Goal: Task Accomplishment & Management: Manage account settings

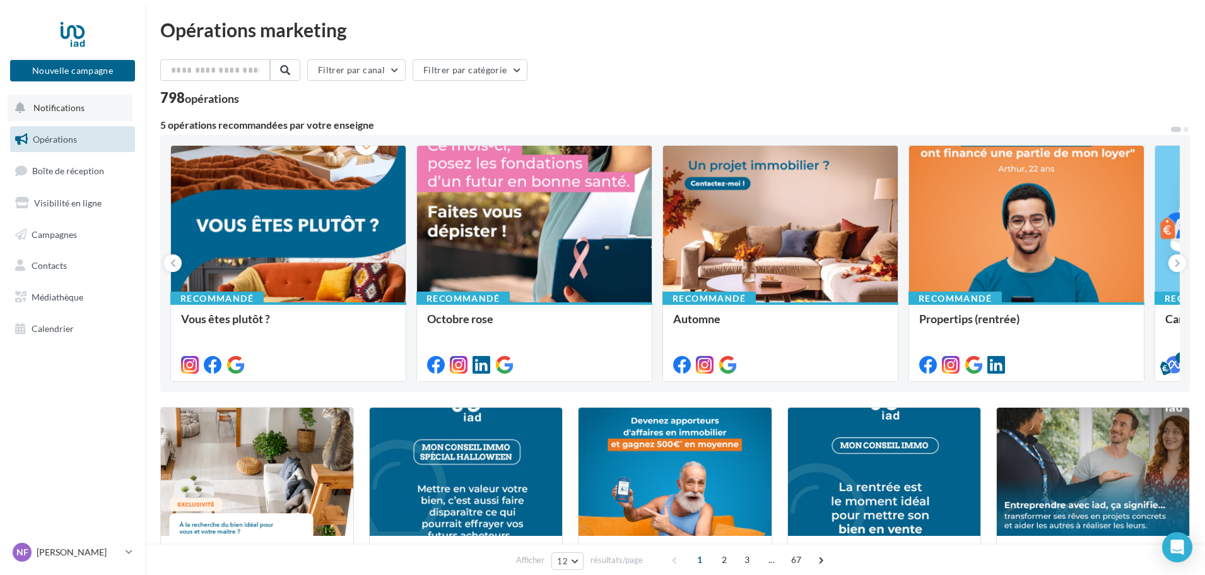
click at [76, 117] on button "Notifications" at bounding box center [70, 108] width 125 height 26
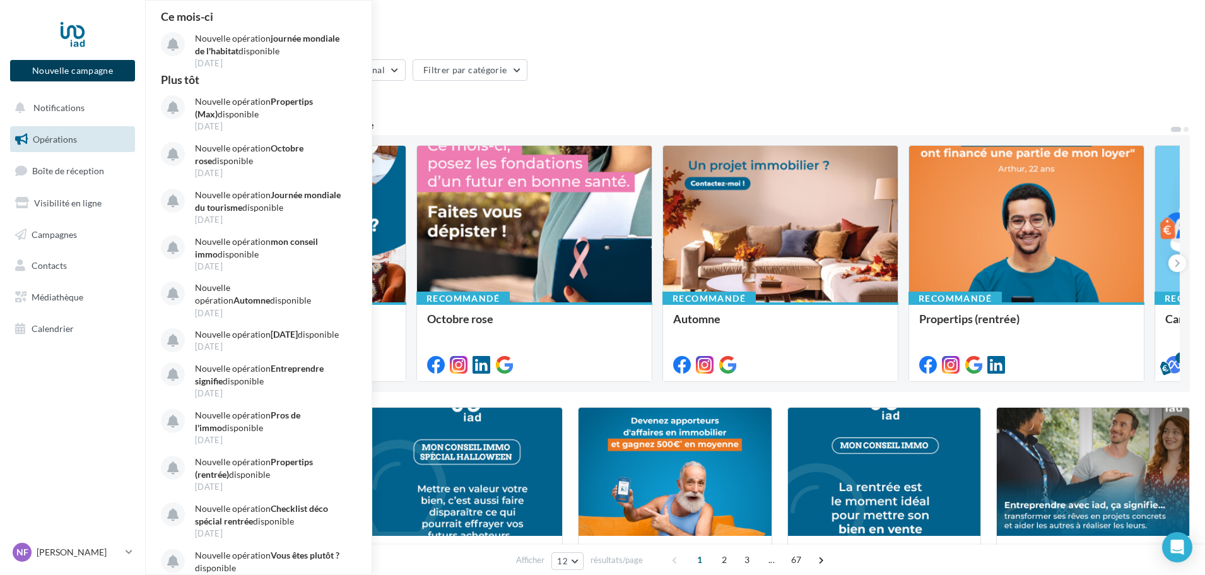
click at [99, 75] on button "Nouvelle campagne" at bounding box center [72, 70] width 125 height 21
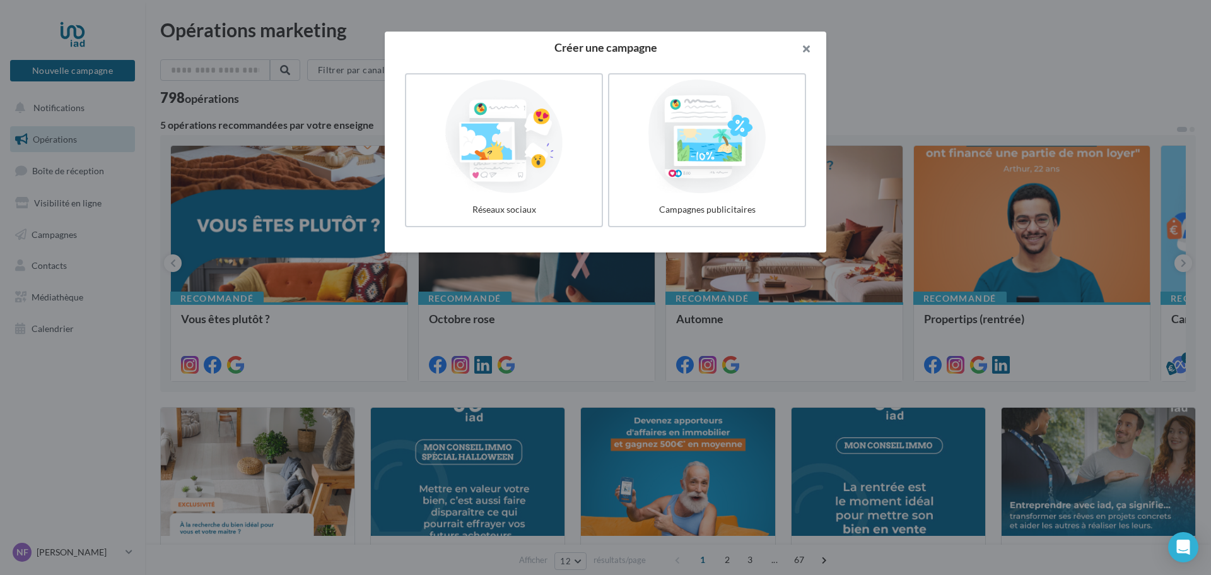
click at [805, 47] on button "button" at bounding box center [801, 51] width 50 height 38
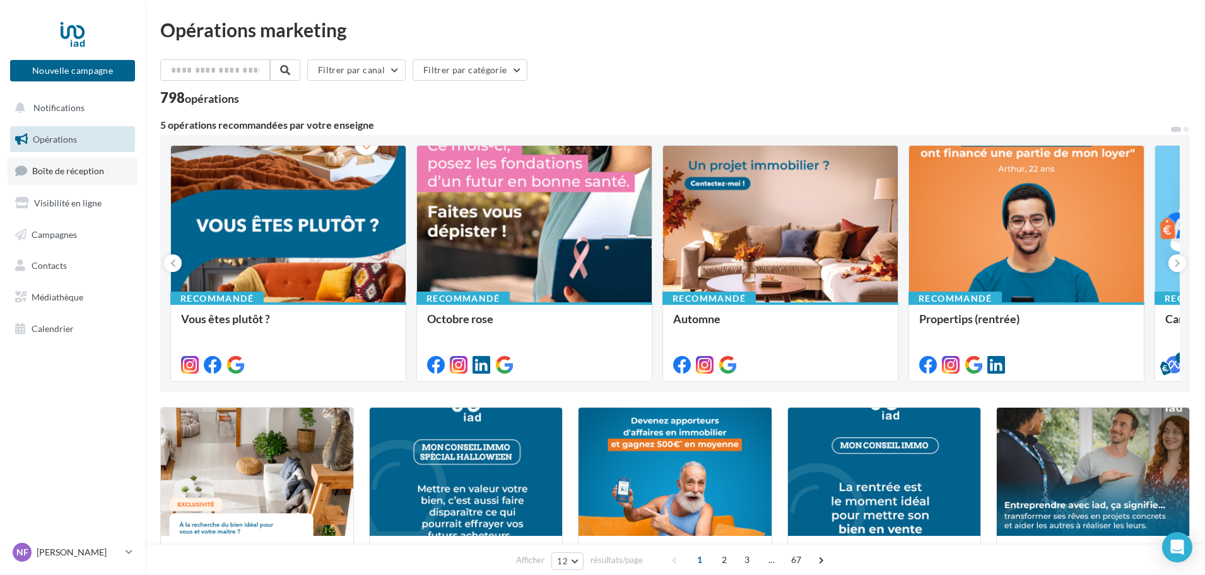
click at [44, 172] on span "Boîte de réception" at bounding box center [68, 170] width 72 height 11
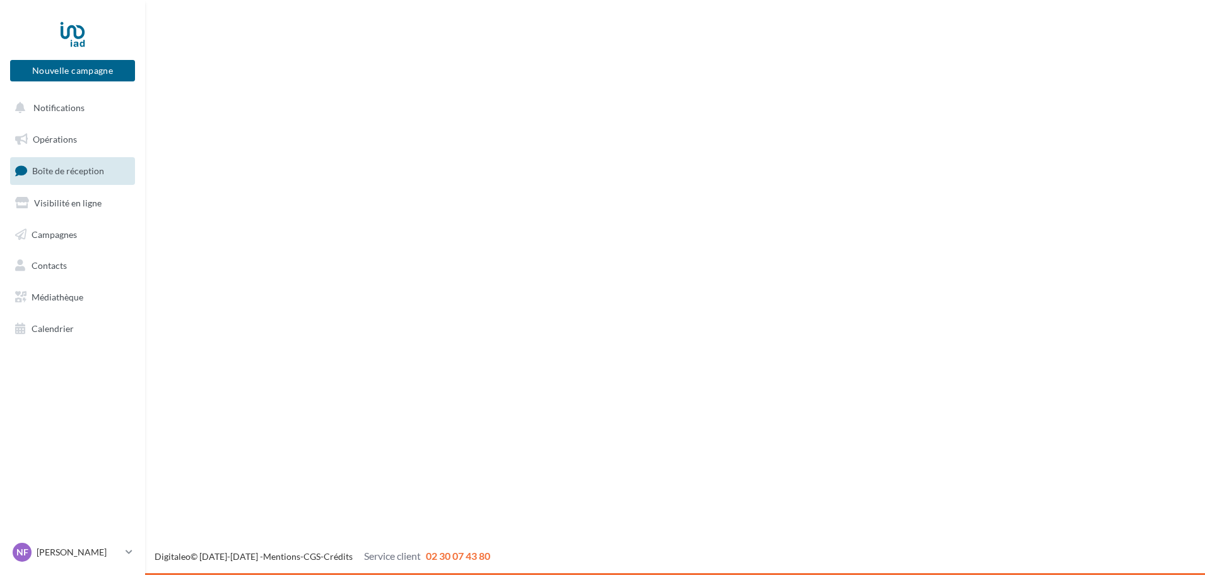
click at [55, 199] on span "Visibilité en ligne" at bounding box center [67, 202] width 67 height 11
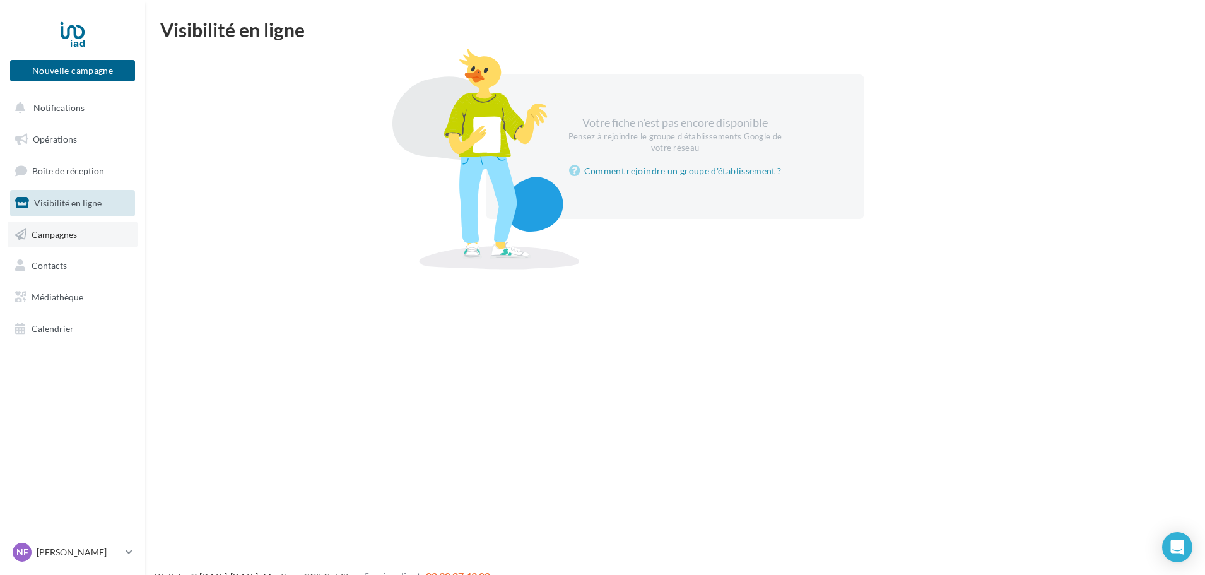
click at [42, 237] on span "Campagnes" at bounding box center [54, 233] width 45 height 11
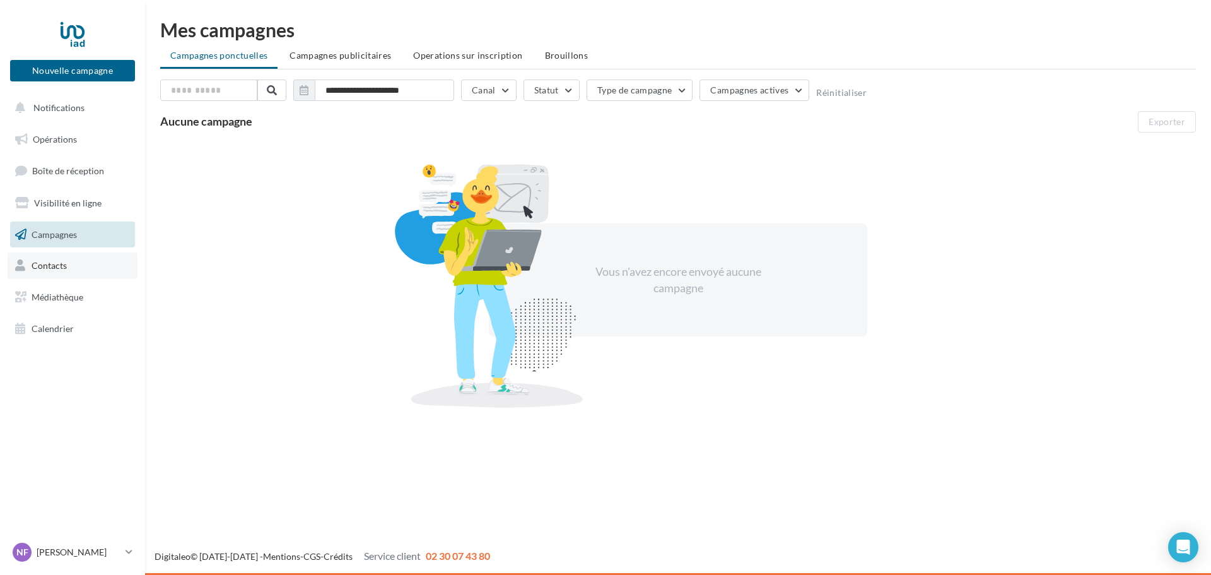
click at [47, 264] on span "Contacts" at bounding box center [49, 265] width 35 height 11
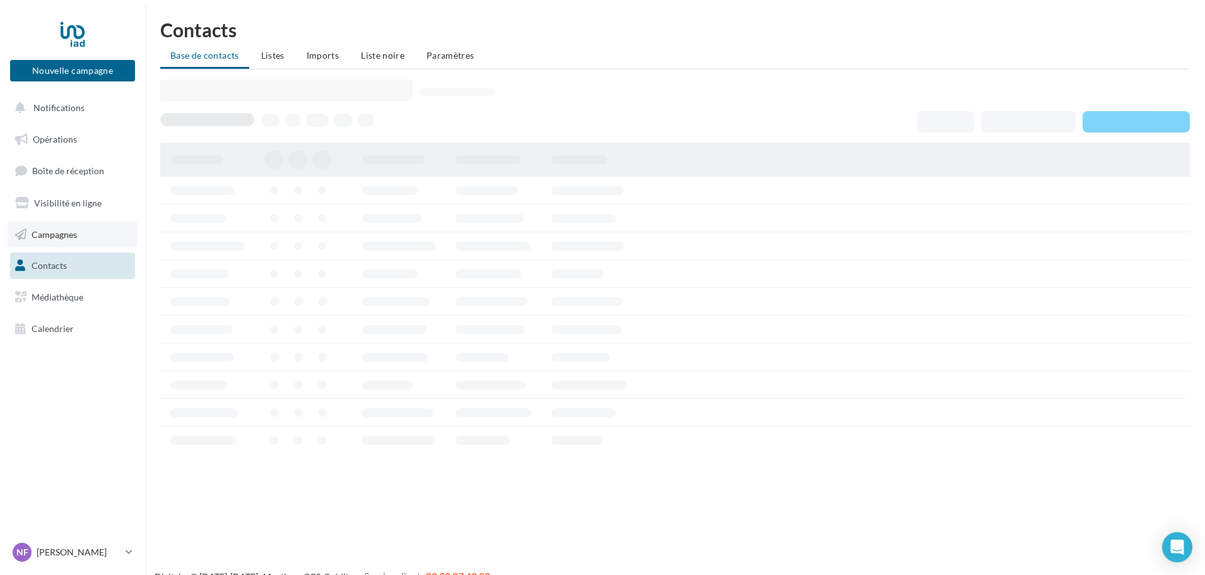
click at [55, 237] on span "Campagnes" at bounding box center [54, 233] width 45 height 11
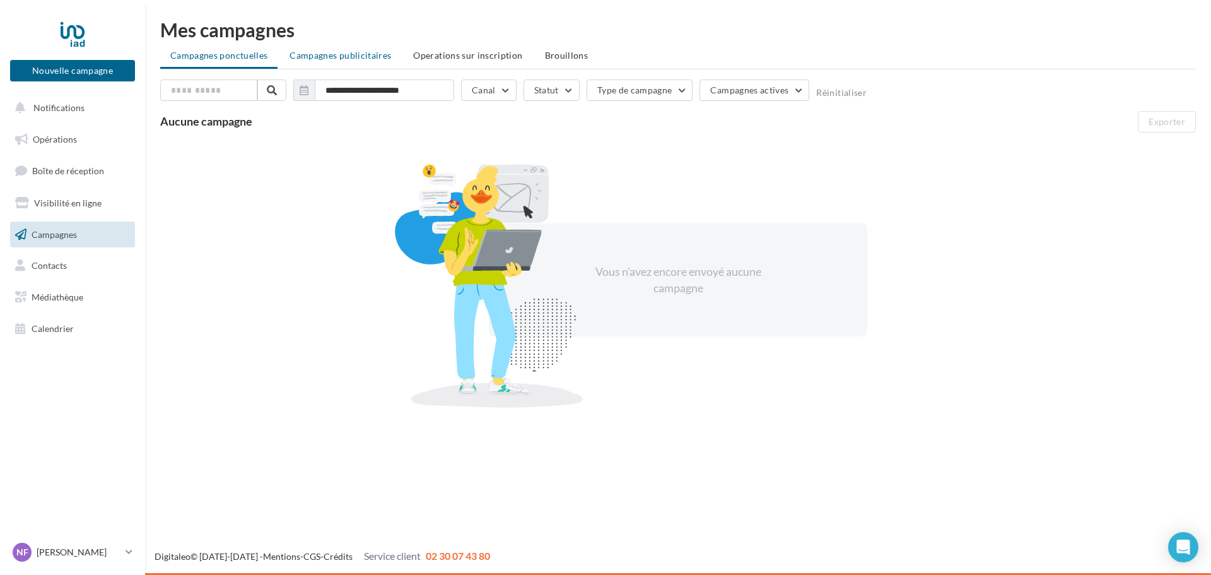
click at [337, 55] on span "Campagnes publicitaires" at bounding box center [340, 55] width 102 height 11
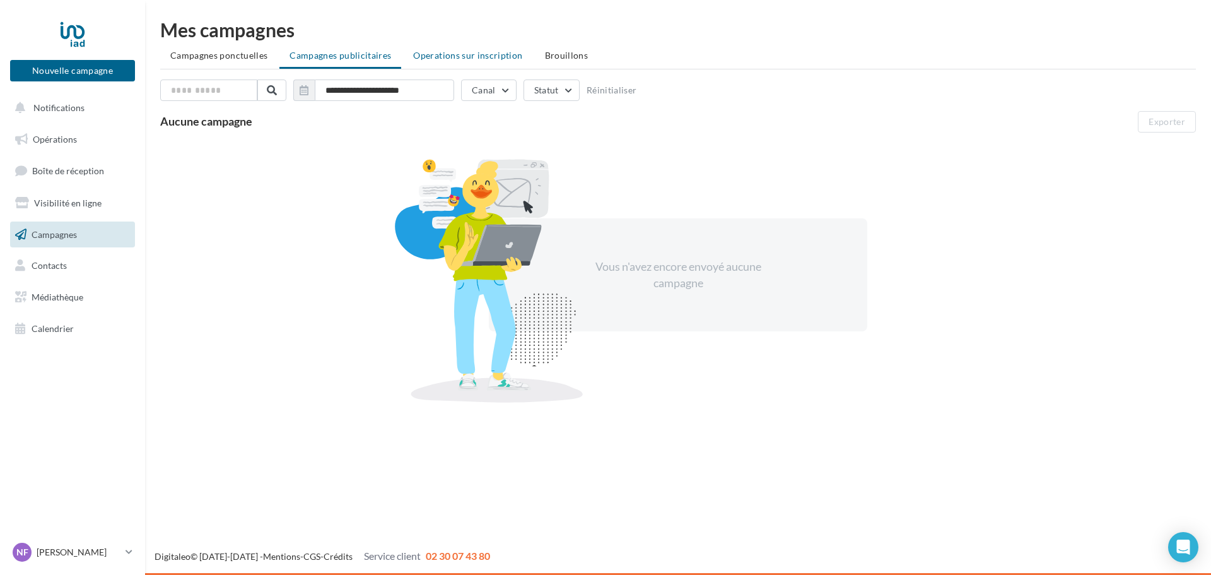
click at [488, 58] on span "Operations sur inscription" at bounding box center [467, 55] width 109 height 11
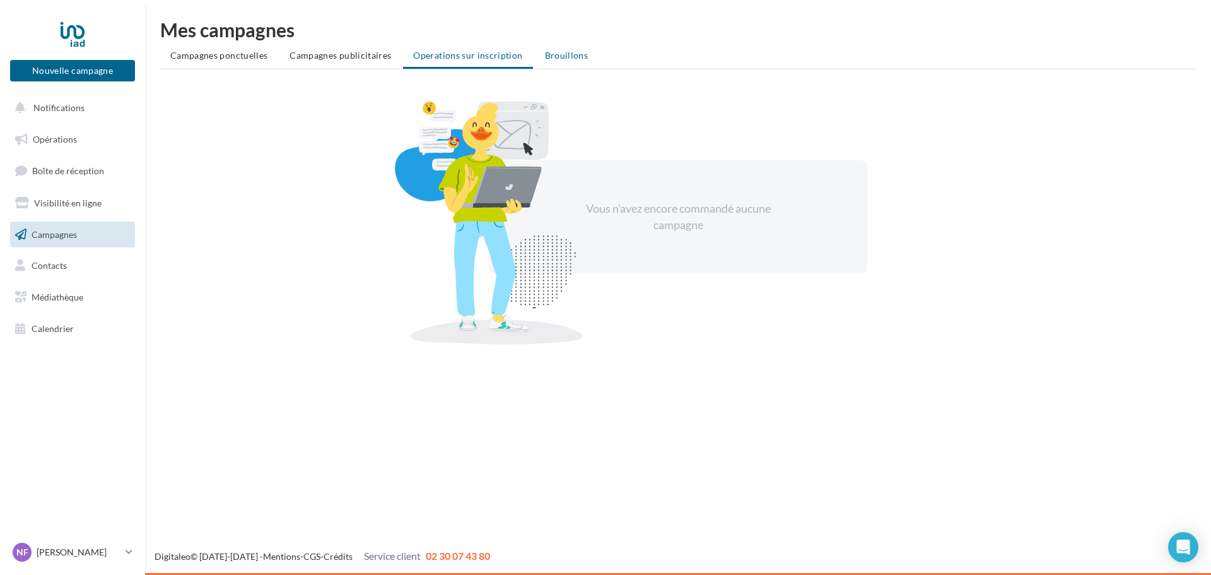
click at [560, 59] on span "Brouillons" at bounding box center [567, 55] width 44 height 11
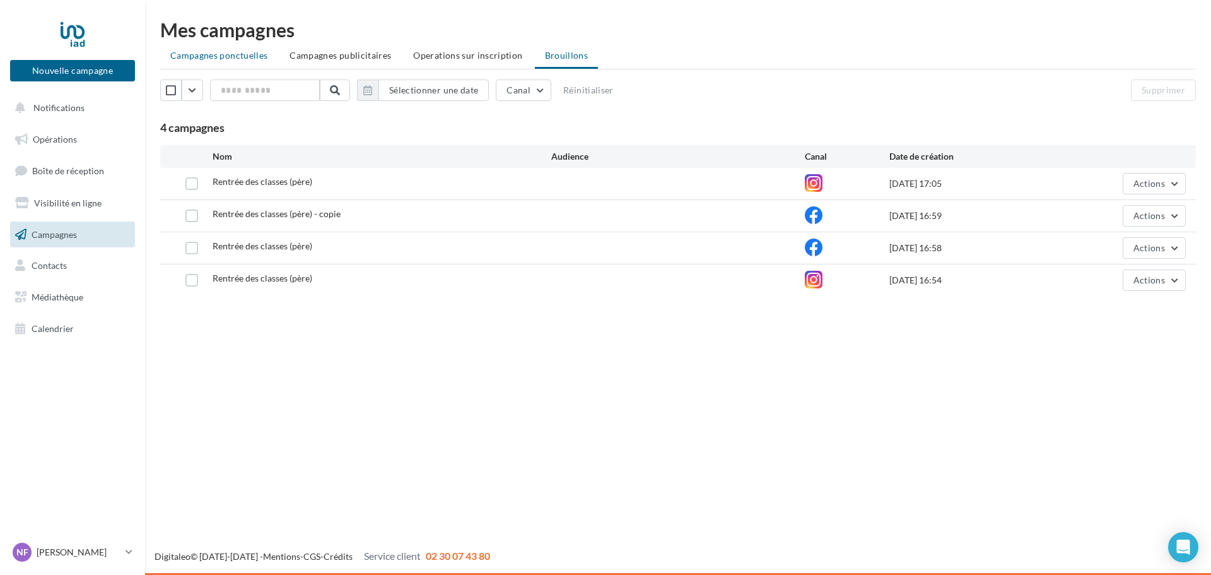
click at [240, 52] on span "Campagnes ponctuelles" at bounding box center [218, 55] width 97 height 11
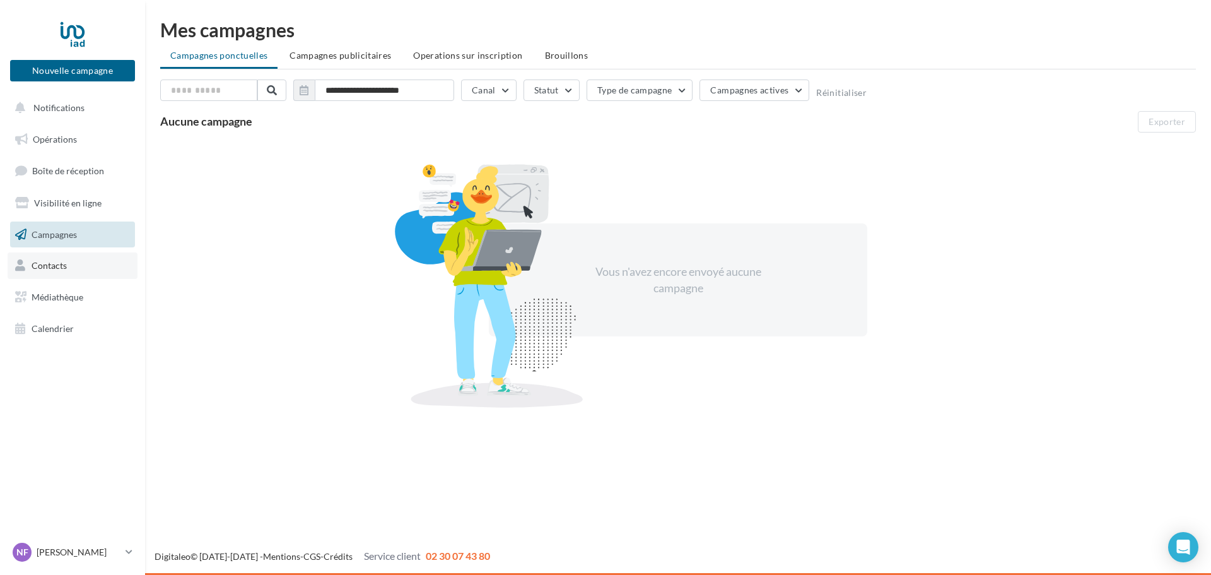
click at [47, 270] on span "Contacts" at bounding box center [49, 265] width 35 height 11
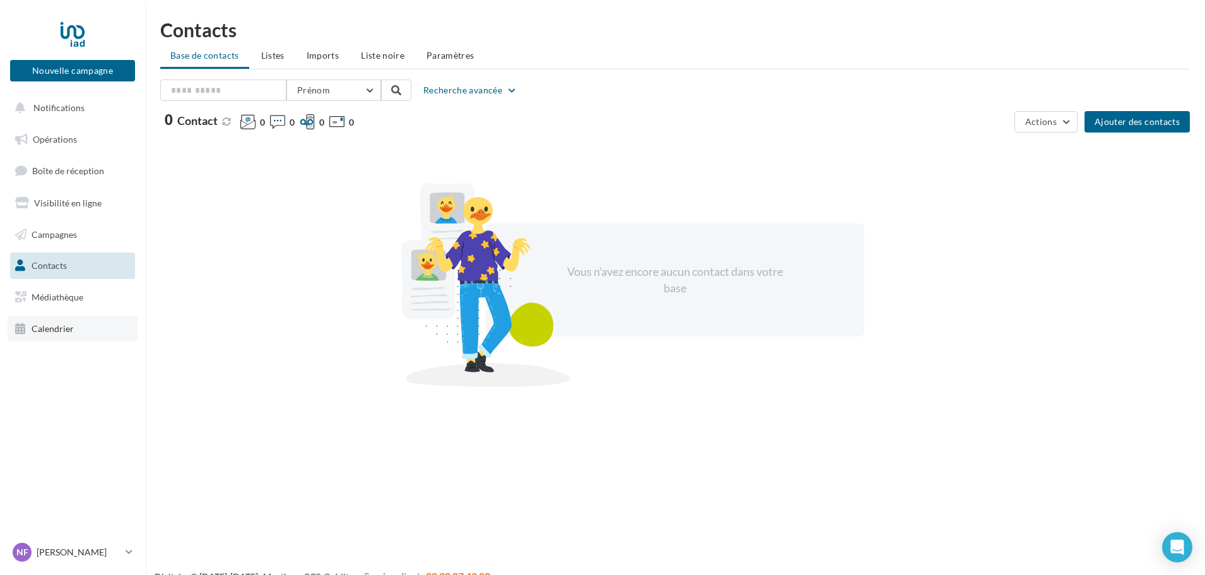
click at [52, 325] on span "Calendrier" at bounding box center [53, 328] width 42 height 11
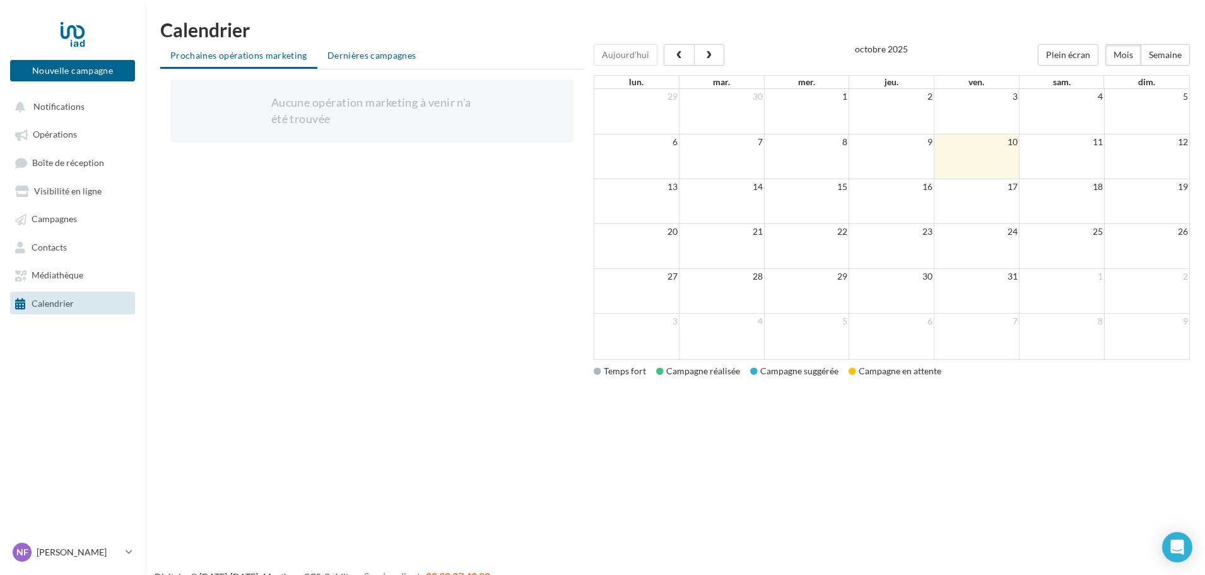
click at [341, 55] on span "Dernières campagnes" at bounding box center [371, 55] width 89 height 11
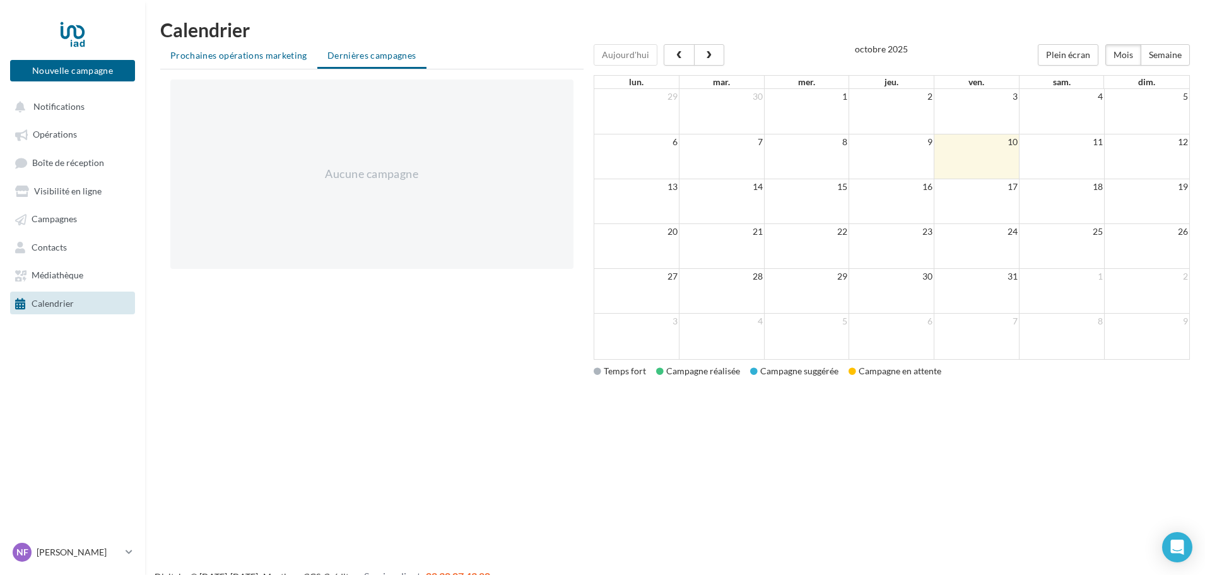
click at [268, 57] on span "Prochaines opérations marketing" at bounding box center [238, 55] width 137 height 11
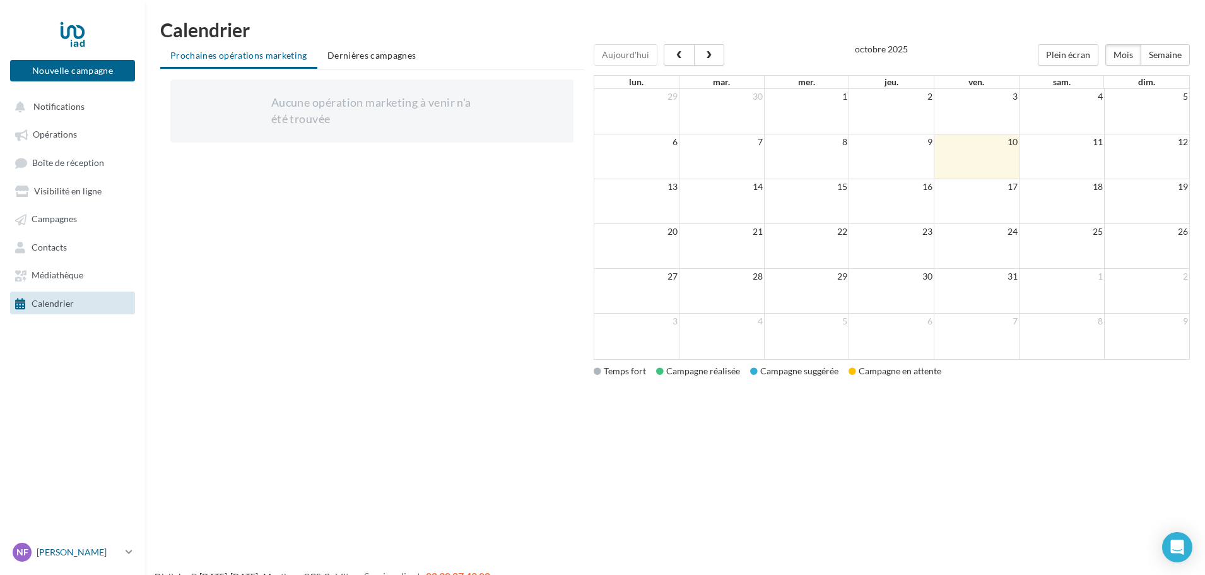
click at [81, 549] on p "[PERSON_NAME]" at bounding box center [79, 552] width 84 height 13
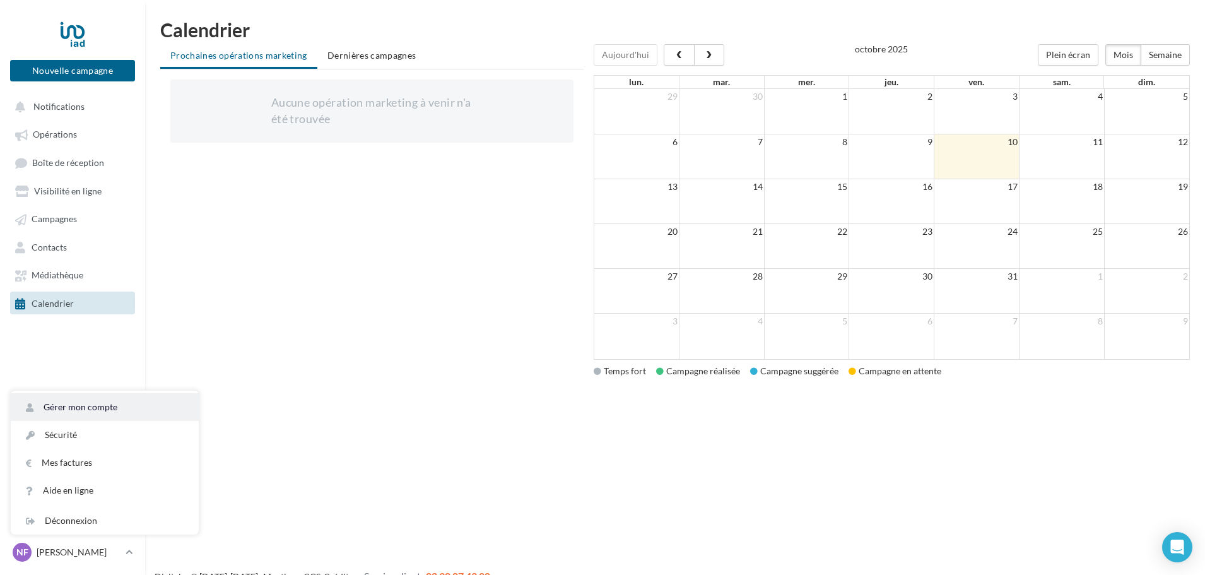
click at [136, 410] on link "Gérer mon compte" at bounding box center [105, 407] width 188 height 28
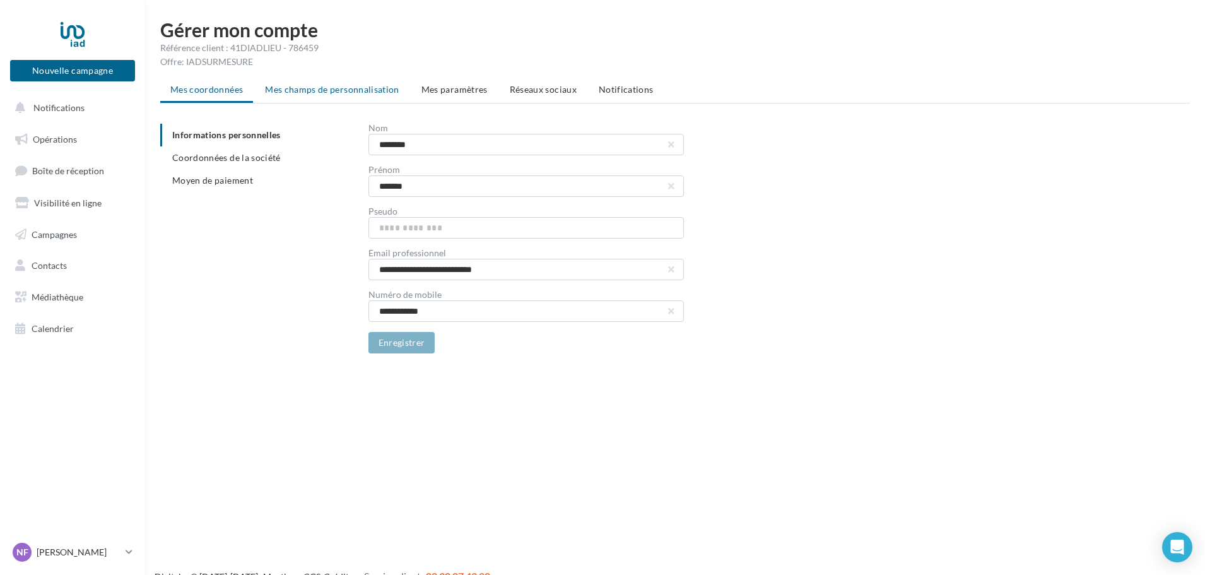
click at [333, 93] on span "Mes champs de personnalisation" at bounding box center [332, 89] width 134 height 11
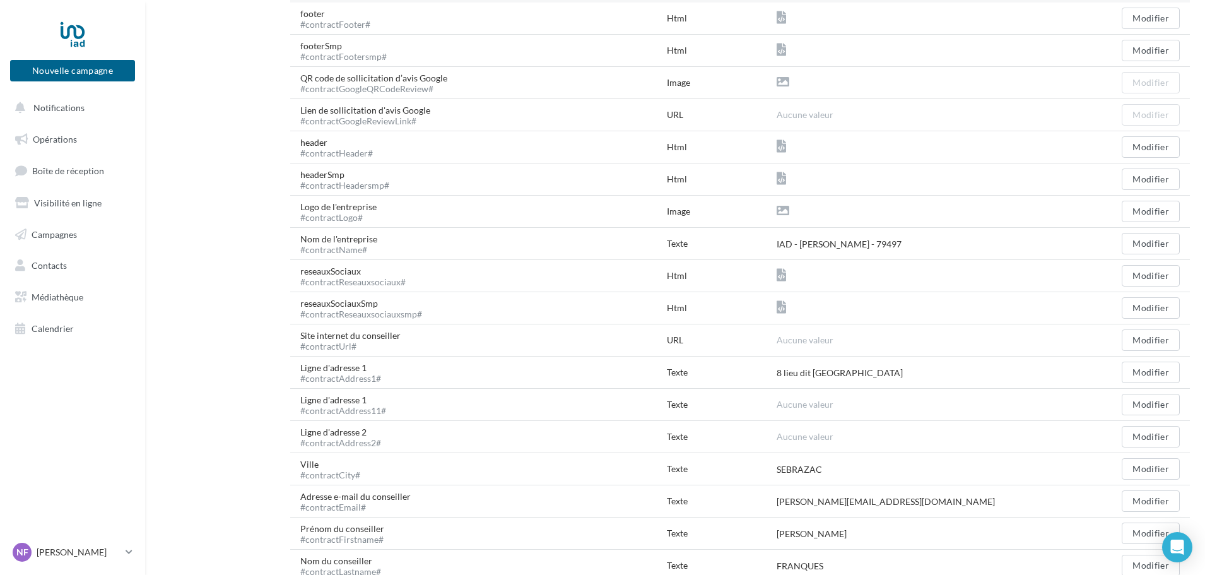
scroll to position [397, 0]
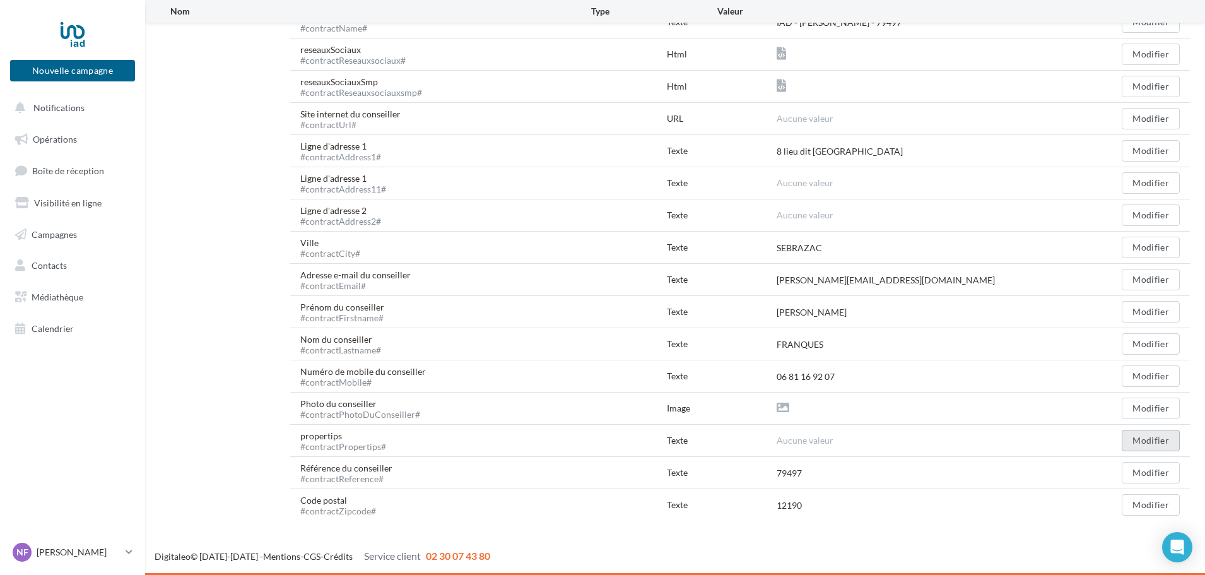
click at [1142, 441] on button "Modifier" at bounding box center [1150, 439] width 58 height 21
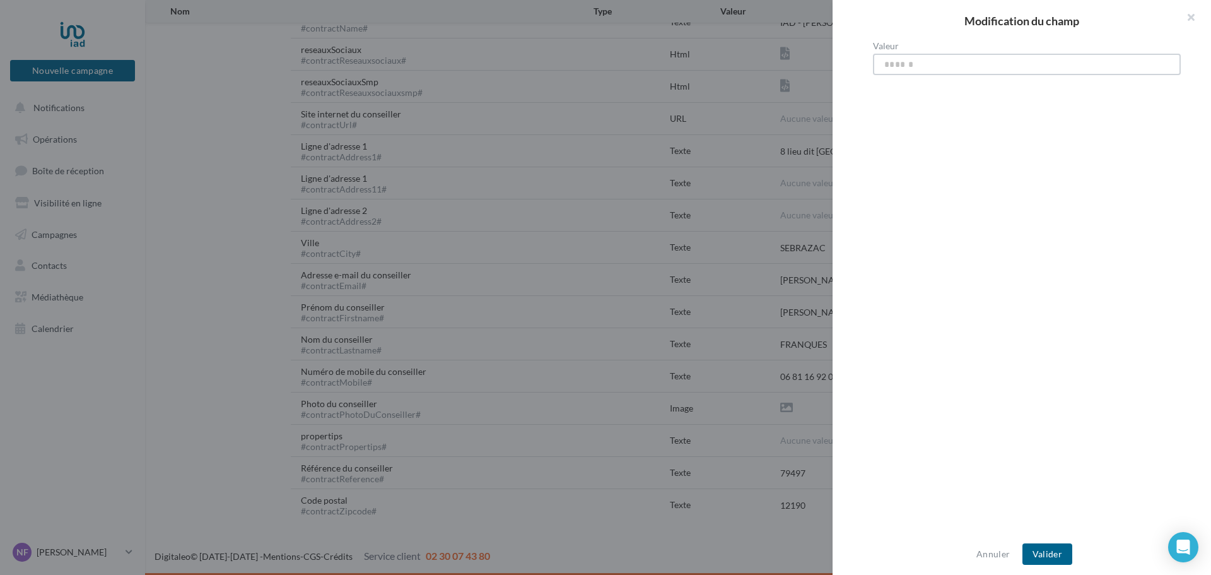
click at [957, 64] on input "Valeur" at bounding box center [1027, 64] width 308 height 21
click at [1197, 14] on button "button" at bounding box center [1185, 19] width 50 height 38
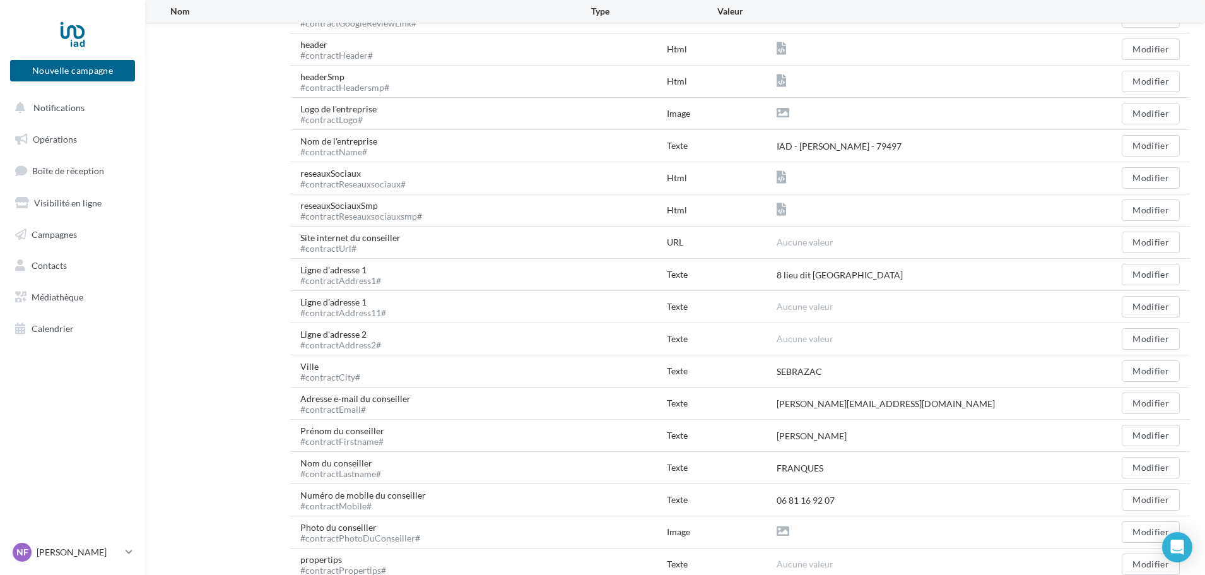
scroll to position [271, 0]
click at [1139, 175] on button "Modifier" at bounding box center [1150, 180] width 58 height 21
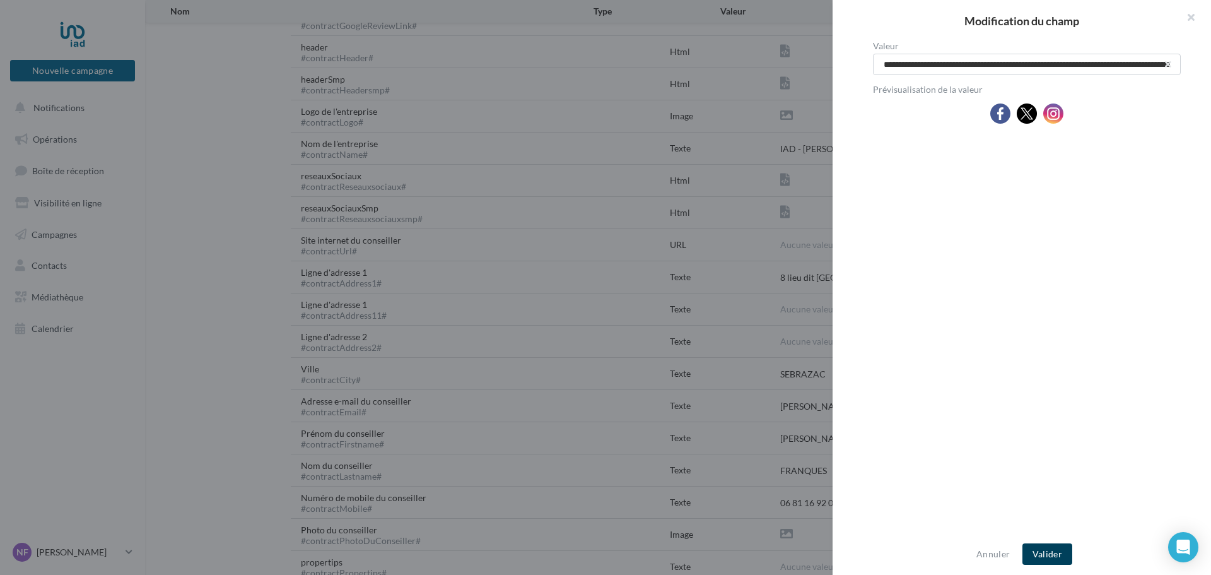
click at [1039, 554] on button "Valider" at bounding box center [1047, 553] width 50 height 21
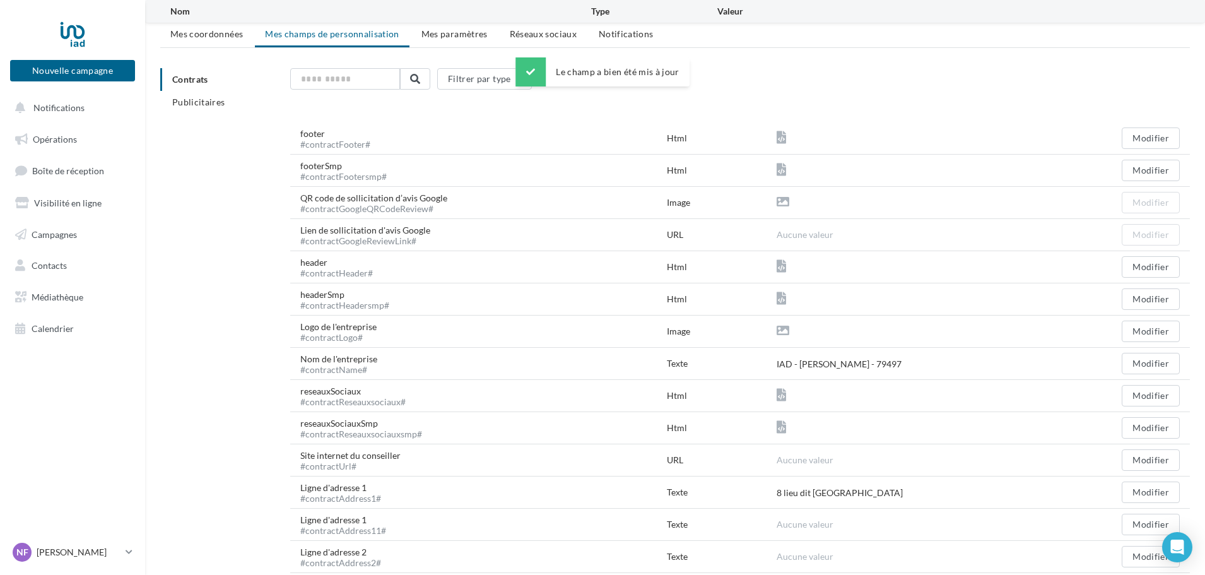
scroll to position [0, 0]
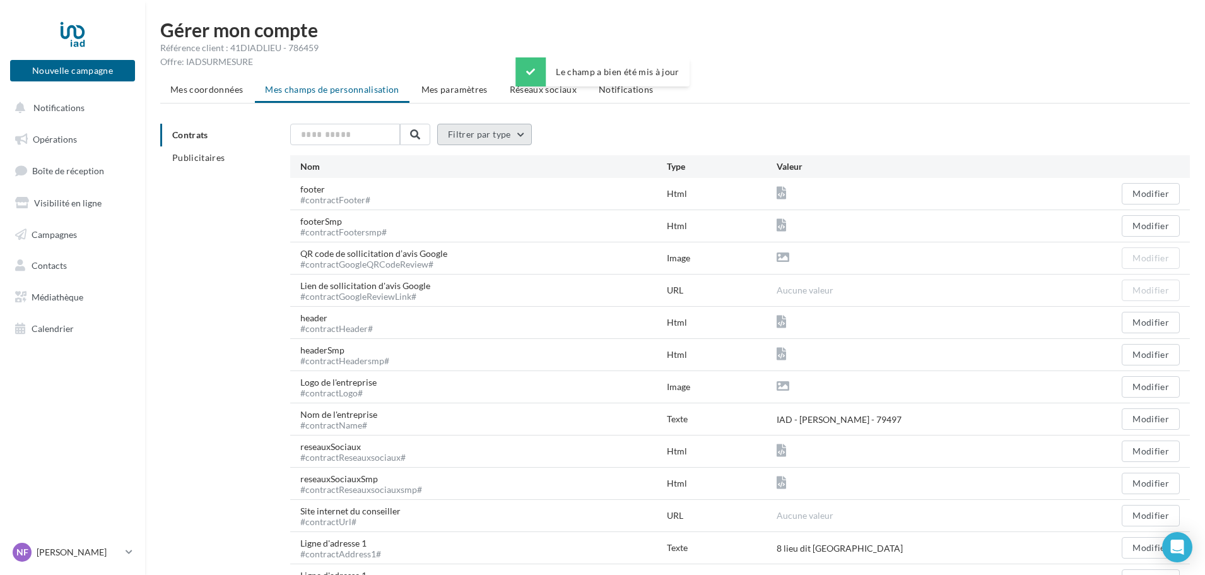
click at [479, 139] on button "Filtrer par type" at bounding box center [484, 134] width 95 height 21
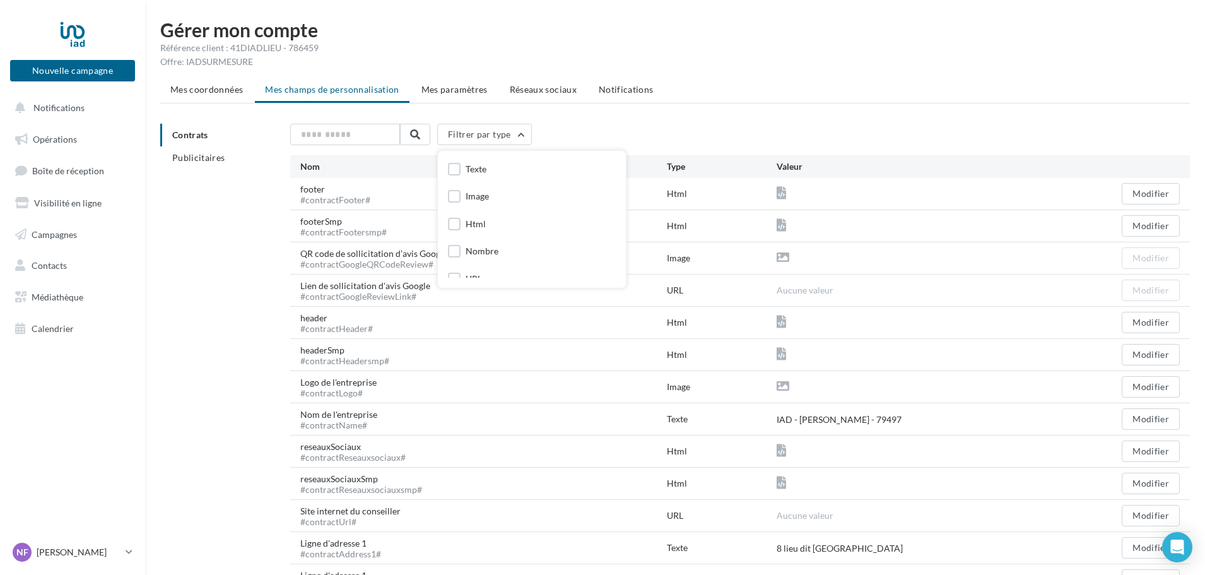
click at [592, 123] on div "Mes coordonnées Mes champs de personnalisation Mes paramètres Réseaux sociaux N…" at bounding box center [674, 497] width 1029 height 839
click at [470, 89] on span "Mes paramètres" at bounding box center [454, 89] width 66 height 11
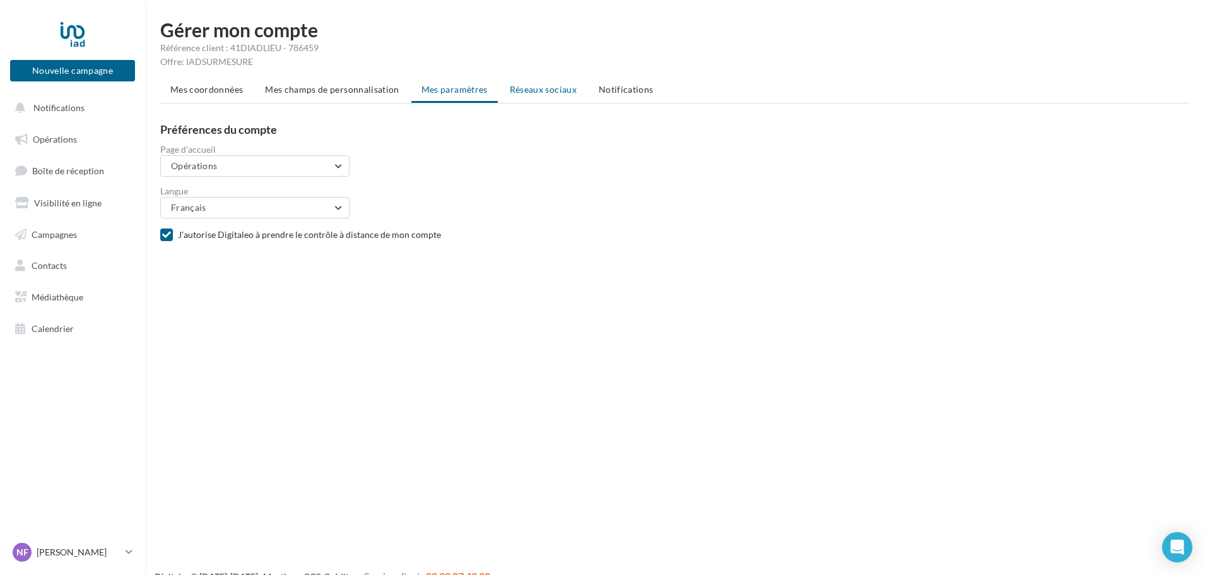
click at [558, 92] on span "Réseaux sociaux" at bounding box center [543, 89] width 67 height 11
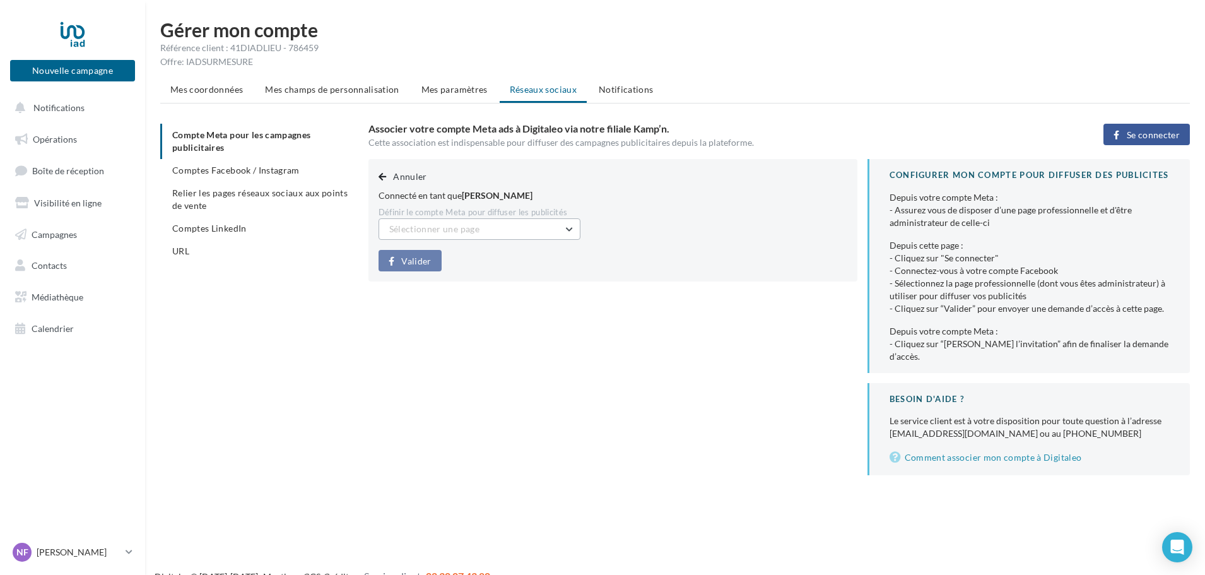
click at [453, 235] on button "Sélectionner une page" at bounding box center [479, 228] width 202 height 21
click at [455, 266] on span "Nicolas Franques Immo (Admin)" at bounding box center [450, 260] width 103 height 11
click at [419, 261] on span "Valider" at bounding box center [416, 261] width 30 height 10
click at [1141, 130] on span "Se connecter" at bounding box center [1152, 135] width 53 height 10
click at [423, 230] on span "Sélectionner une page" at bounding box center [434, 228] width 90 height 11
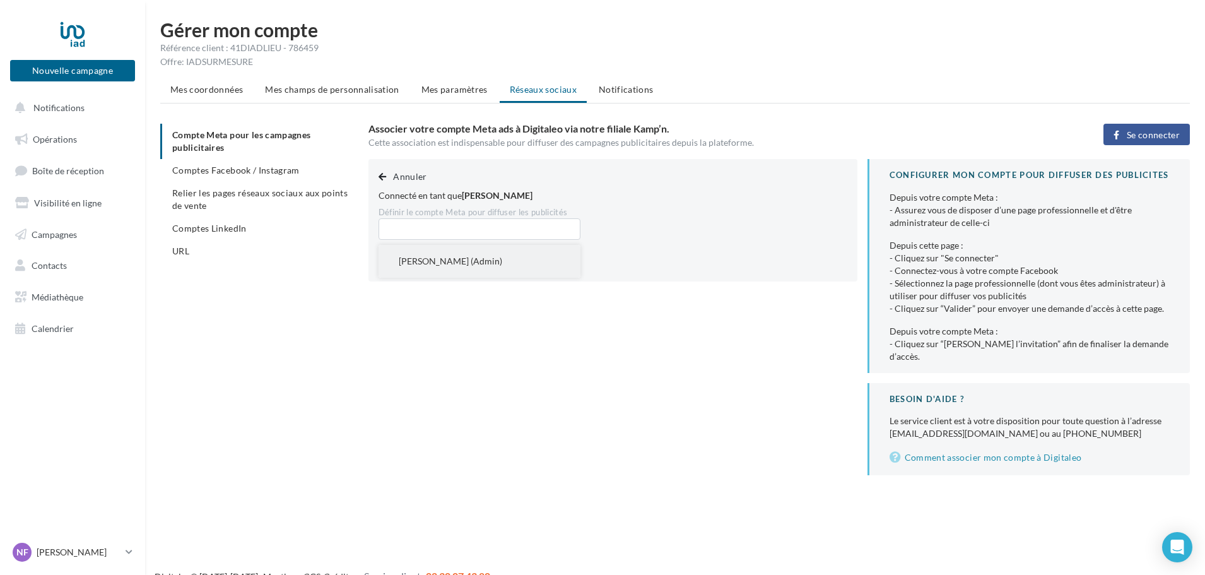
click at [429, 255] on span "[PERSON_NAME] (Admin)" at bounding box center [450, 260] width 103 height 11
click at [406, 264] on span "Valider" at bounding box center [416, 261] width 30 height 10
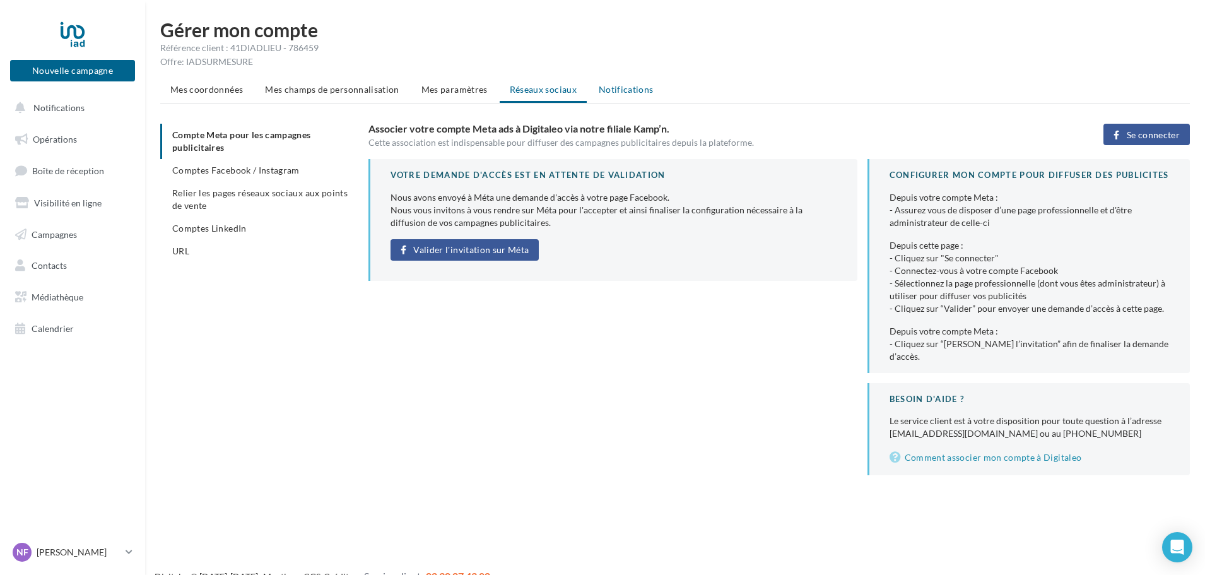
click at [628, 92] on span "Notifications" at bounding box center [626, 89] width 55 height 11
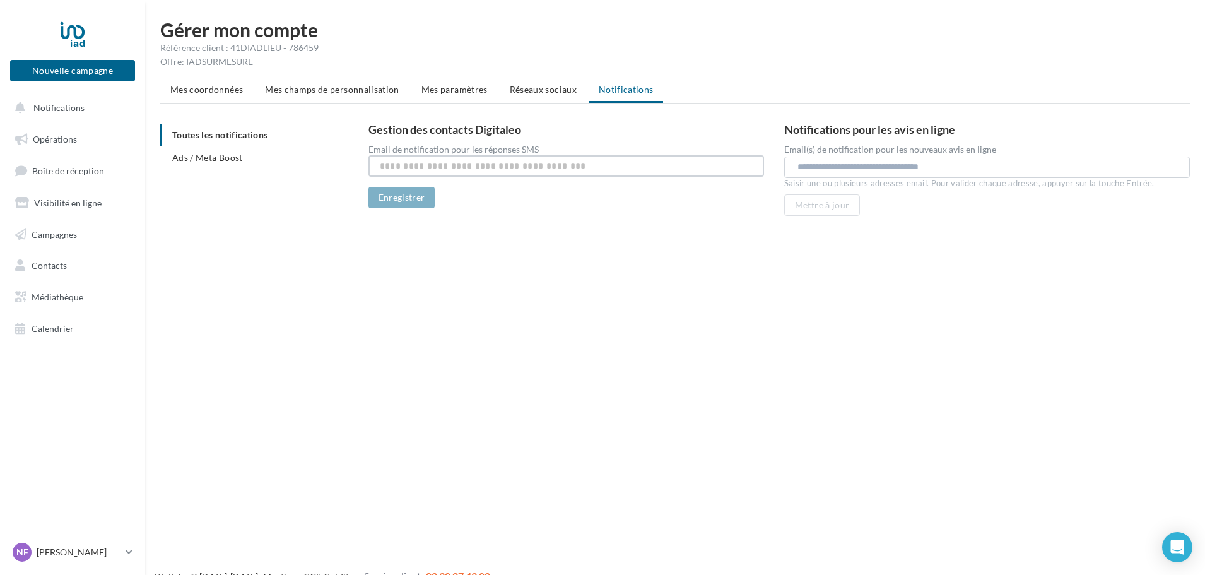
click at [410, 168] on input "text" at bounding box center [565, 165] width 395 height 21
click at [407, 170] on input "**********" at bounding box center [565, 165] width 395 height 21
type input "**********"
click at [834, 166] on input "text" at bounding box center [989, 166] width 384 height 13
click at [803, 166] on input "**********" at bounding box center [986, 166] width 378 height 13
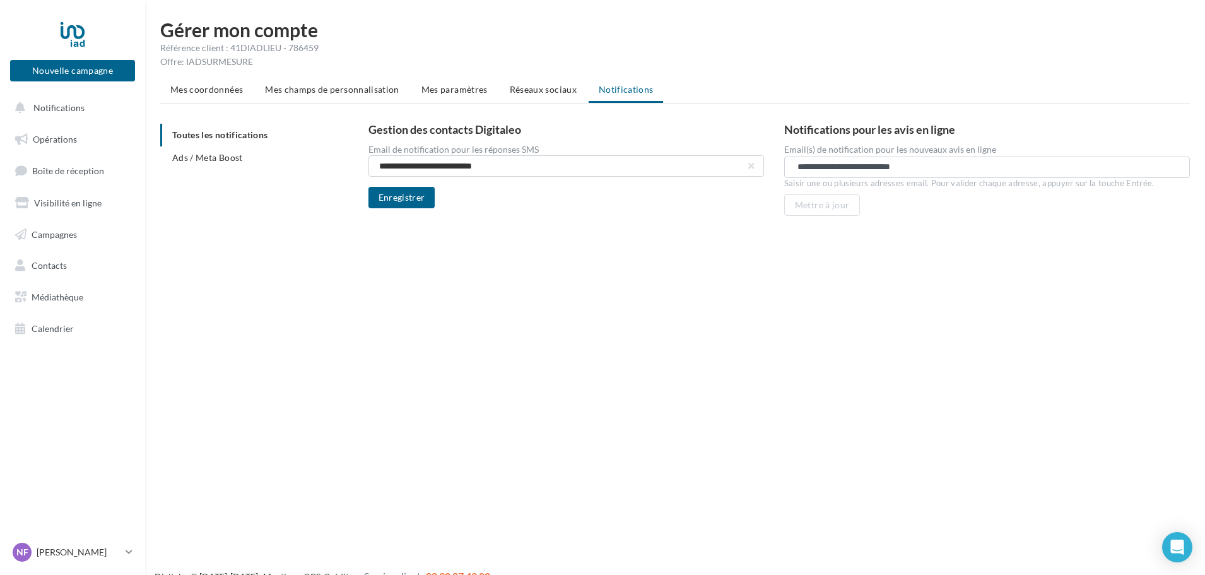
click at [944, 161] on input "**********" at bounding box center [986, 166] width 378 height 13
click at [794, 274] on div "Nouvelle campagne Nouvelle campagne Notifications Opérations Boîte de réception…" at bounding box center [602, 307] width 1205 height 575
click at [419, 196] on button "Enregistrer" at bounding box center [401, 197] width 67 height 21
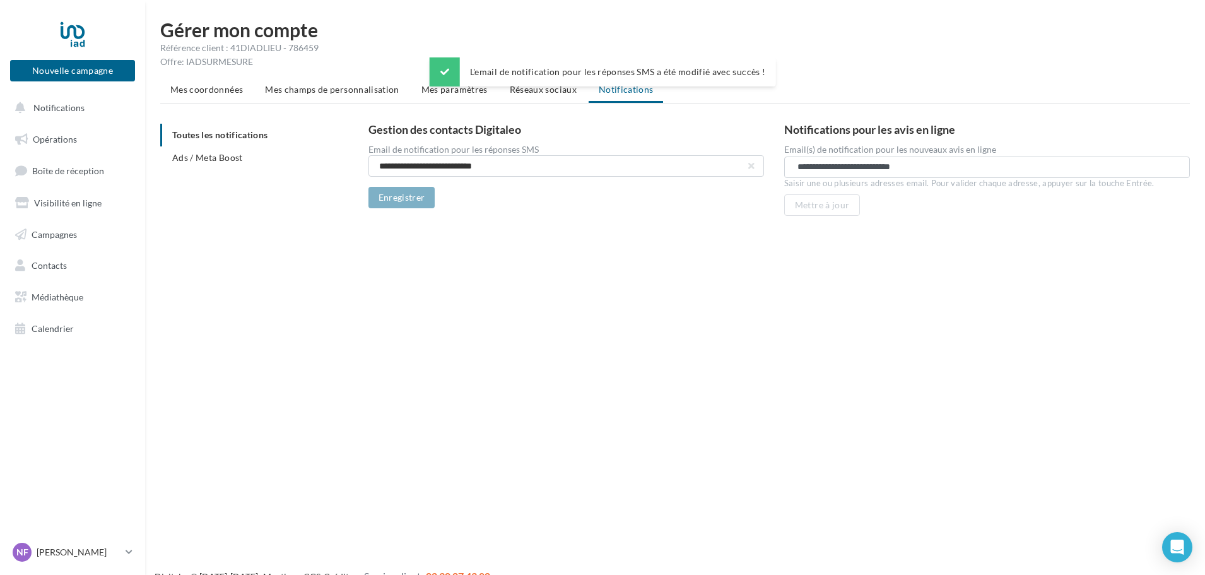
drag, startPoint x: 797, startPoint y: 168, endPoint x: 798, endPoint y: 181, distance: 12.7
click at [797, 168] on input "**********" at bounding box center [986, 166] width 378 height 13
click at [931, 166] on input "**********" at bounding box center [986, 166] width 378 height 13
click at [1046, 234] on div "**********" at bounding box center [675, 130] width 1060 height 221
click at [928, 165] on input "**********" at bounding box center [986, 166] width 378 height 13
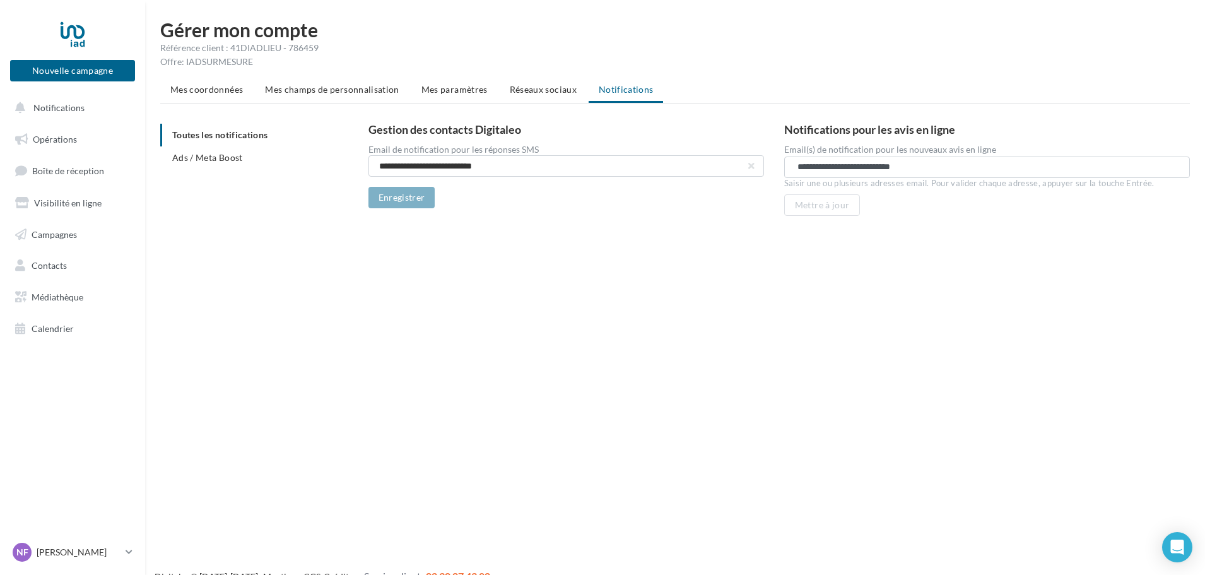
type input "**********"
click at [527, 96] on li "Réseaux sociaux" at bounding box center [542, 89] width 87 height 23
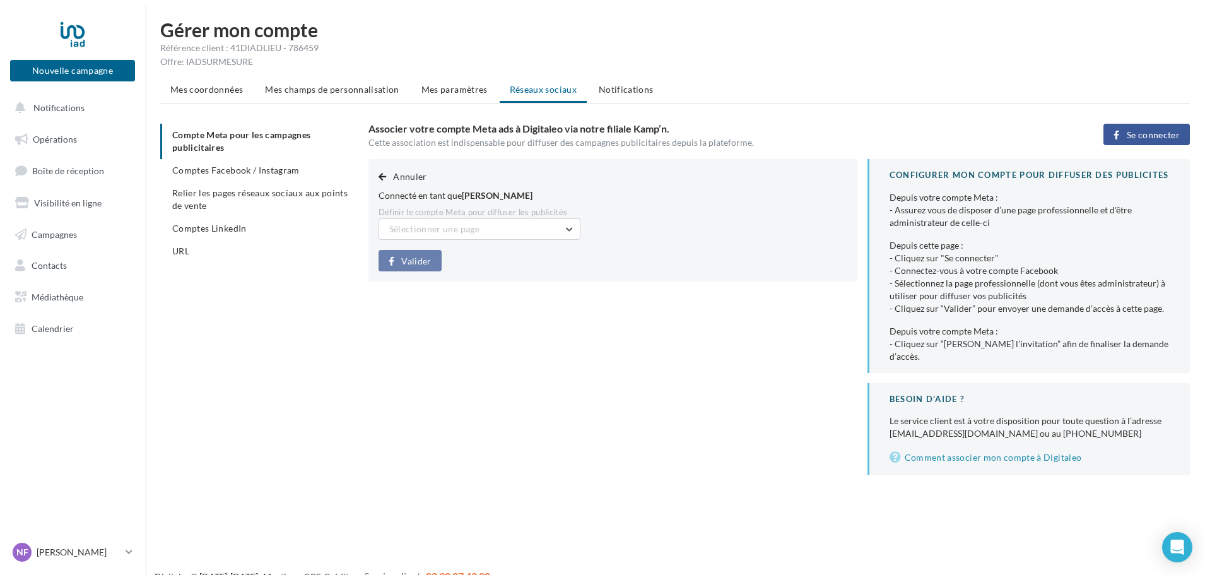
click at [657, 84] on ul "Mes coordonnées Mes champs de personnalisation Mes paramètres Réseaux sociaux N…" at bounding box center [674, 90] width 1029 height 25
click at [645, 86] on span "Notifications" at bounding box center [626, 89] width 55 height 11
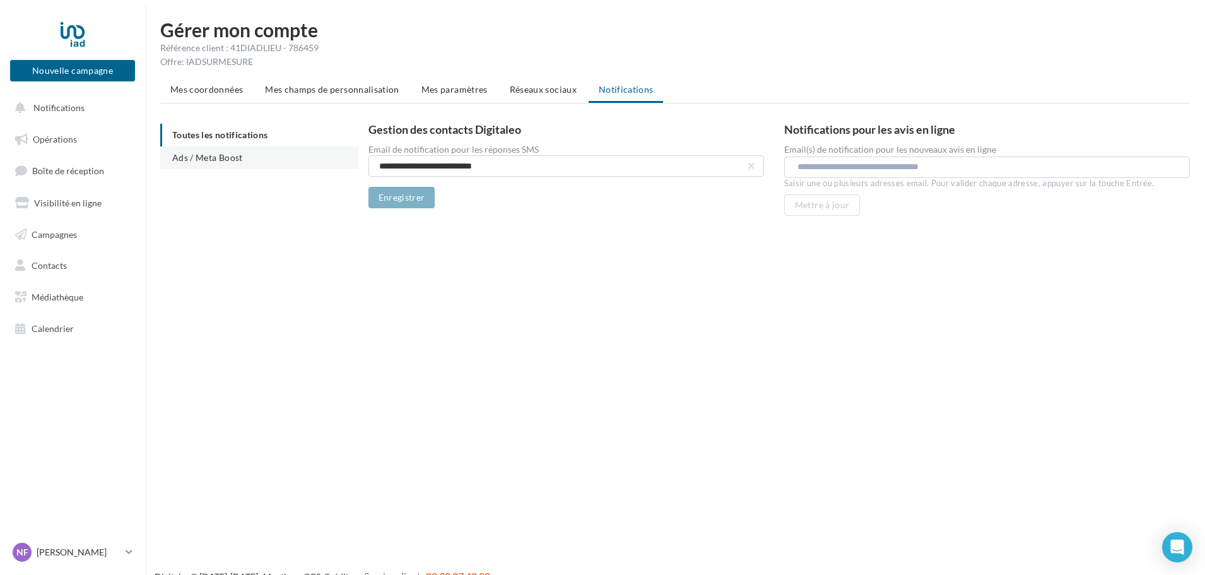
click at [220, 157] on span "Ads / Meta Boost" at bounding box center [207, 157] width 71 height 11
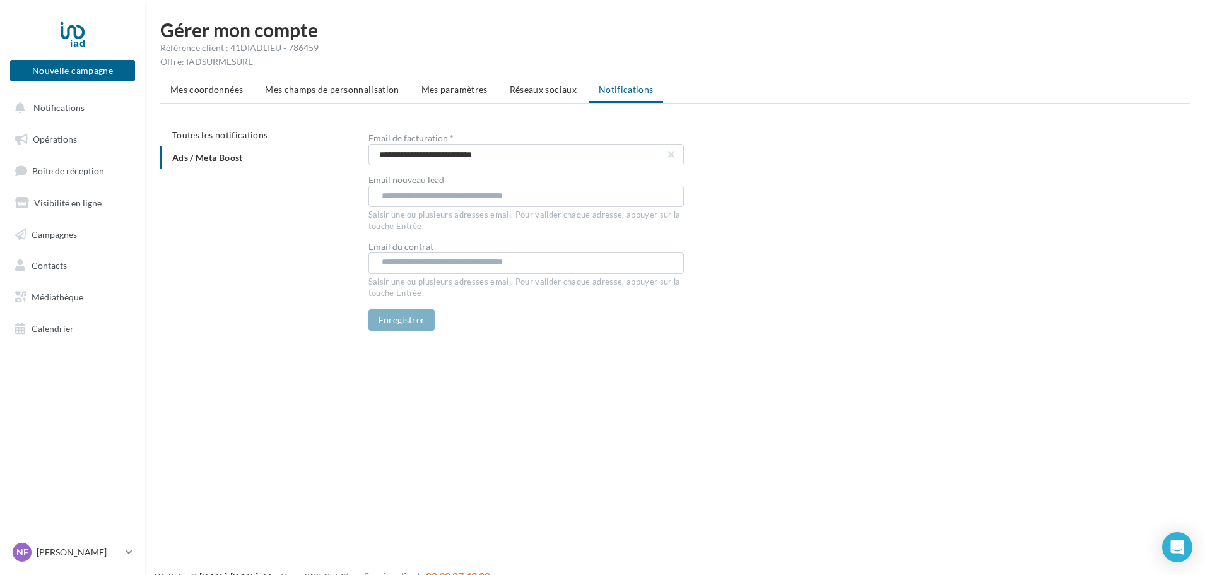
click at [442, 197] on input "text" at bounding box center [526, 195] width 288 height 13
type input "*"
type input "**********"
click at [336, 214] on div "**********" at bounding box center [679, 227] width 1039 height 207
click at [401, 271] on div "..." at bounding box center [525, 262] width 315 height 21
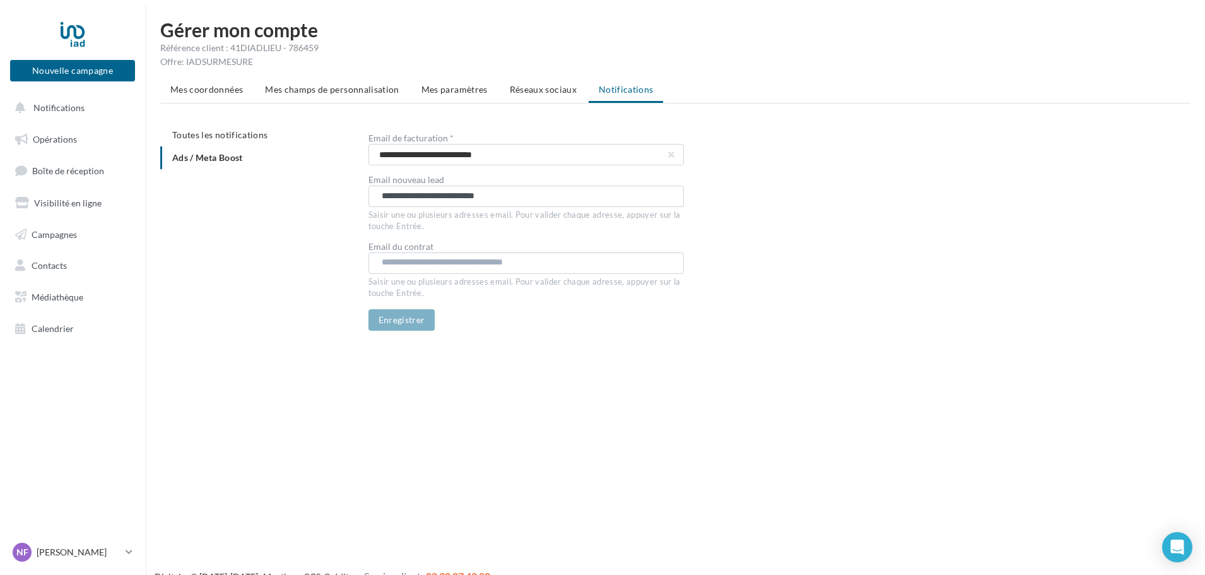
click at [402, 265] on input "text" at bounding box center [526, 262] width 288 height 13
type input "**********"
click at [221, 158] on ul "Toutes les notifications Ads / Meta Boost" at bounding box center [259, 146] width 198 height 45
click at [222, 135] on span "Toutes les notifications" at bounding box center [219, 134] width 95 height 11
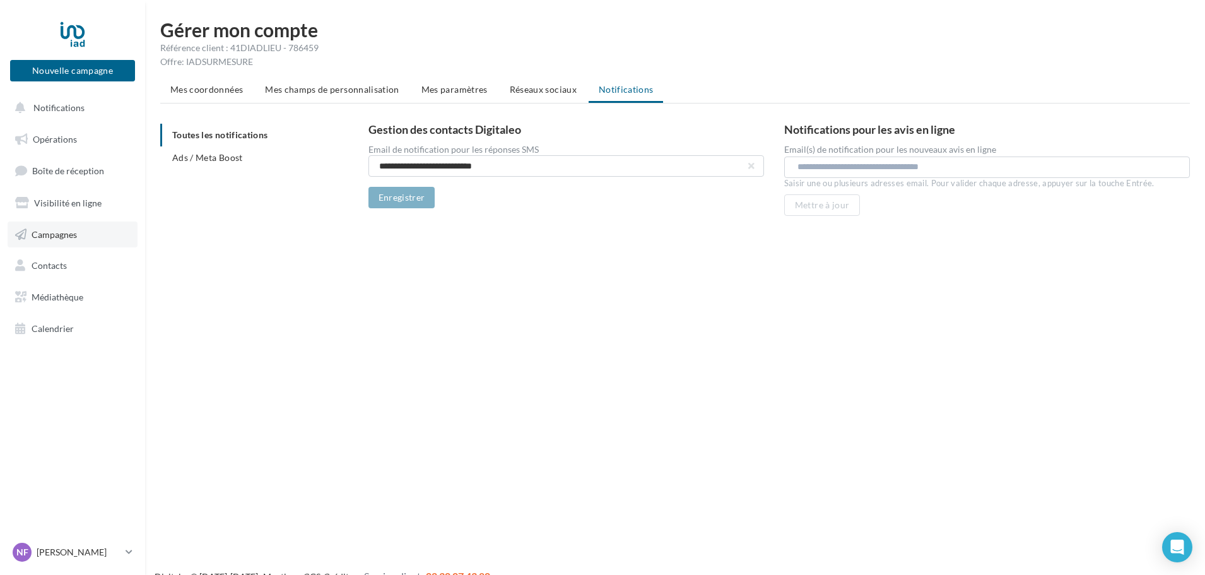
click at [48, 233] on span "Campagnes" at bounding box center [54, 233] width 45 height 11
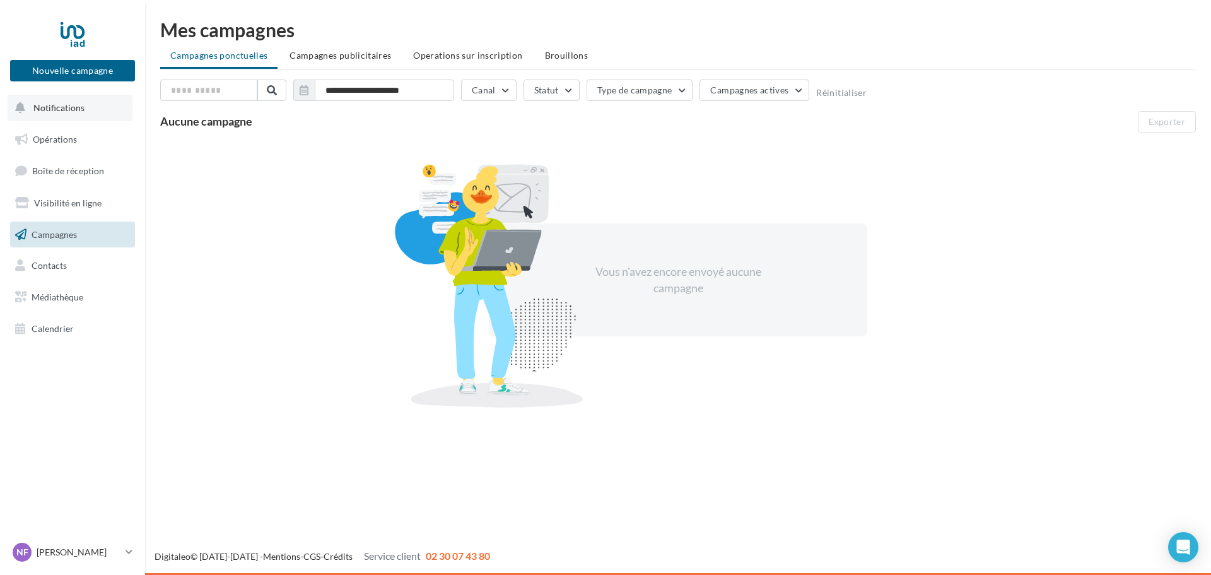
click at [64, 107] on span "Notifications" at bounding box center [58, 107] width 51 height 11
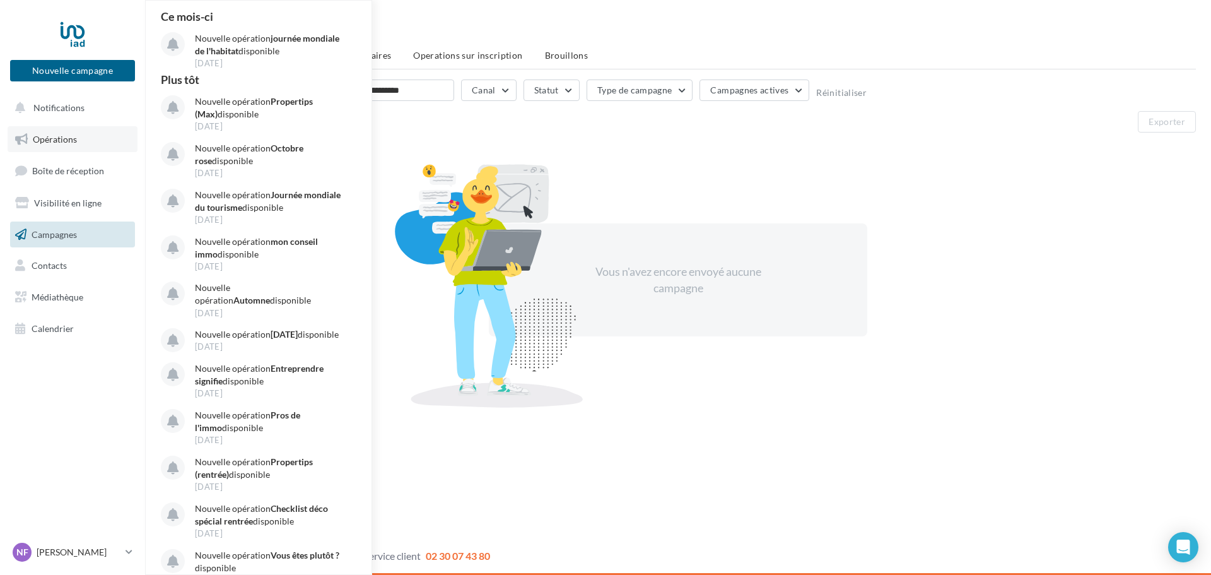
click at [58, 139] on span "Opérations" at bounding box center [55, 139] width 44 height 11
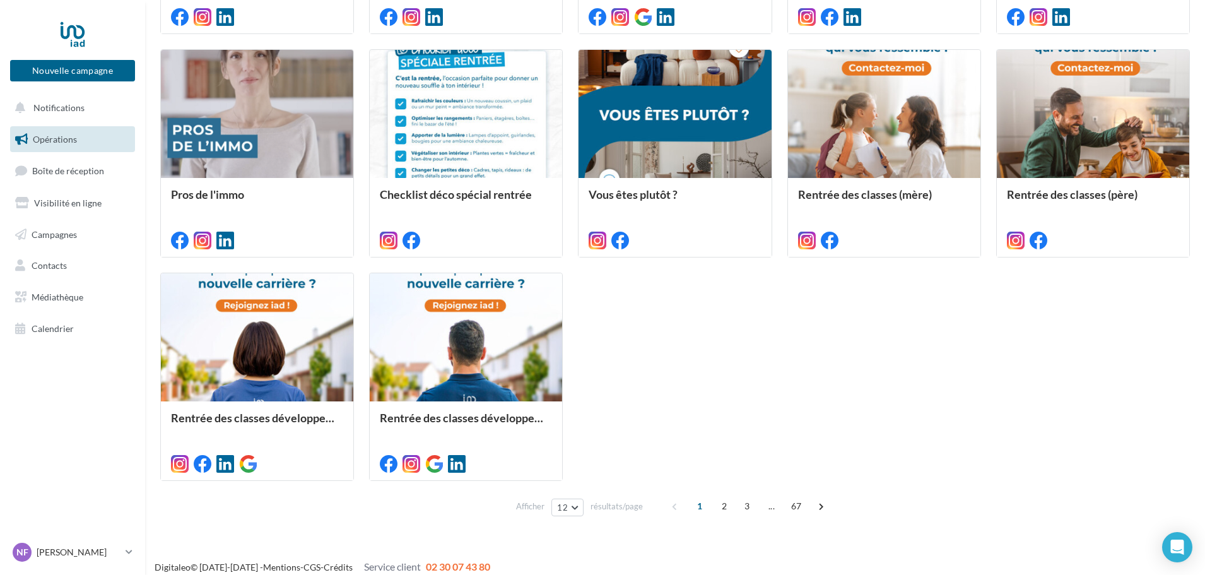
scroll to position [592, 0]
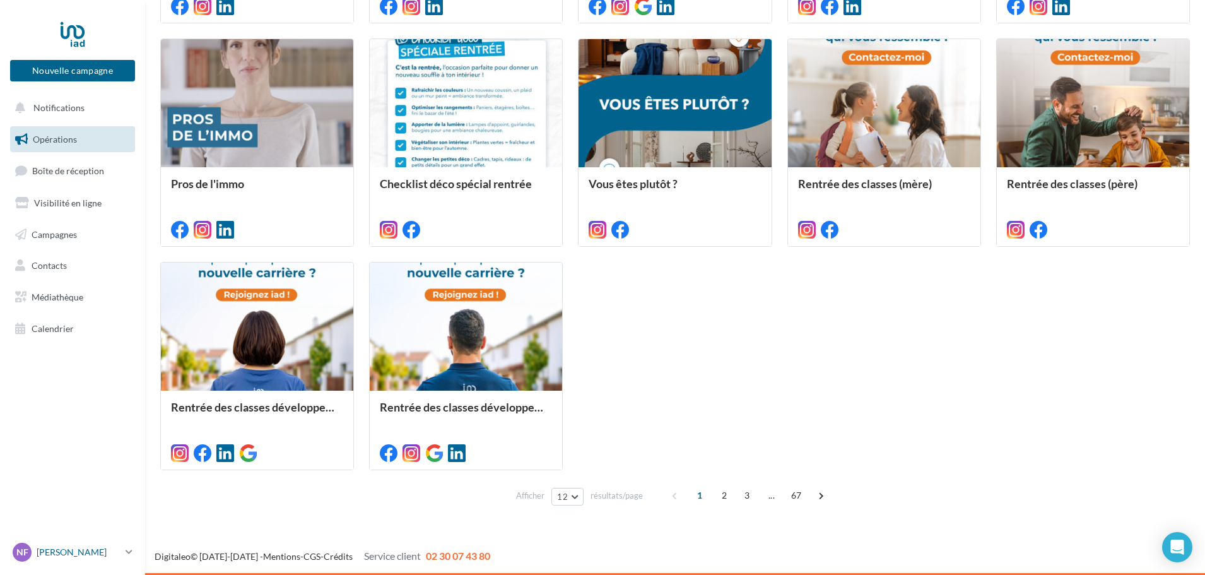
click at [122, 554] on link "NF Nicolas FRANQUES nicolas.franques@iadfrance.fr" at bounding box center [72, 552] width 125 height 24
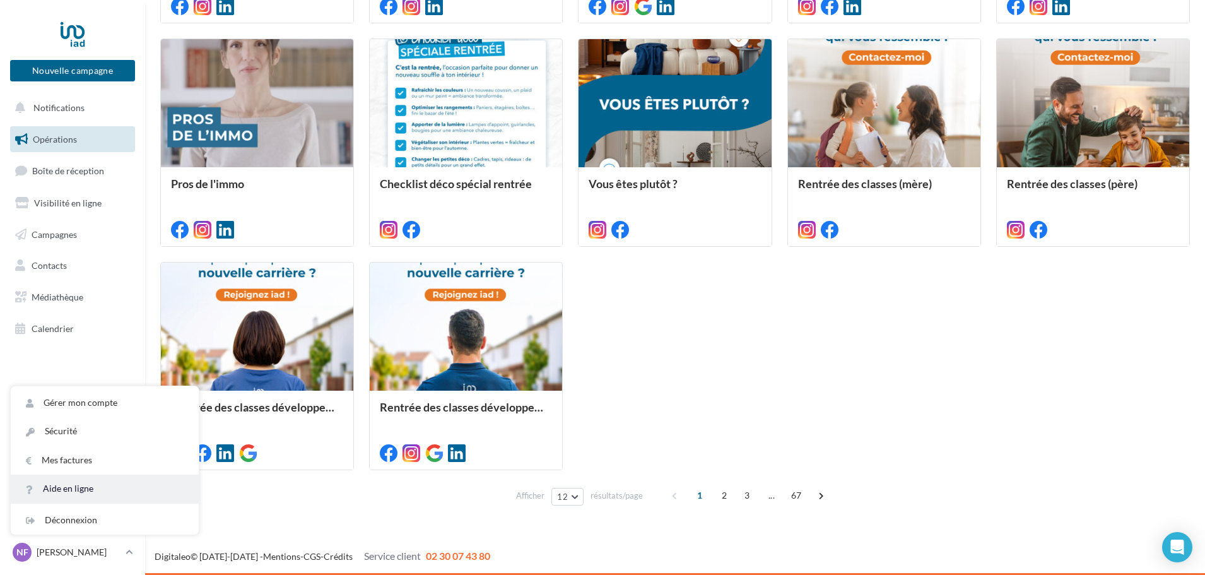
click at [79, 488] on link "Aide en ligne" at bounding box center [105, 488] width 188 height 28
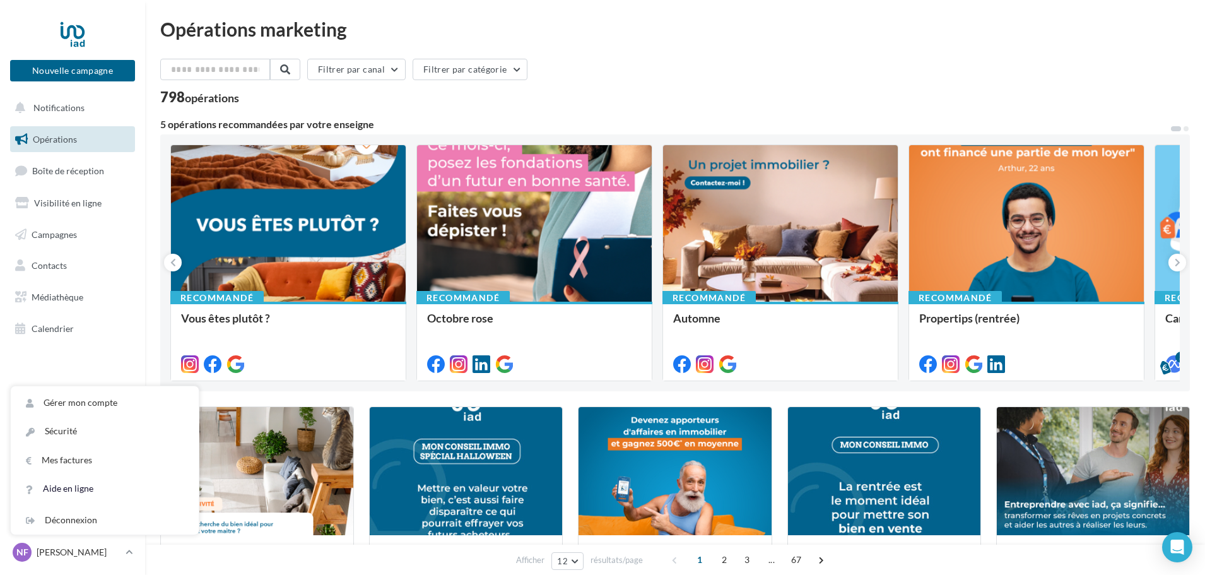
scroll to position [0, 0]
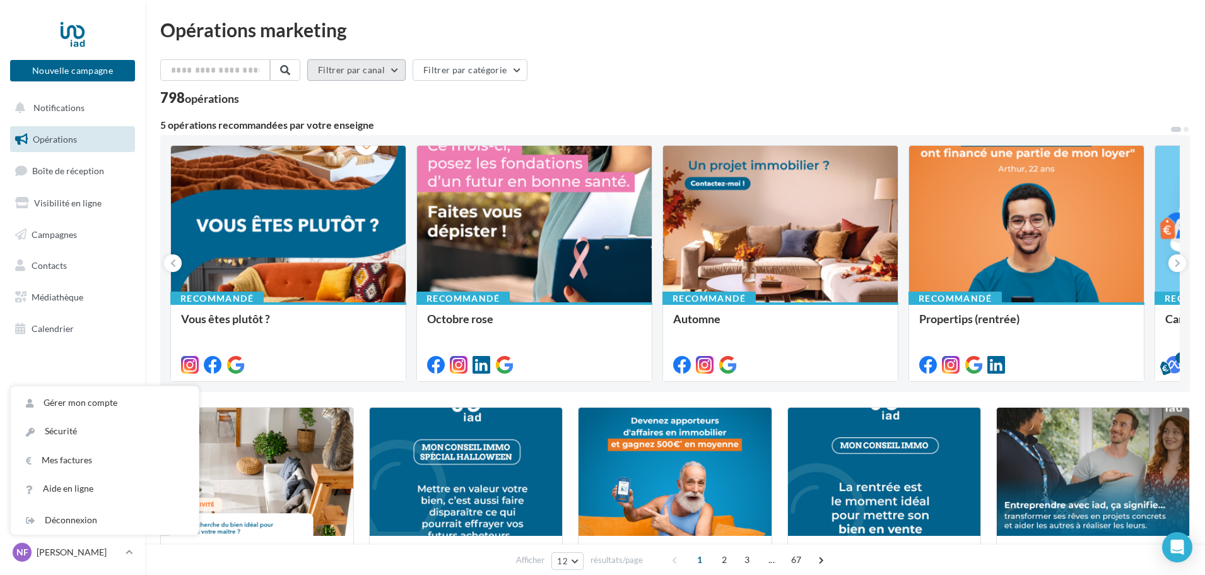
click at [343, 78] on button "Filtrer par canal" at bounding box center [356, 69] width 98 height 21
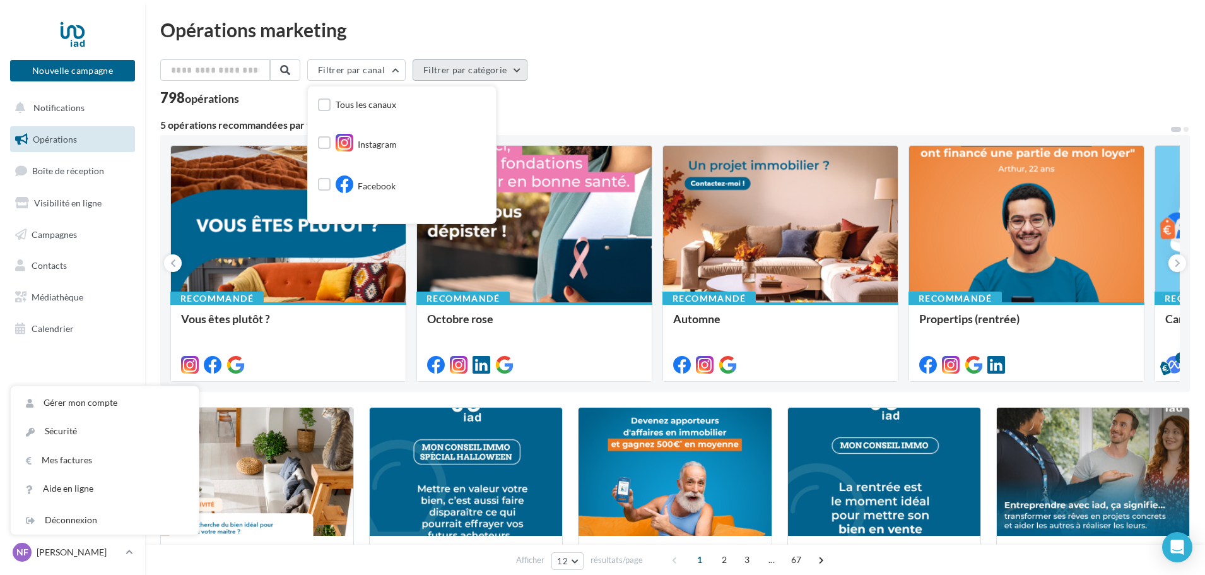
click at [469, 76] on button "Filtrer par catégorie" at bounding box center [469, 69] width 115 height 21
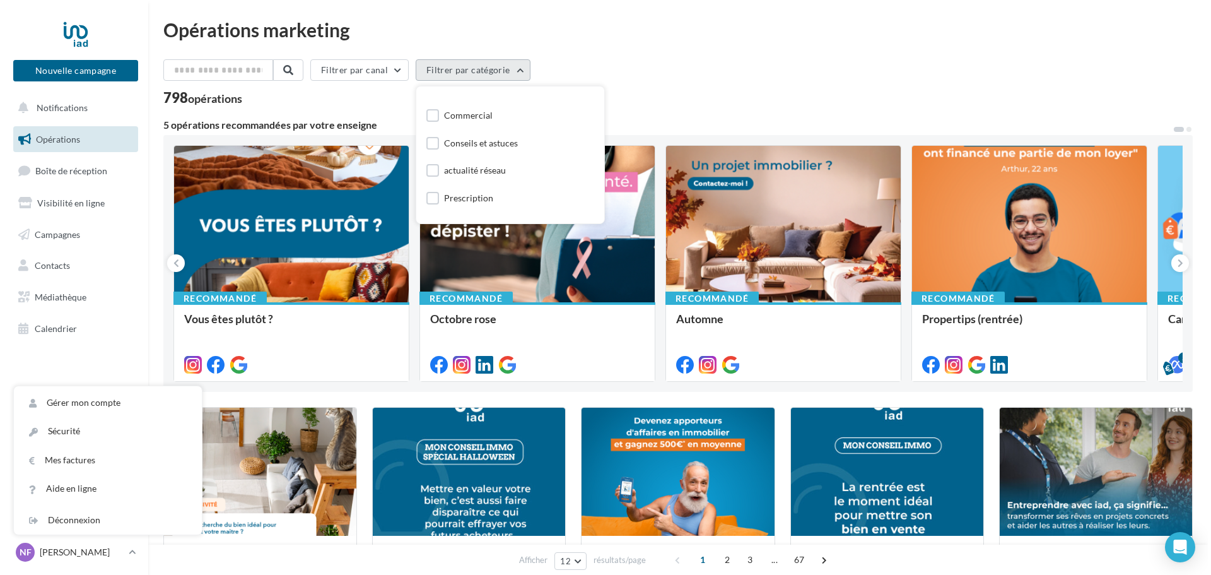
scroll to position [148, 0]
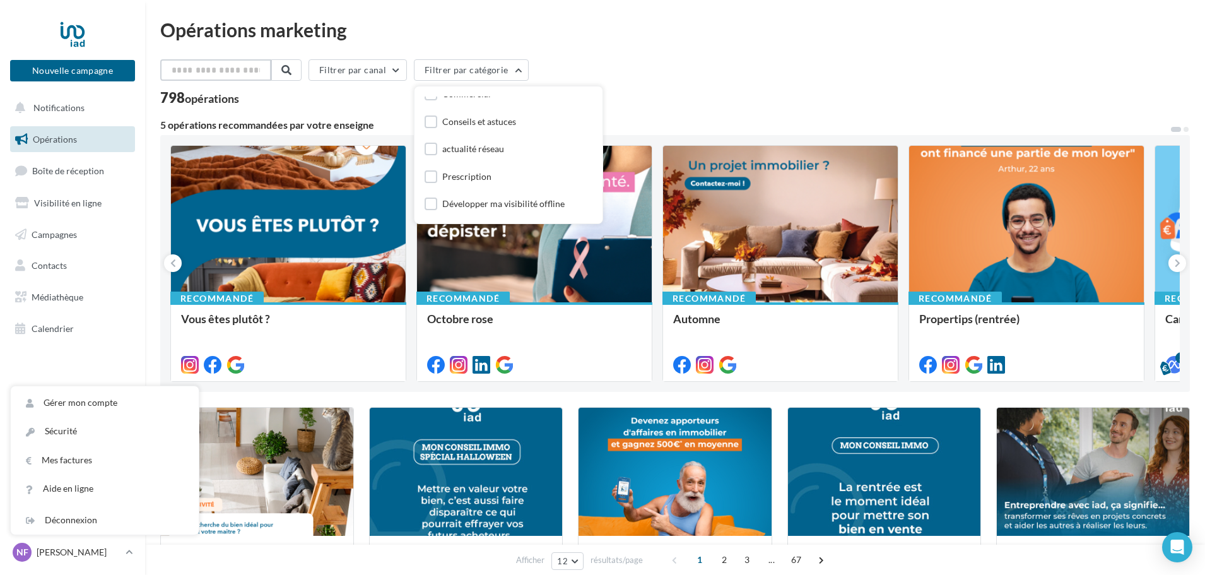
click at [221, 67] on input "text" at bounding box center [215, 69] width 111 height 21
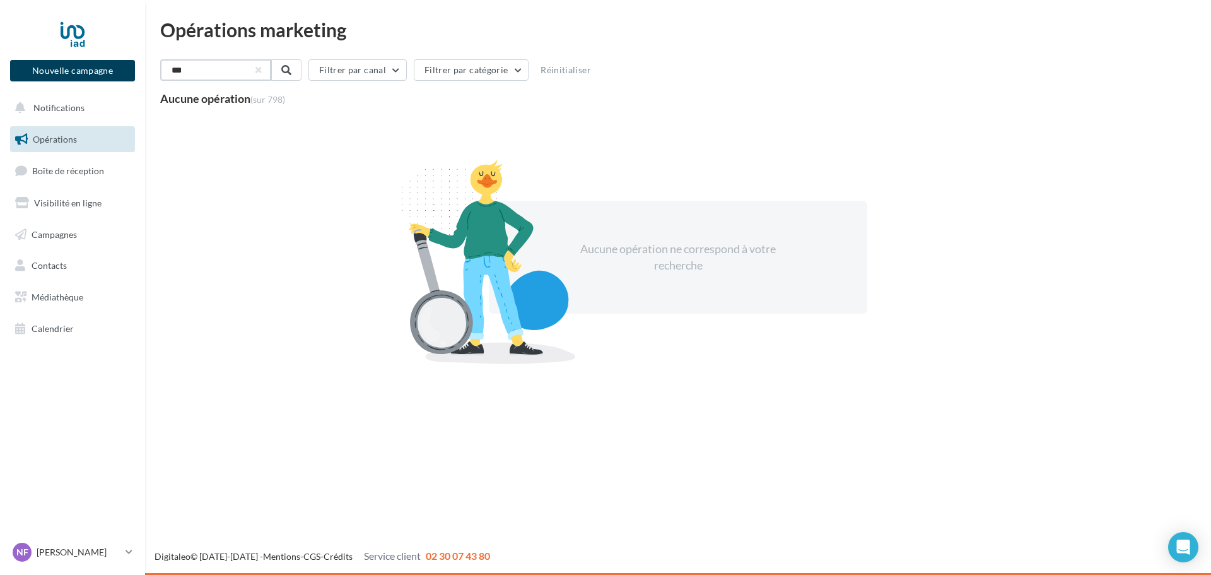
type input "***"
click at [96, 67] on button "Nouvelle campagne" at bounding box center [72, 70] width 125 height 21
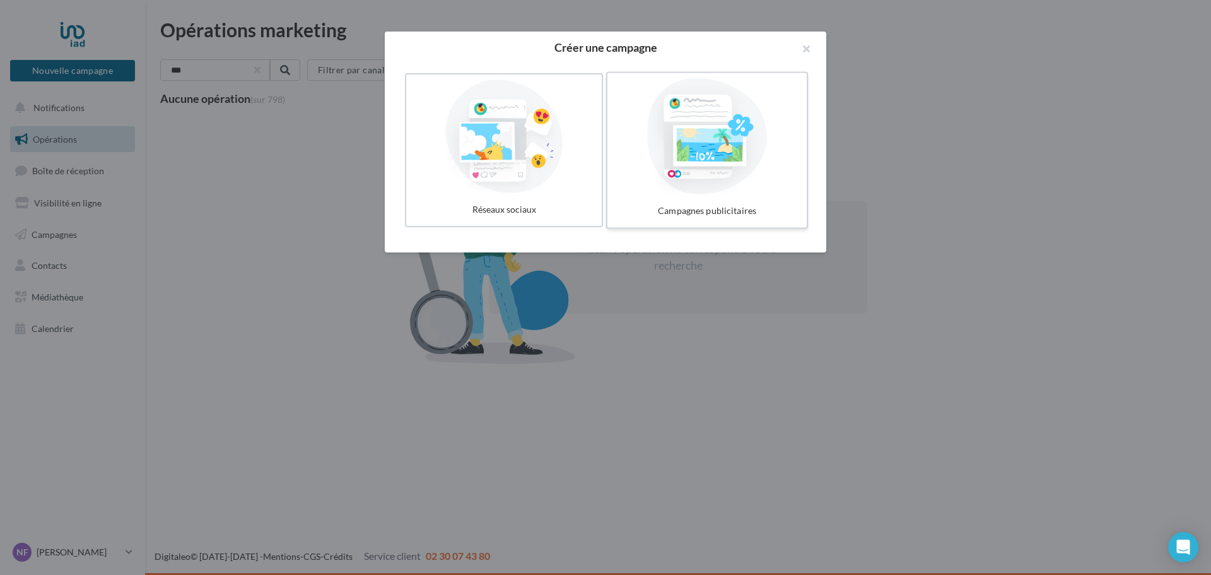
click at [662, 173] on div at bounding box center [706, 136] width 189 height 116
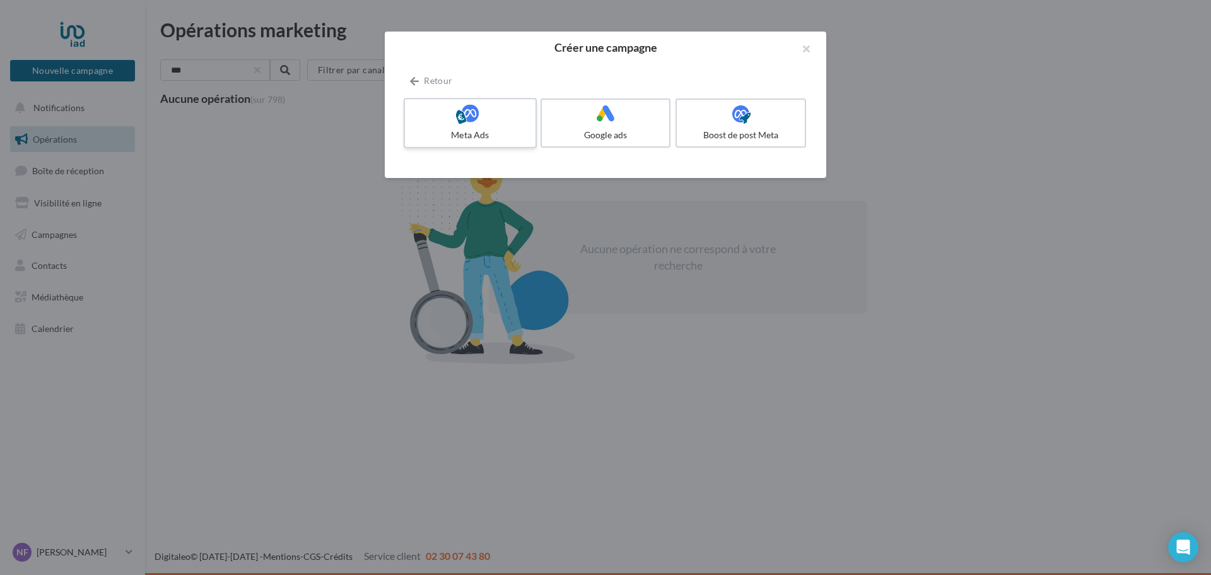
click at [466, 121] on icon at bounding box center [470, 113] width 18 height 18
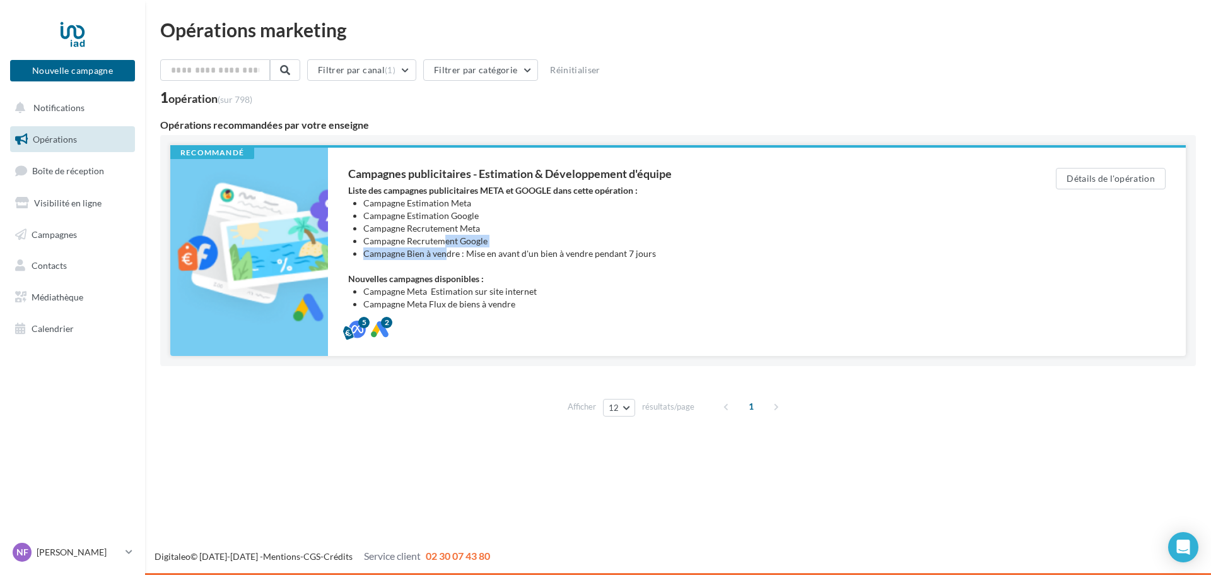
click at [444, 250] on ul "Campagne Recrutement Google Campagne Bien à vendre : Mise en avant d'un bien à …" at bounding box center [684, 247] width 642 height 25
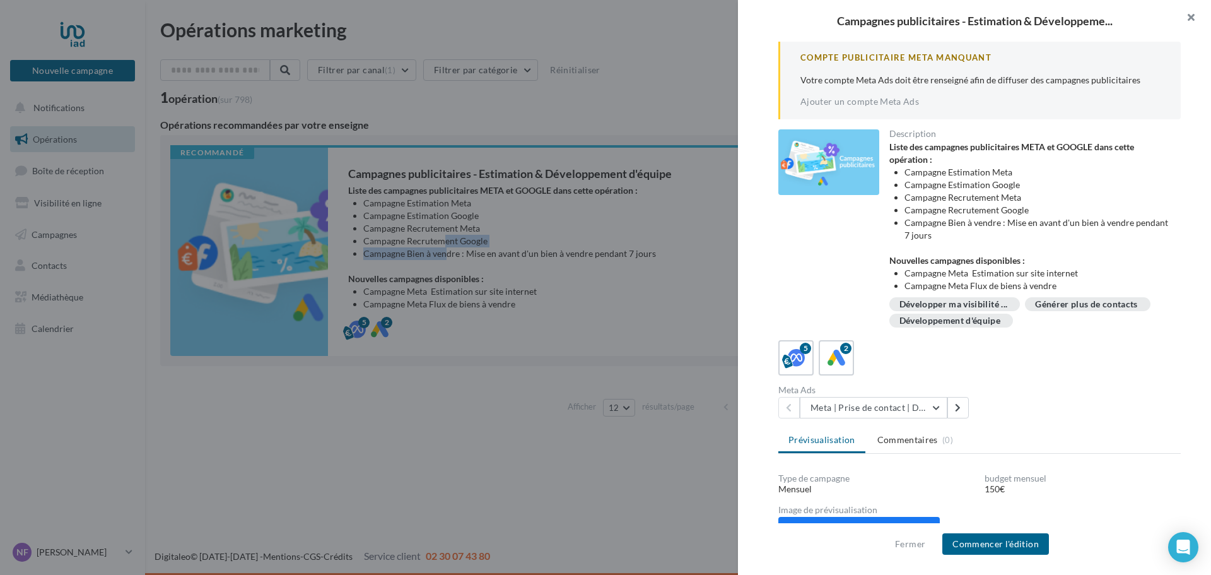
click at [1188, 13] on button "button" at bounding box center [1185, 19] width 50 height 38
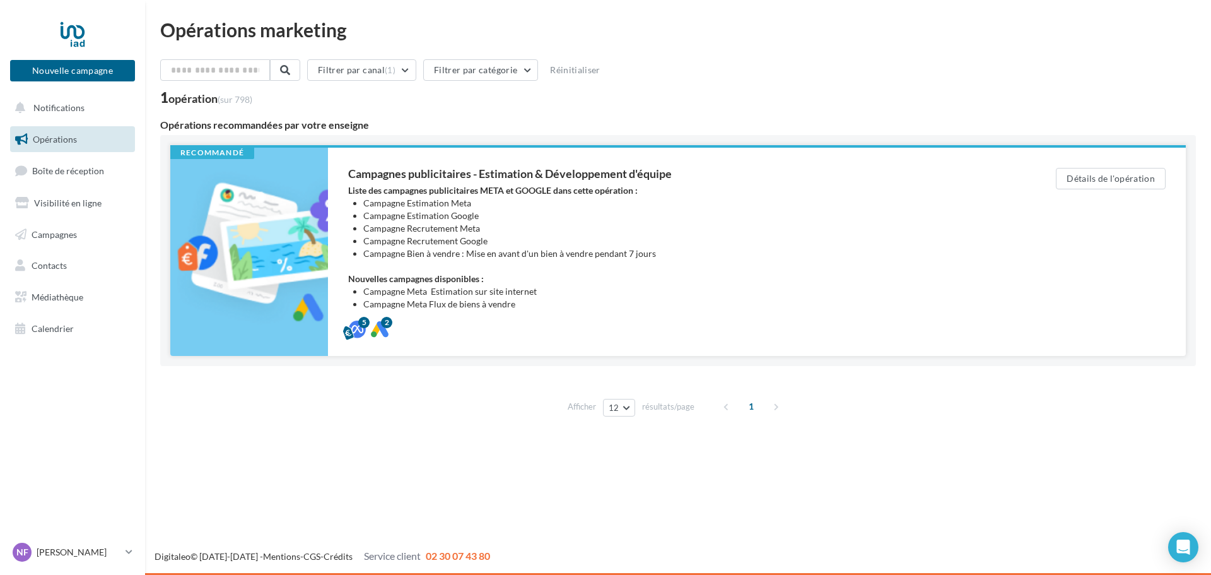
click at [499, 262] on div "Liste des campagnes publicitaires META et GOOGLE dans cette opération : Campagn…" at bounding box center [676, 247] width 657 height 126
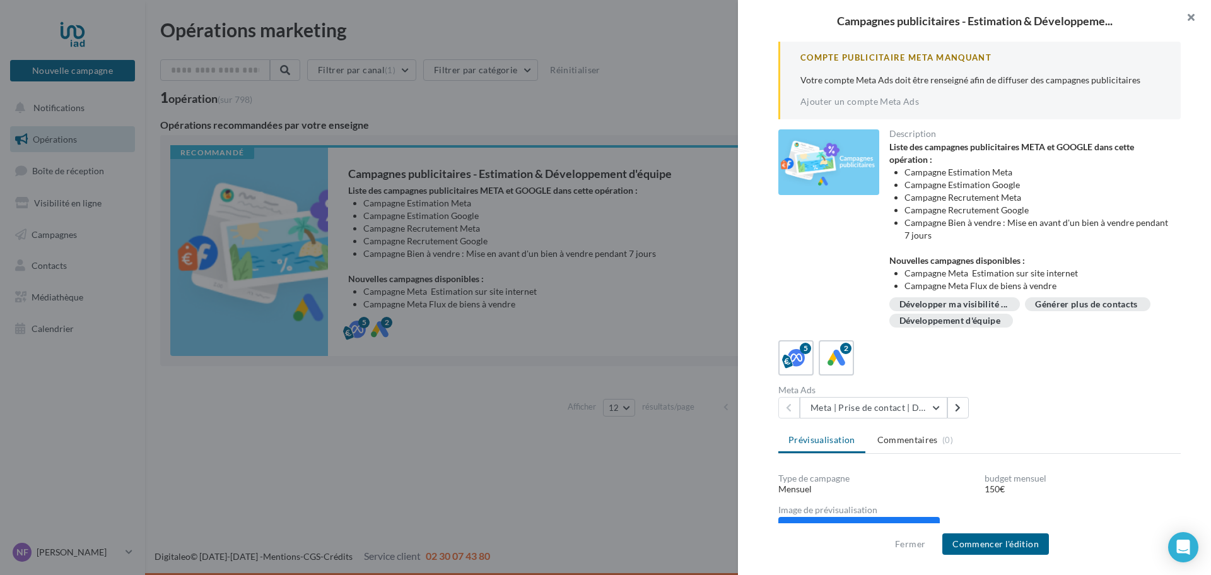
click at [1194, 20] on button "button" at bounding box center [1185, 19] width 50 height 38
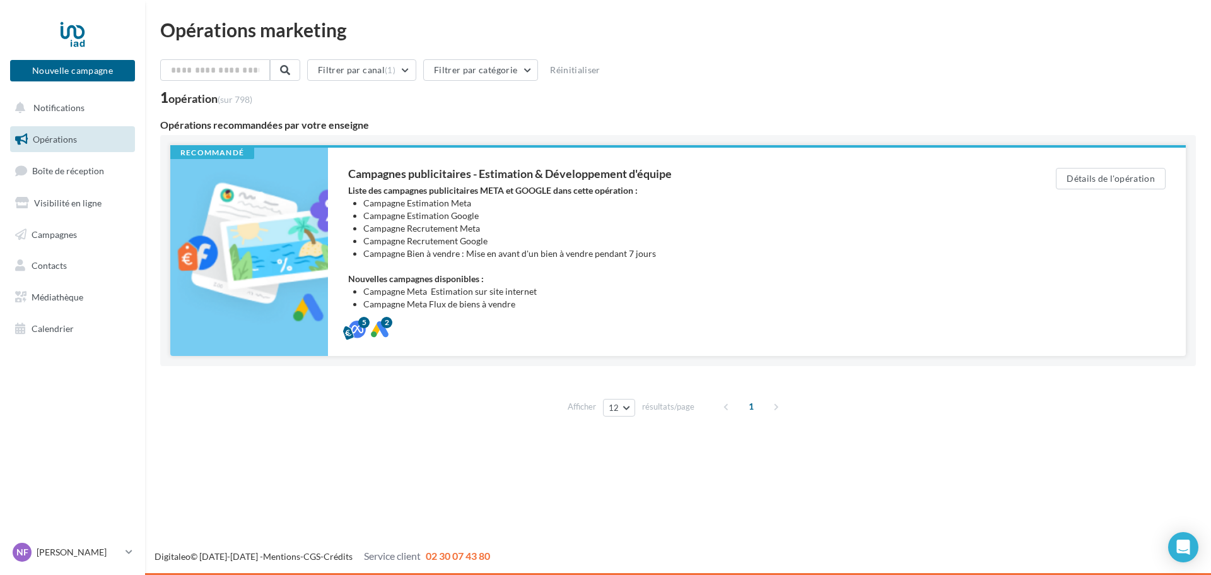
click at [455, 303] on li "Campagne Meta Flux de biens à vendre" at bounding box center [684, 304] width 642 height 13
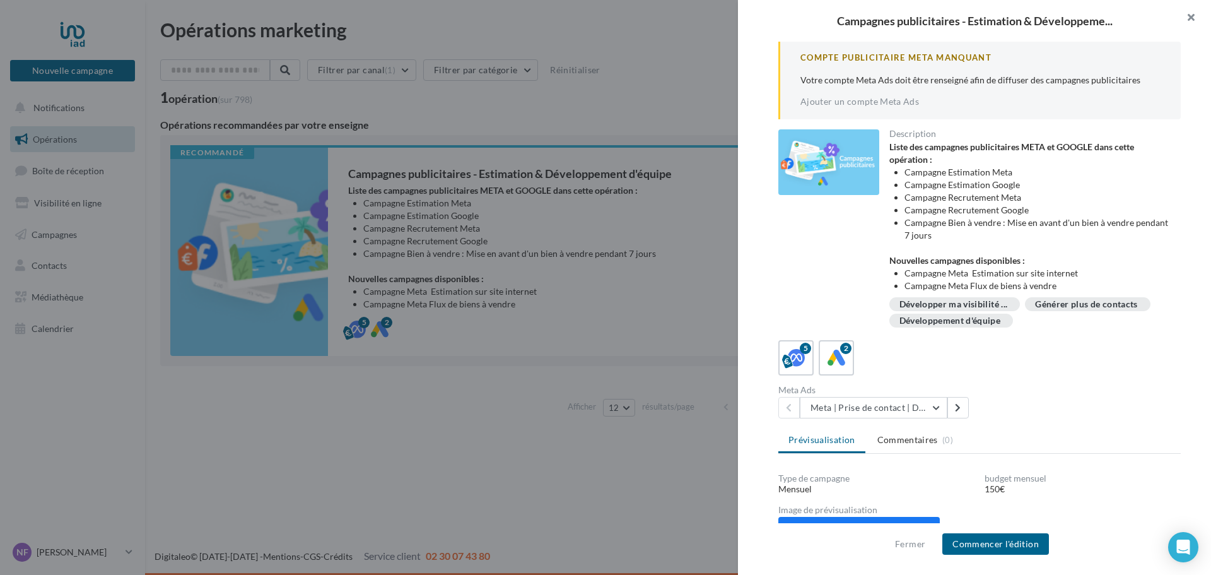
click at [1191, 14] on button "button" at bounding box center [1185, 19] width 50 height 38
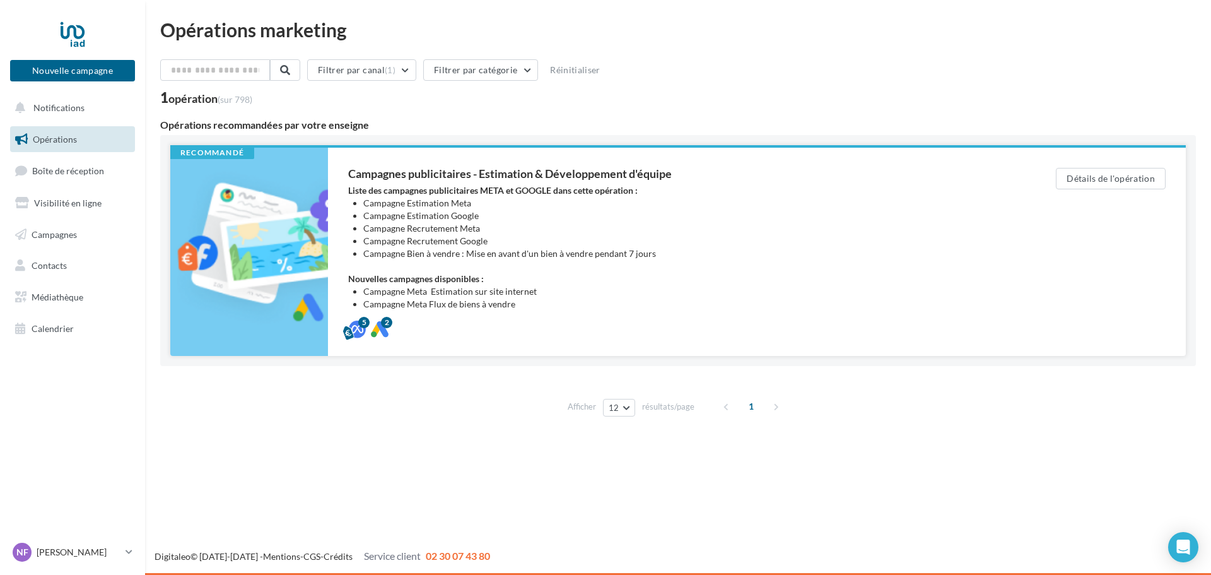
click at [435, 216] on li "Campagne Estimation Google" at bounding box center [684, 215] width 642 height 13
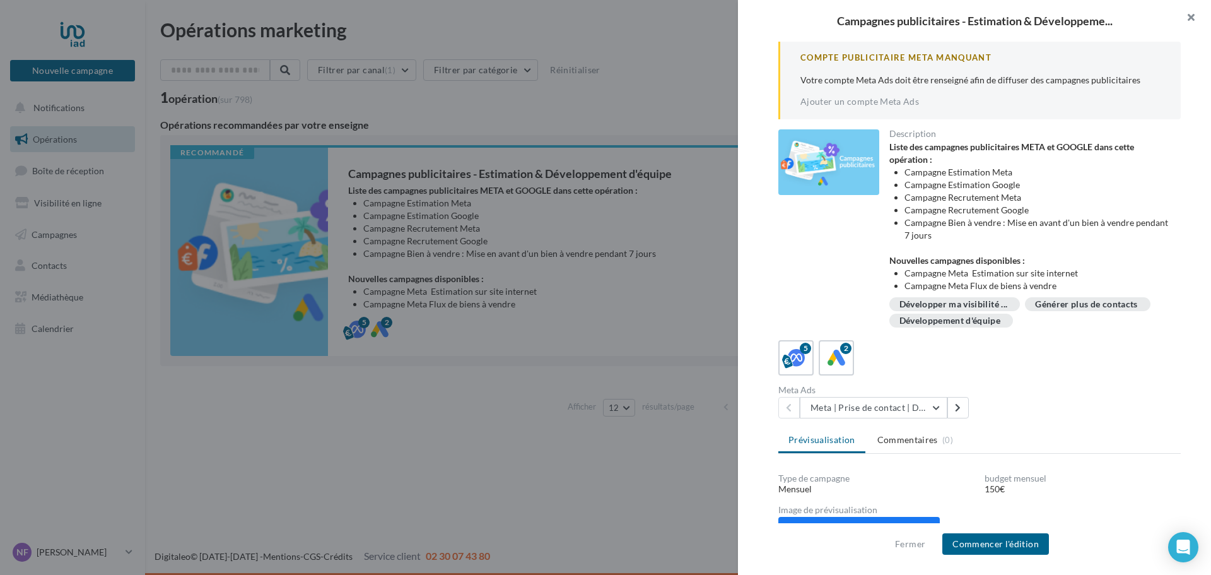
click at [1191, 16] on button "button" at bounding box center [1185, 19] width 50 height 38
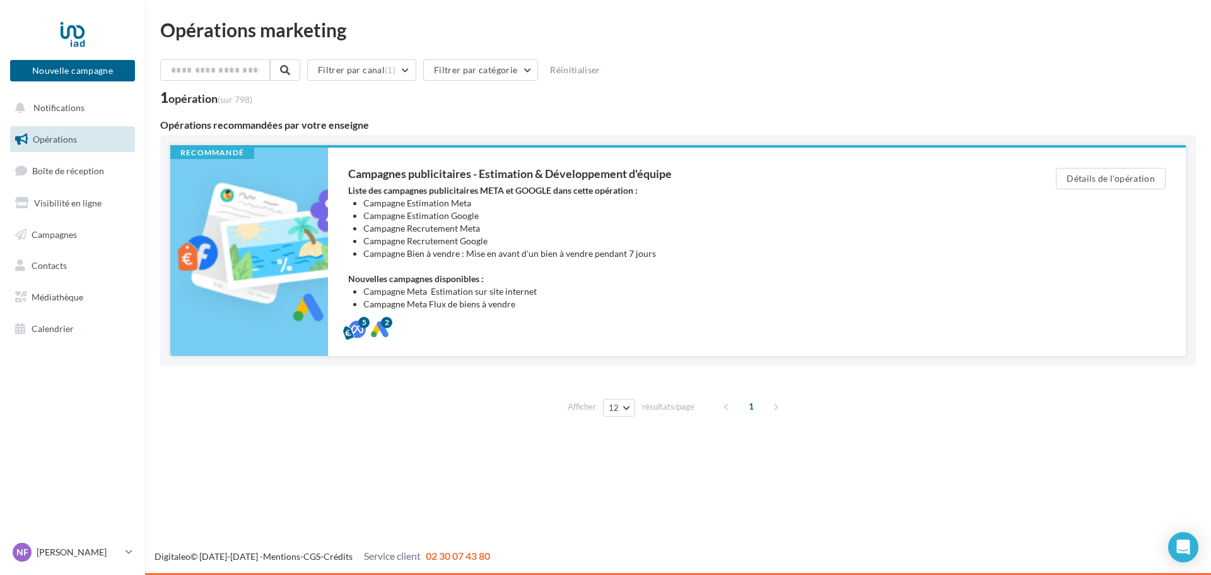
click at [431, 217] on li "Campagne Estimation Google" at bounding box center [684, 215] width 642 height 13
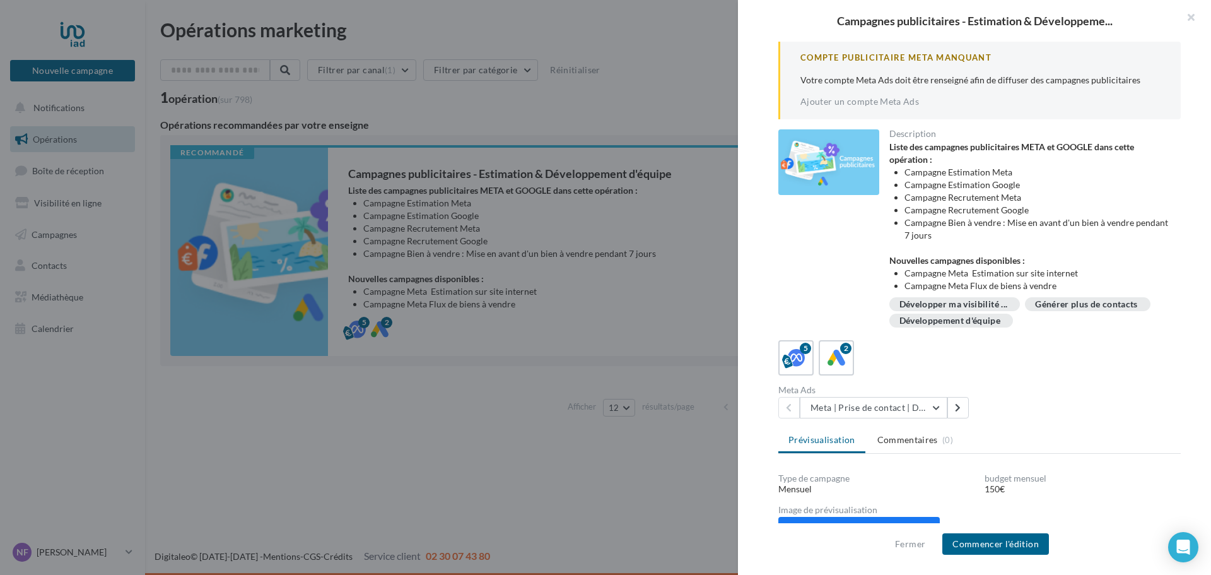
click at [479, 313] on div at bounding box center [605, 287] width 1211 height 575
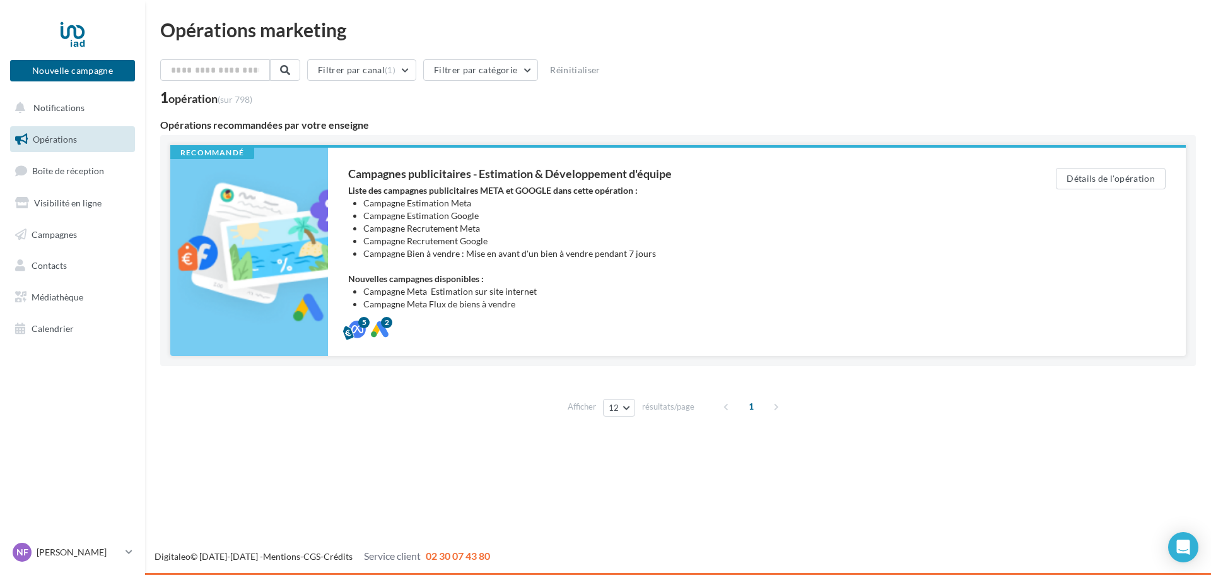
click at [450, 304] on li "Campagne Meta Flux de biens à vendre" at bounding box center [684, 304] width 642 height 13
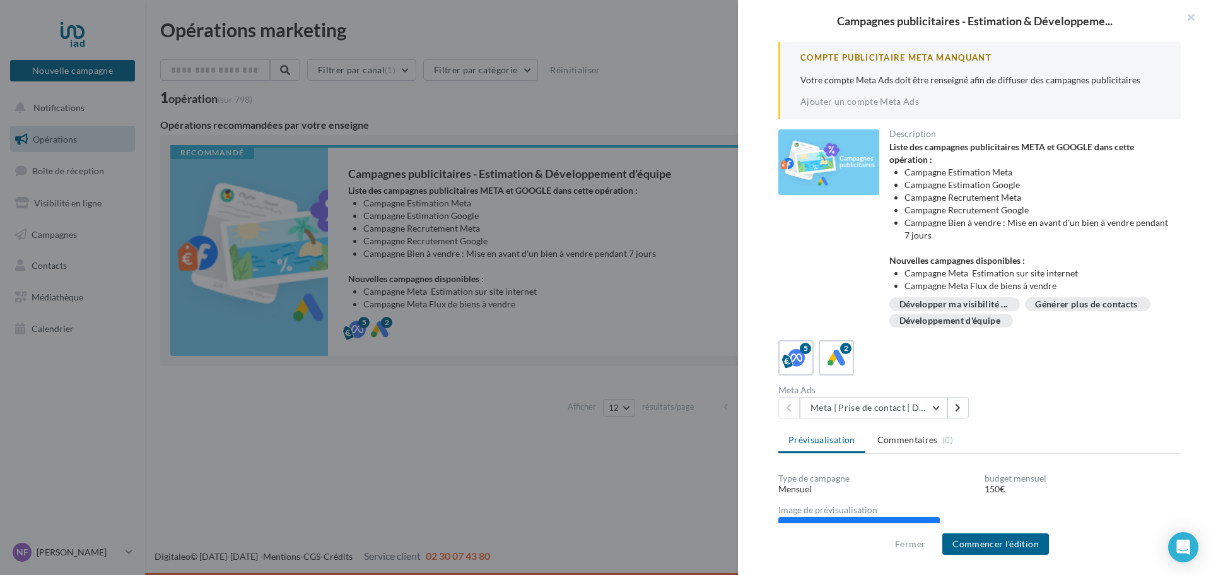
click at [1077, 303] on div "Générer plus de contacts" at bounding box center [1086, 304] width 102 height 9
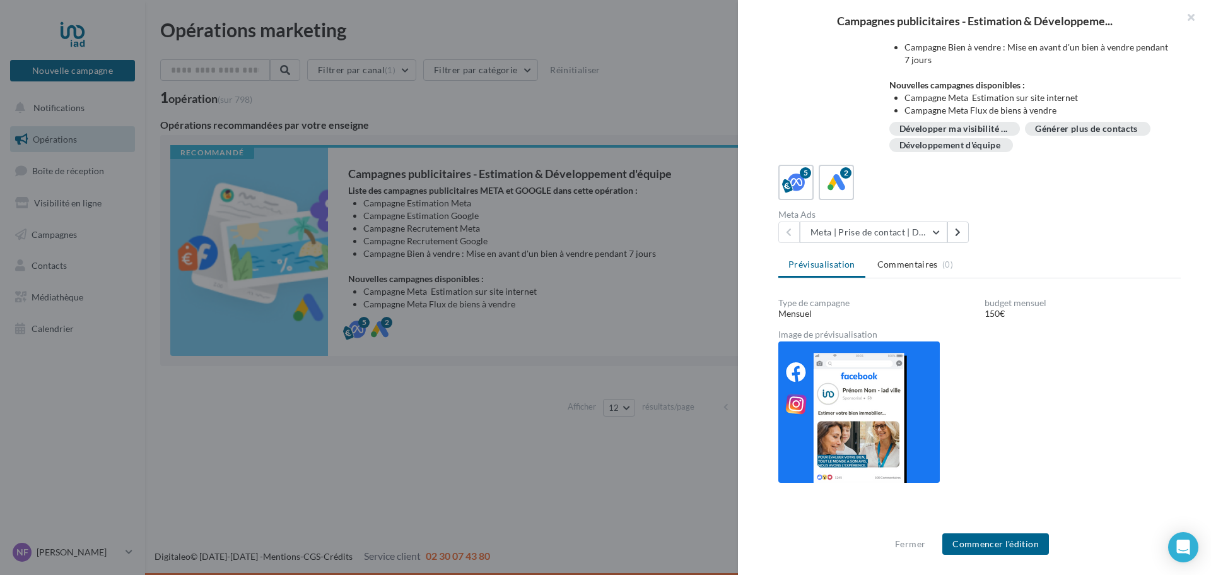
scroll to position [224, 0]
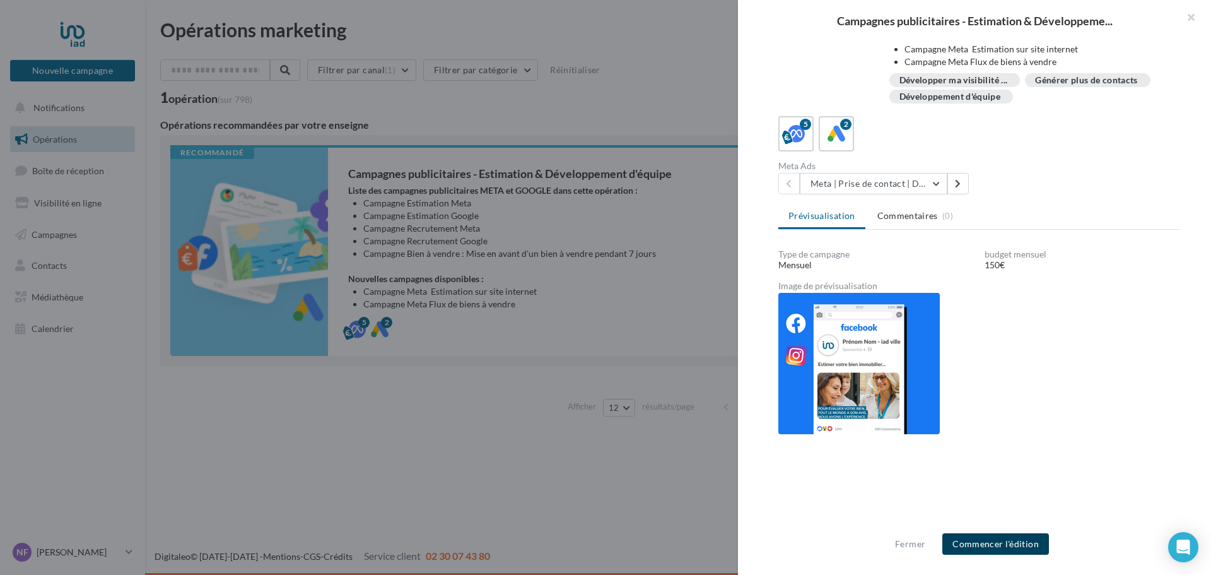
click at [976, 540] on button "Commencer l'édition" at bounding box center [995, 543] width 107 height 21
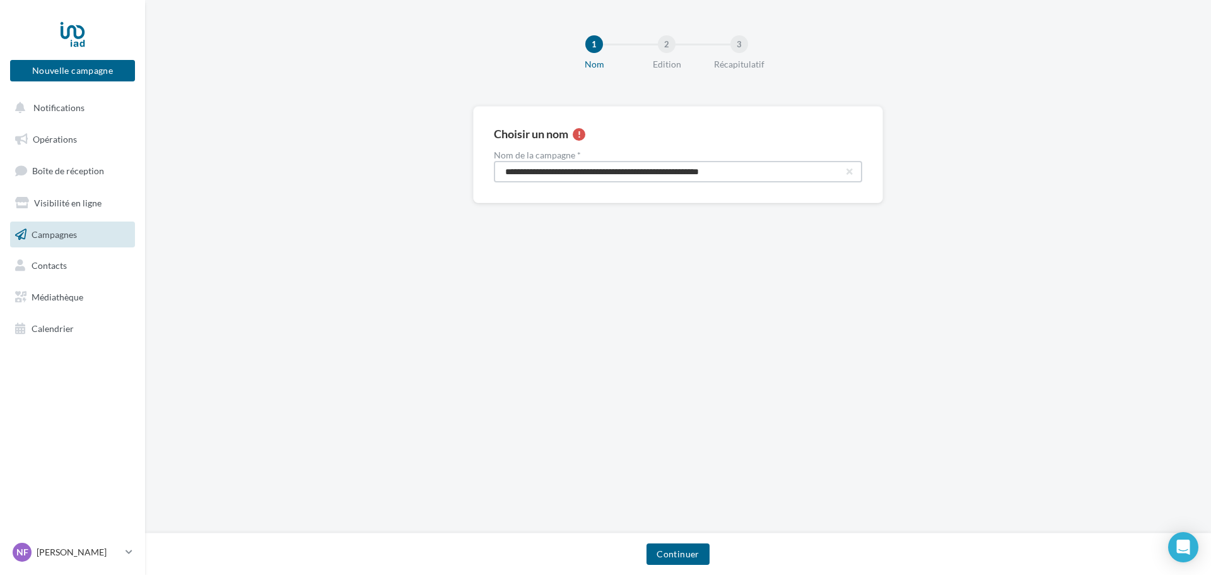
click at [605, 174] on input "**********" at bounding box center [678, 171] width 368 height 21
click at [856, 169] on input "**********" at bounding box center [678, 171] width 368 height 21
click at [843, 167] on input "**********" at bounding box center [678, 171] width 368 height 21
click at [660, 554] on button "Continuer" at bounding box center [677, 553] width 62 height 21
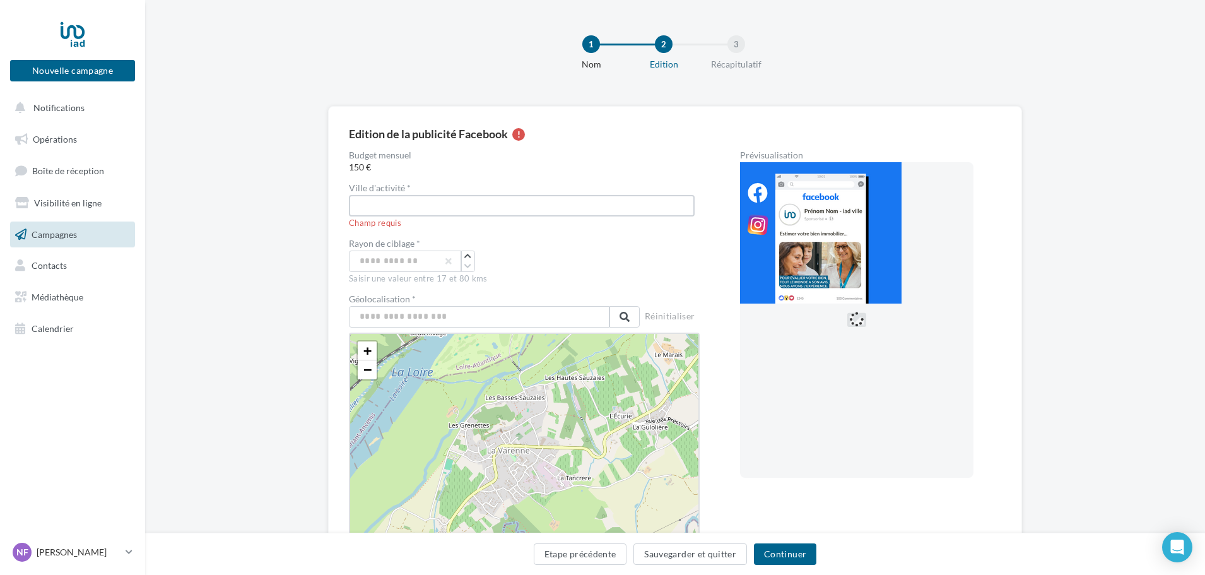
click at [421, 207] on input "text" at bounding box center [522, 205] width 346 height 21
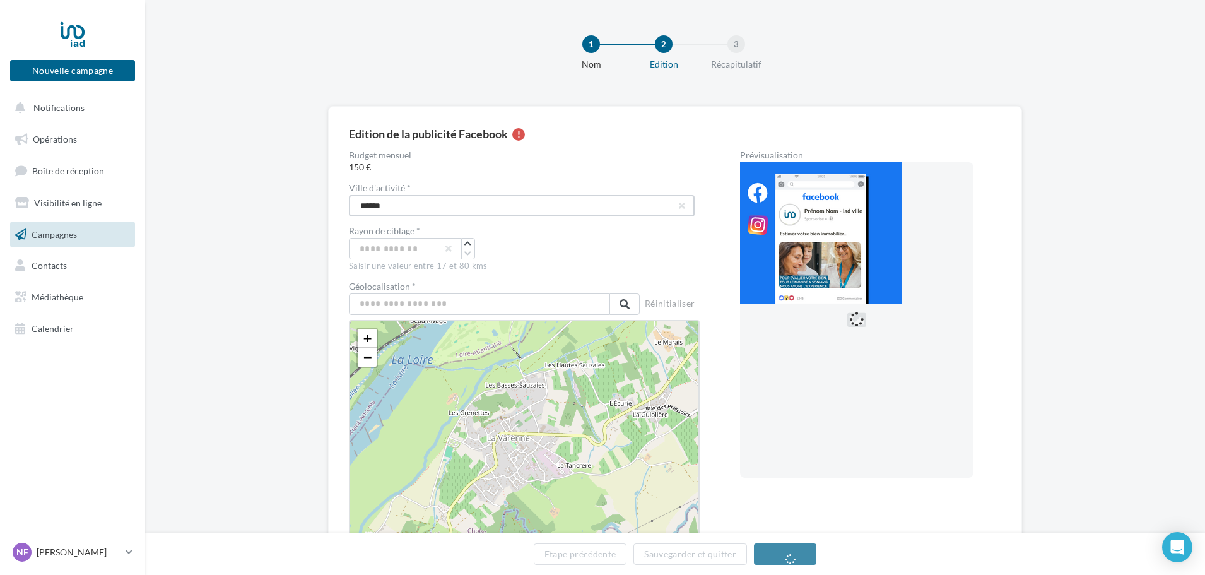
drag, startPoint x: 395, startPoint y: 204, endPoint x: 333, endPoint y: 201, distance: 62.6
click at [333, 201] on div "Edition de la publicité Facebook Budget mensuel 150 € Ville d'activité * estain…" at bounding box center [675, 379] width 694 height 547
click at [470, 211] on input "*******" at bounding box center [522, 205] width 346 height 21
click at [482, 334] on div "+ − Leaflet" at bounding box center [524, 430] width 351 height 221
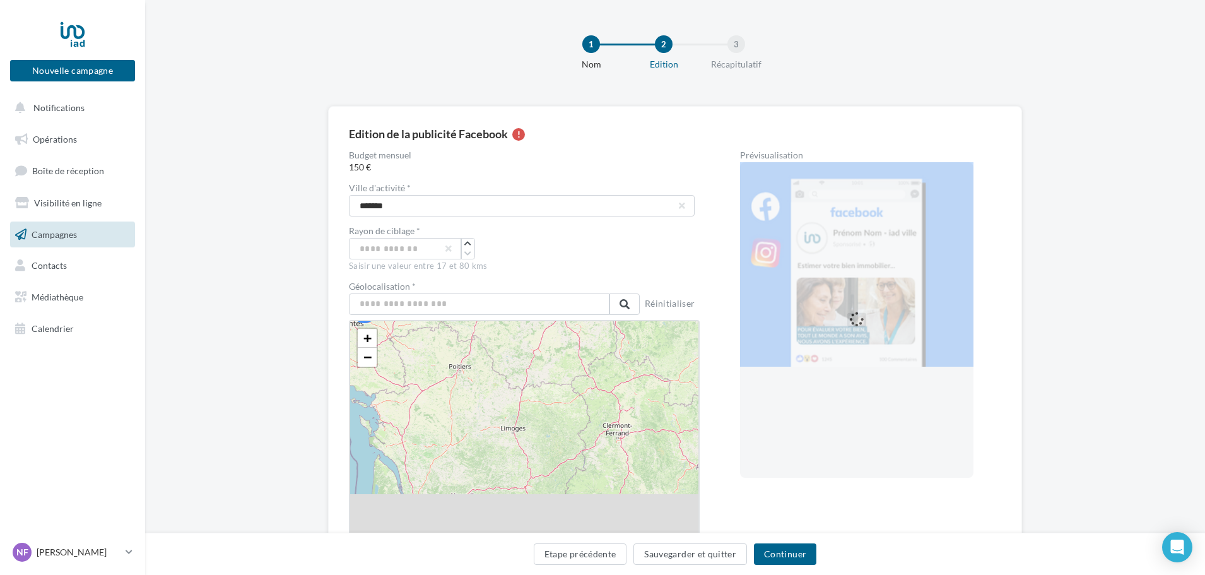
drag, startPoint x: 514, startPoint y: 457, endPoint x: 436, endPoint y: 347, distance: 134.4
click at [436, 347] on div "+ − Leaflet" at bounding box center [524, 430] width 351 height 221
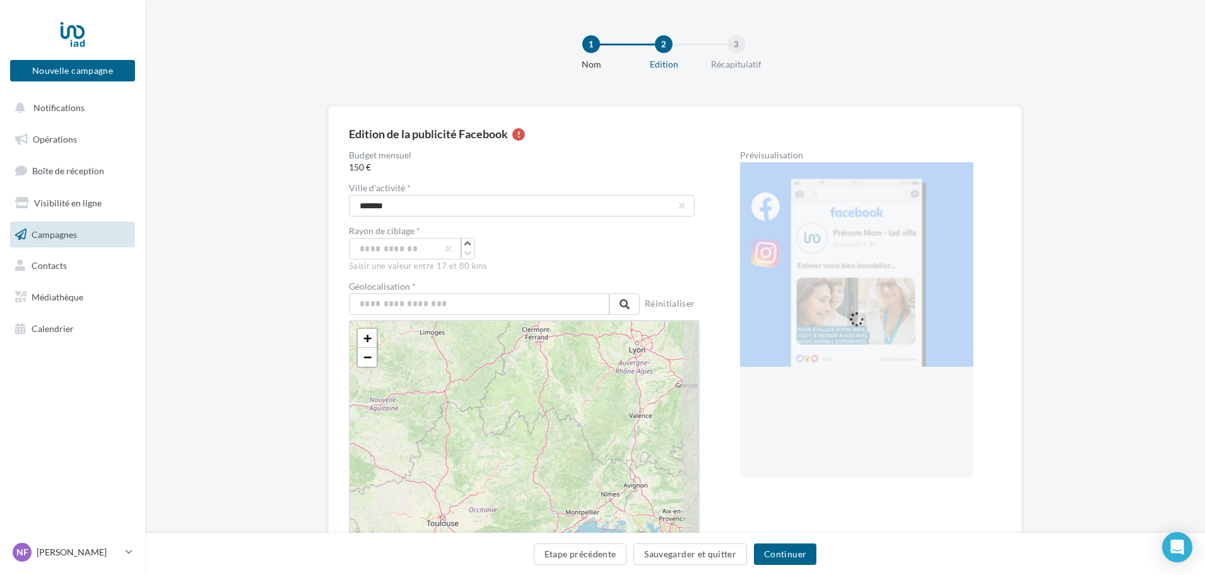
drag, startPoint x: 551, startPoint y: 455, endPoint x: 482, endPoint y: 387, distance: 96.3
click at [482, 387] on div "+ − Leaflet" at bounding box center [524, 430] width 351 height 221
click at [587, 205] on input "*******" at bounding box center [522, 205] width 346 height 21
type input "*"
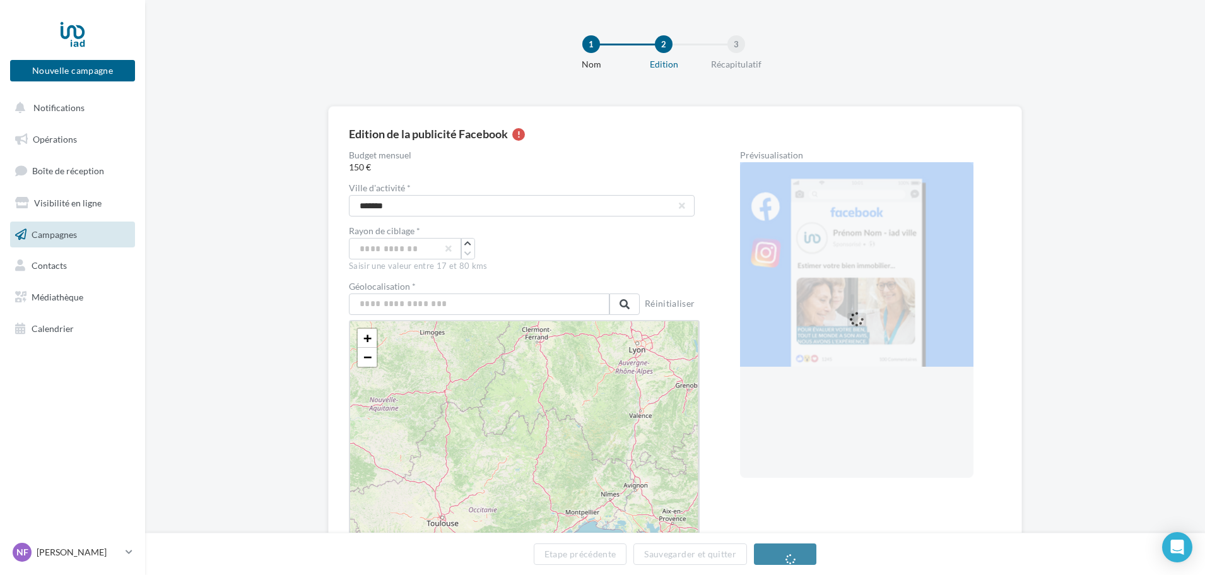
click at [495, 436] on div "+ − Leaflet" at bounding box center [524, 430] width 351 height 221
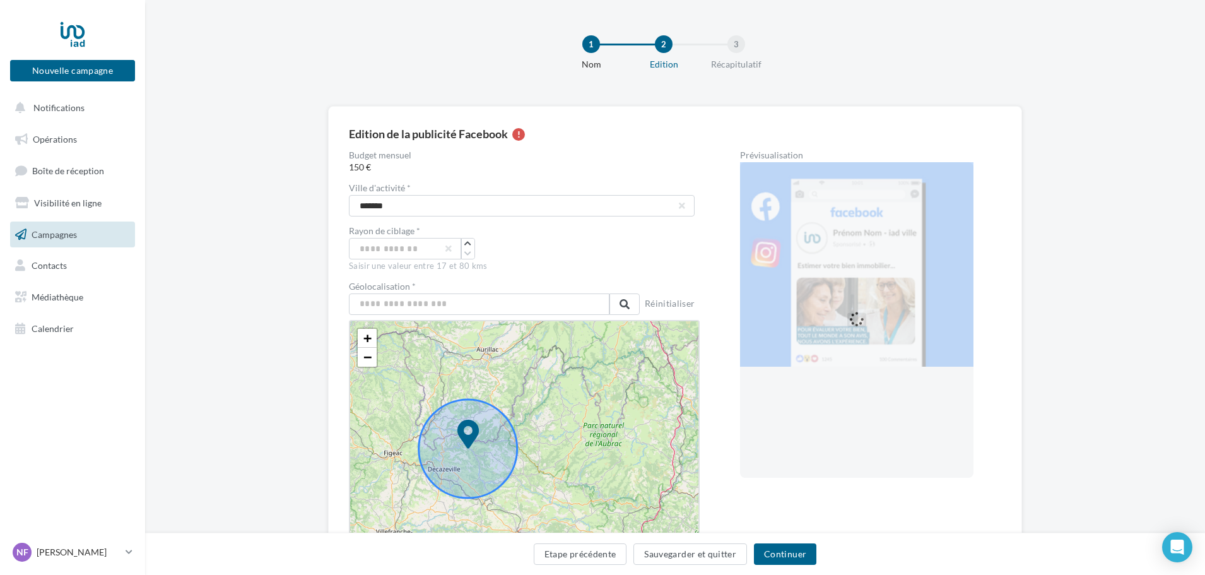
drag, startPoint x: 617, startPoint y: 392, endPoint x: 592, endPoint y: 484, distance: 95.5
click at [592, 484] on div "+ − Leaflet" at bounding box center [524, 430] width 351 height 221
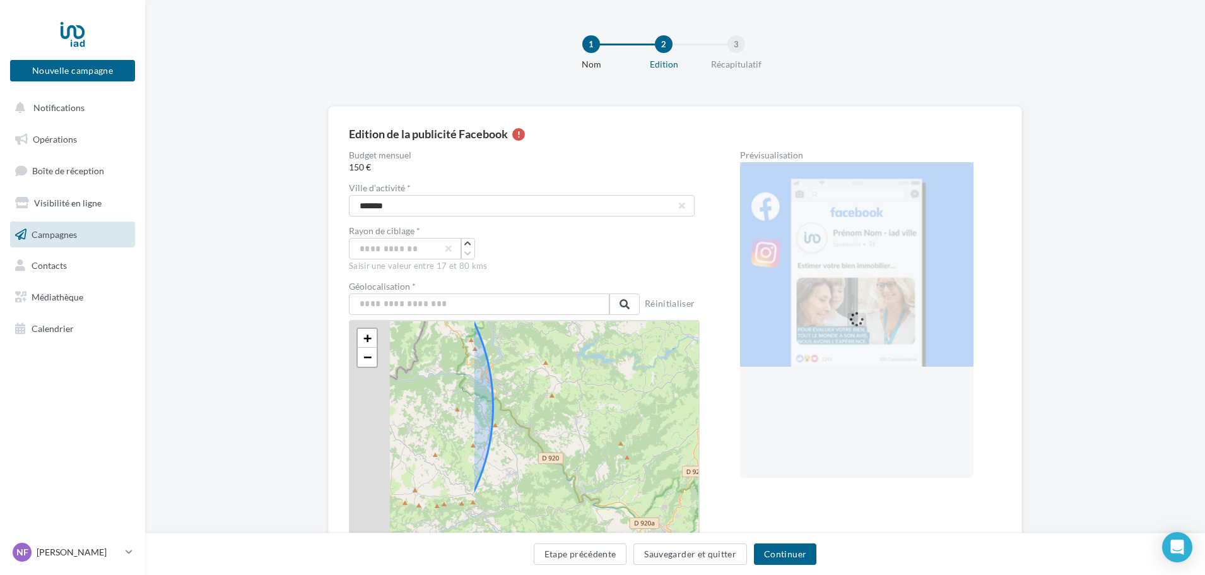
drag, startPoint x: 520, startPoint y: 450, endPoint x: 695, endPoint y: 409, distance: 179.4
click at [695, 409] on div "+ − Leaflet" at bounding box center [524, 430] width 351 height 221
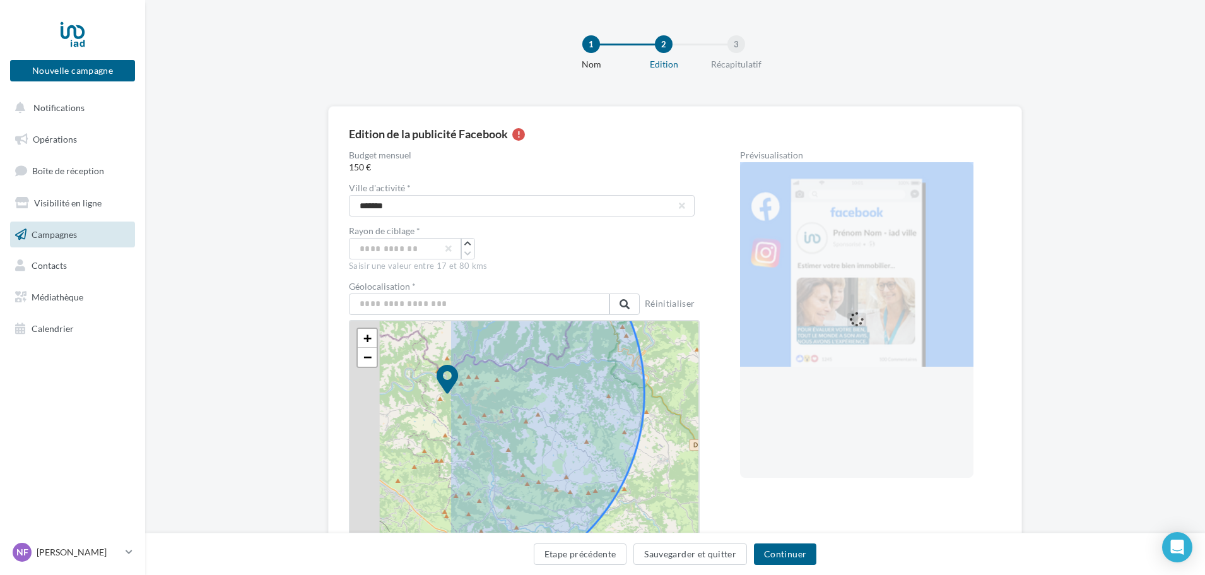
drag, startPoint x: 592, startPoint y: 407, endPoint x: 727, endPoint y: 396, distance: 136.0
click at [727, 396] on div "Budget mensuel 150 € Ville d'activité * campuac ******* Rayon de ciblage * ** S…" at bounding box center [675, 385] width 652 height 469
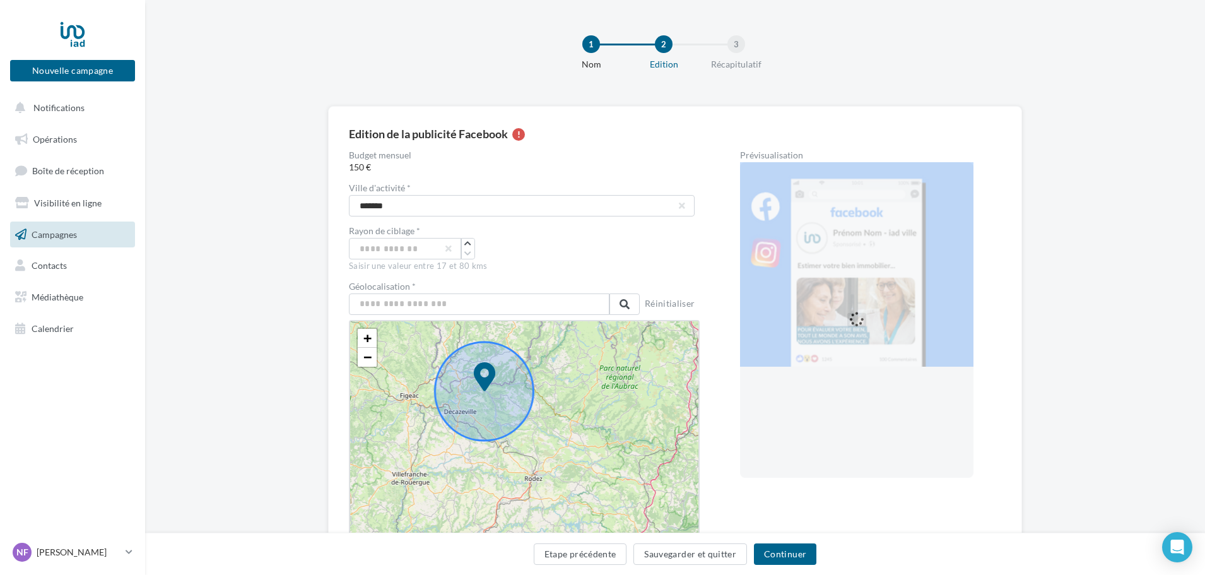
drag, startPoint x: 635, startPoint y: 427, endPoint x: 593, endPoint y: 402, distance: 48.9
click at [593, 402] on div "+ − Leaflet" at bounding box center [524, 430] width 351 height 221
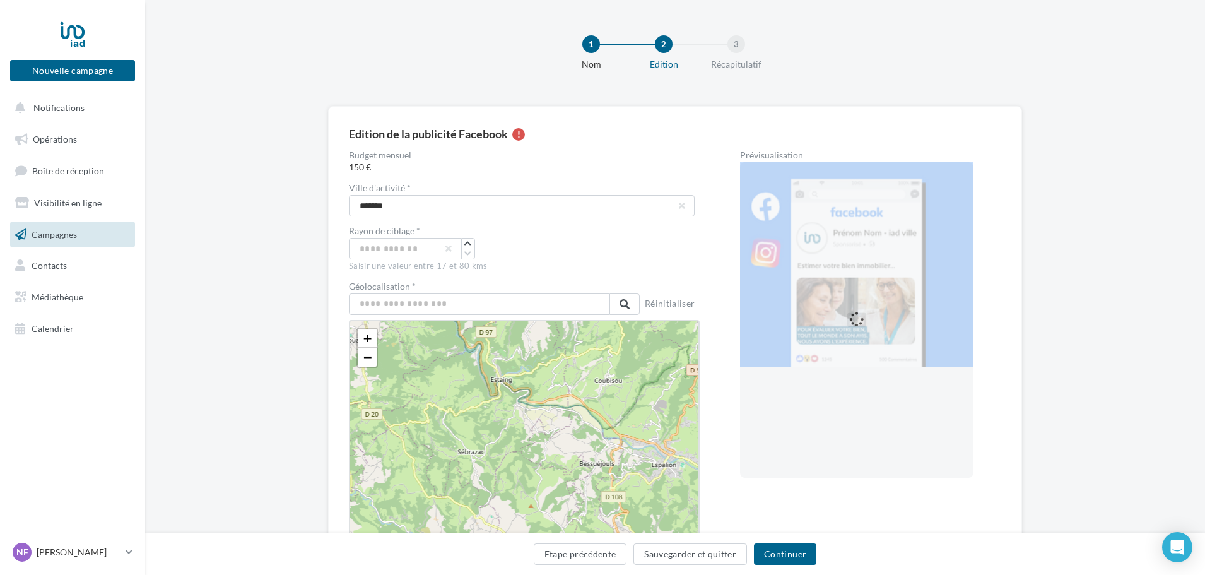
drag, startPoint x: 498, startPoint y: 404, endPoint x: 642, endPoint y: 343, distance: 156.3
click at [642, 343] on div "+ − Leaflet" at bounding box center [524, 430] width 351 height 221
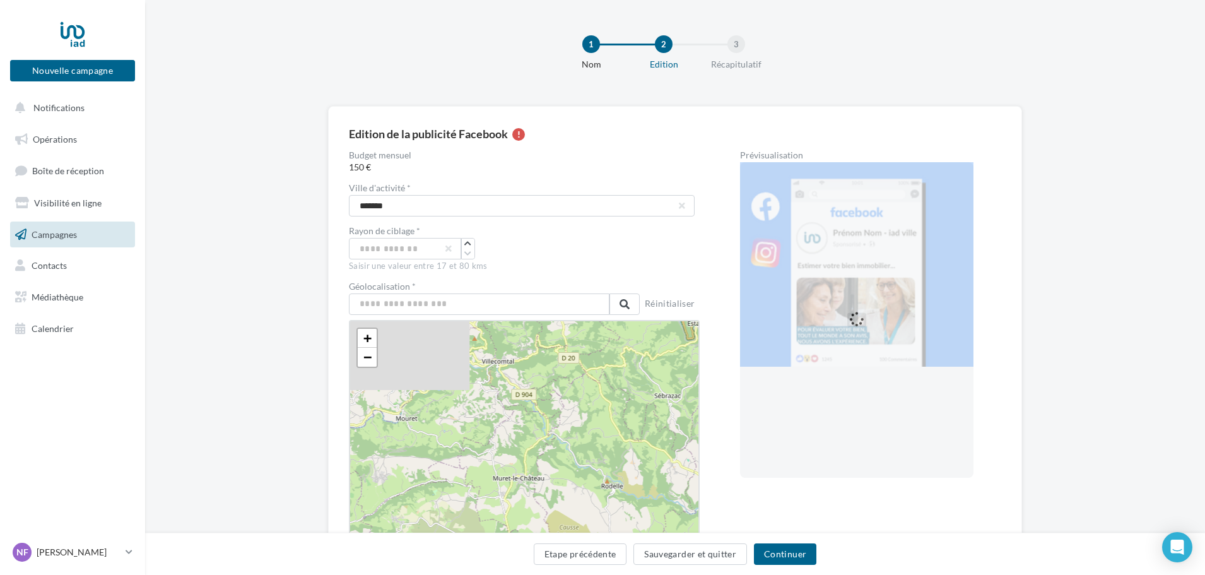
drag, startPoint x: 505, startPoint y: 473, endPoint x: 713, endPoint y: 431, distance: 212.4
click at [713, 431] on div "Budget mensuel 150 € Ville d'activité * campuac ******* Rayon de ciblage * ** S…" at bounding box center [675, 385] width 652 height 469
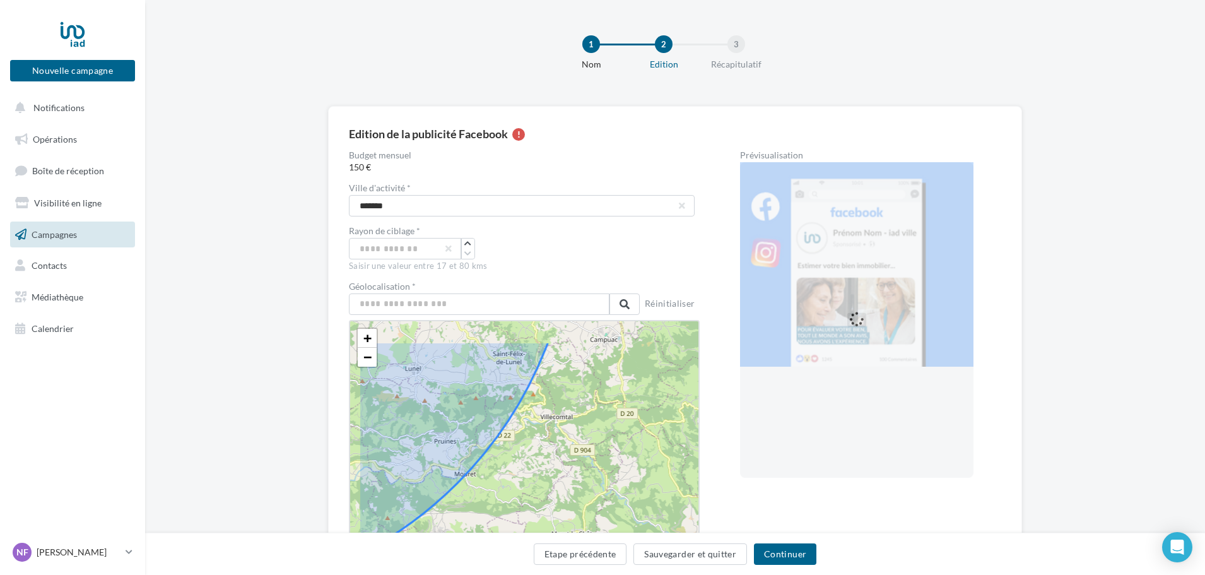
drag, startPoint x: 599, startPoint y: 390, endPoint x: 644, endPoint y: 435, distance: 63.3
click at [644, 435] on div "+ − Leaflet" at bounding box center [524, 430] width 351 height 221
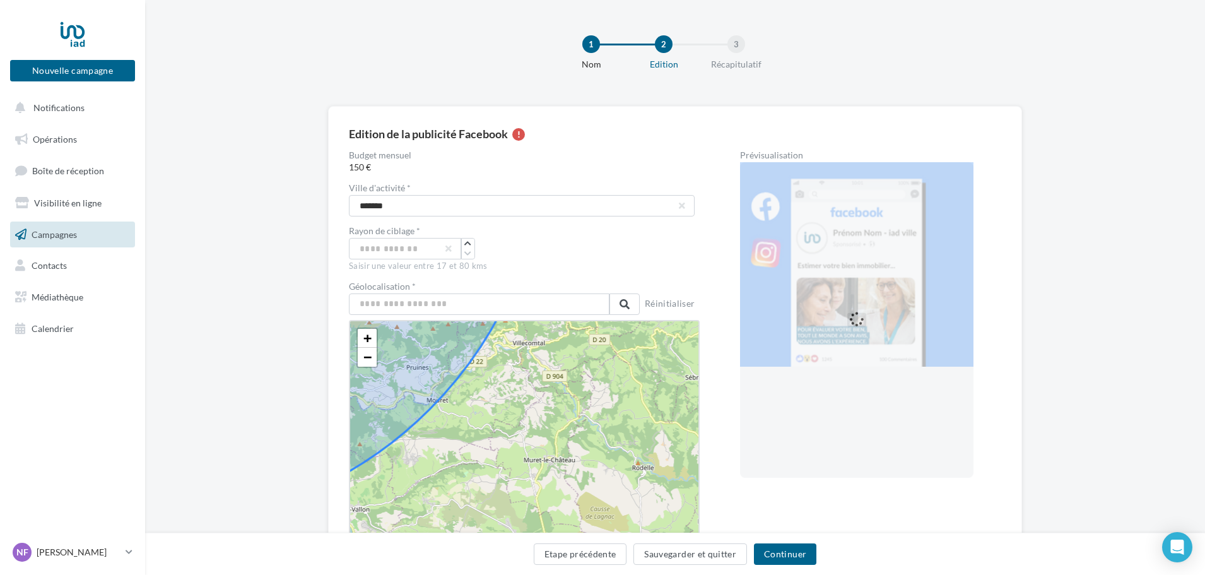
drag, startPoint x: 556, startPoint y: 460, endPoint x: 529, endPoint y: 386, distance: 78.8
click at [529, 386] on div "+ − Leaflet" at bounding box center [524, 430] width 351 height 221
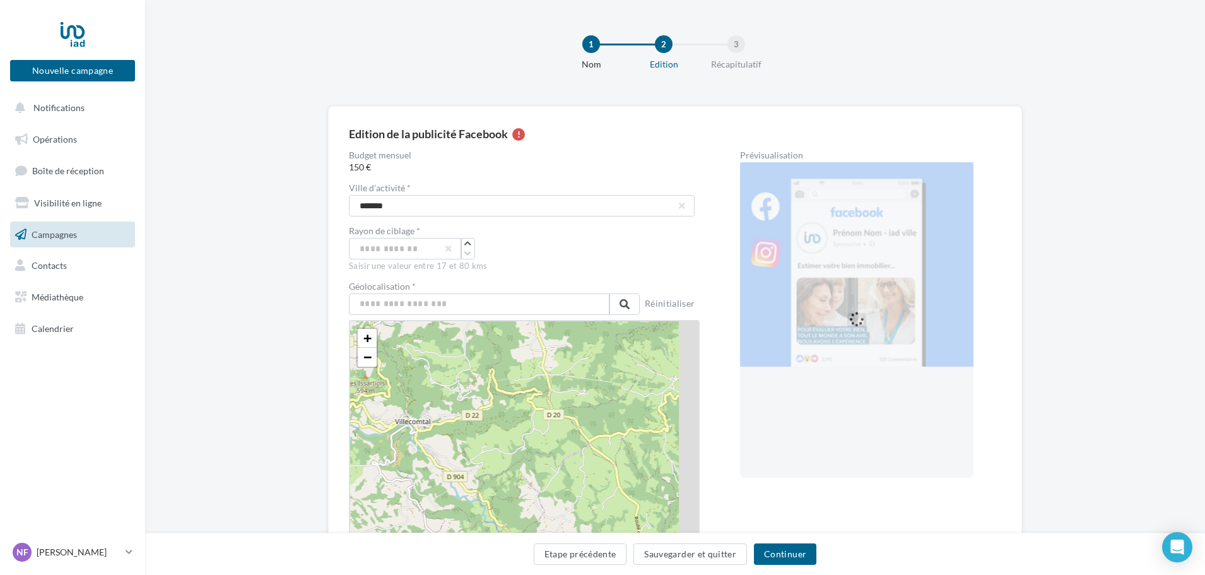
drag, startPoint x: 530, startPoint y: 389, endPoint x: 414, endPoint y: 511, distance: 168.2
click at [414, 511] on div "+ − Leaflet" at bounding box center [524, 430] width 351 height 221
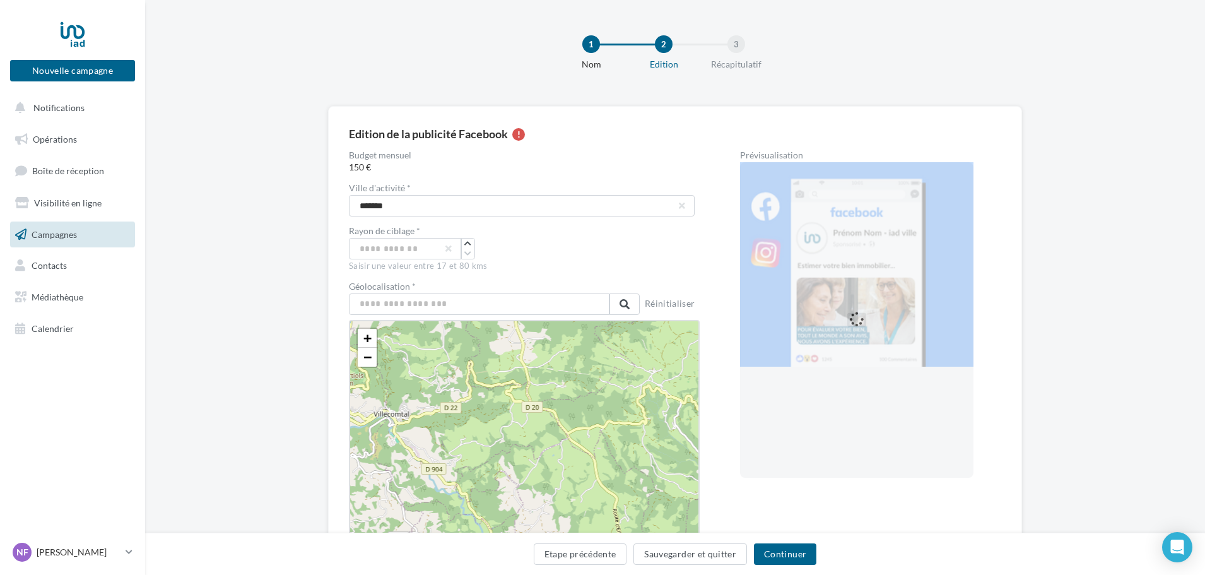
drag, startPoint x: 545, startPoint y: 441, endPoint x: 484, endPoint y: 428, distance: 62.6
click at [484, 428] on div "+ − Leaflet" at bounding box center [524, 430] width 351 height 221
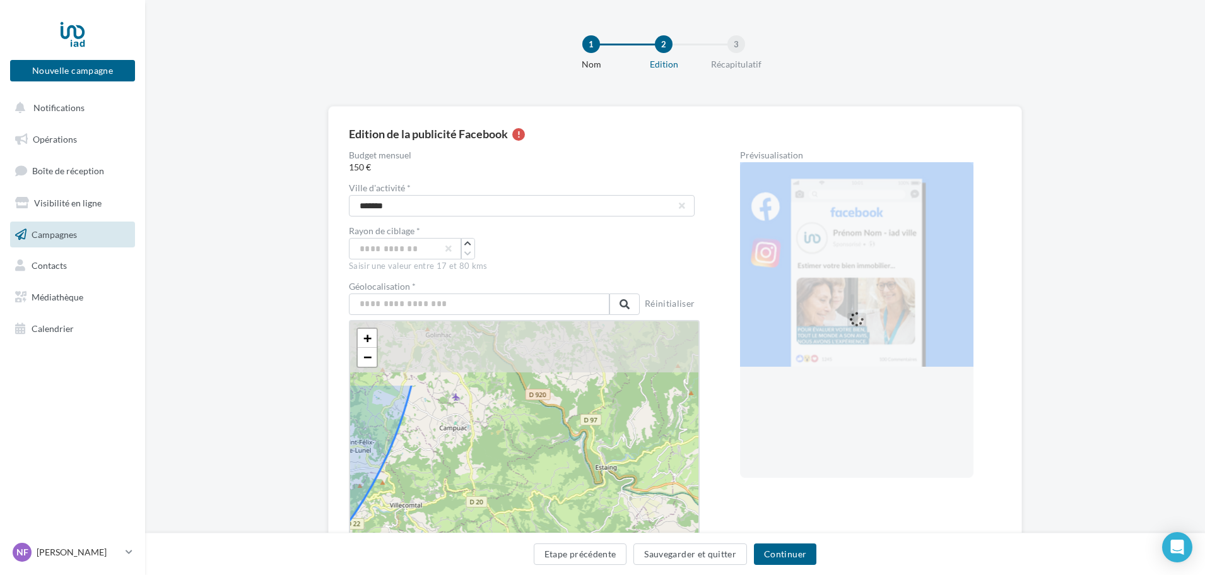
drag, startPoint x: 482, startPoint y: 361, endPoint x: 486, endPoint y: 439, distance: 77.7
click at [486, 439] on div "+ − Leaflet" at bounding box center [524, 430] width 351 height 221
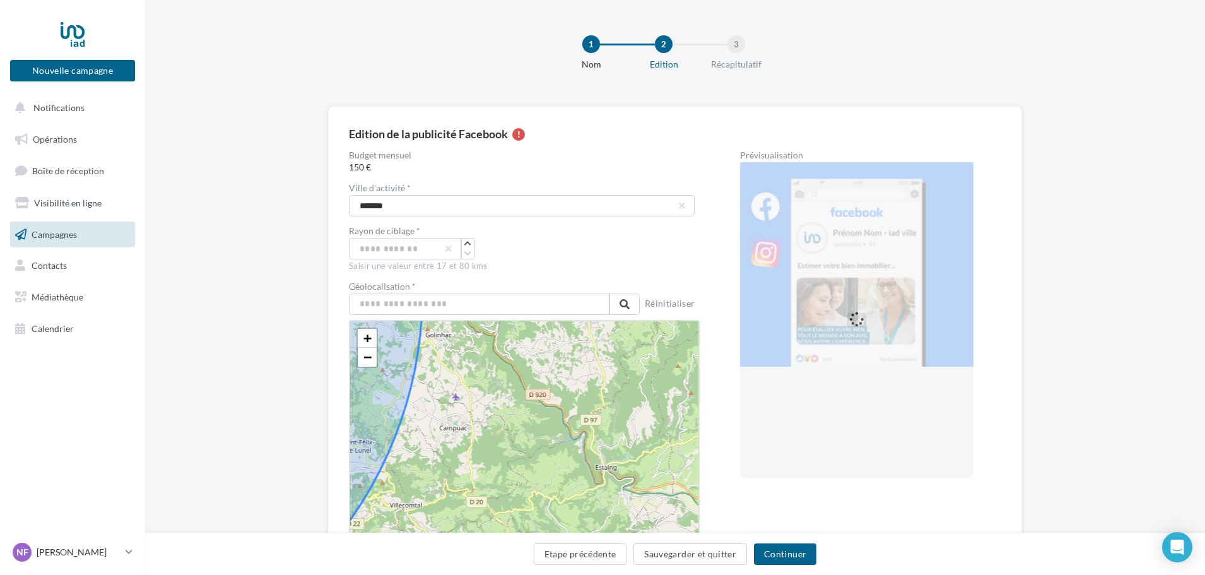
click at [470, 435] on div "+ − Leaflet" at bounding box center [524, 430] width 351 height 221
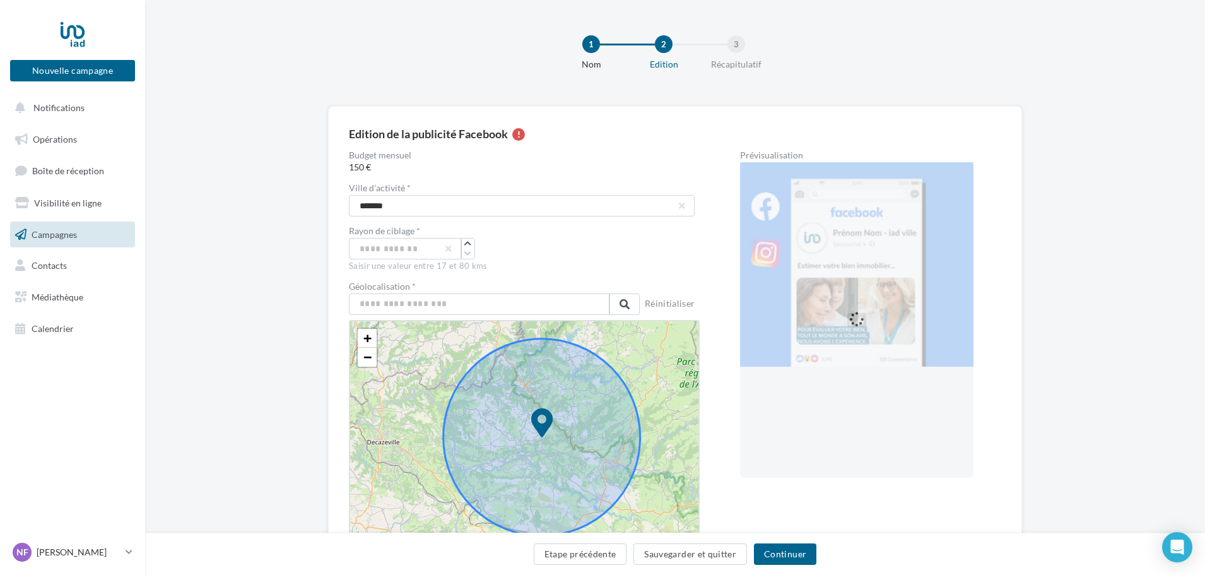
drag, startPoint x: 431, startPoint y: 464, endPoint x: 403, endPoint y: 475, distance: 30.6
click at [403, 475] on div "+ − Leaflet" at bounding box center [524, 430] width 351 height 221
click at [448, 310] on input "text" at bounding box center [479, 303] width 260 height 21
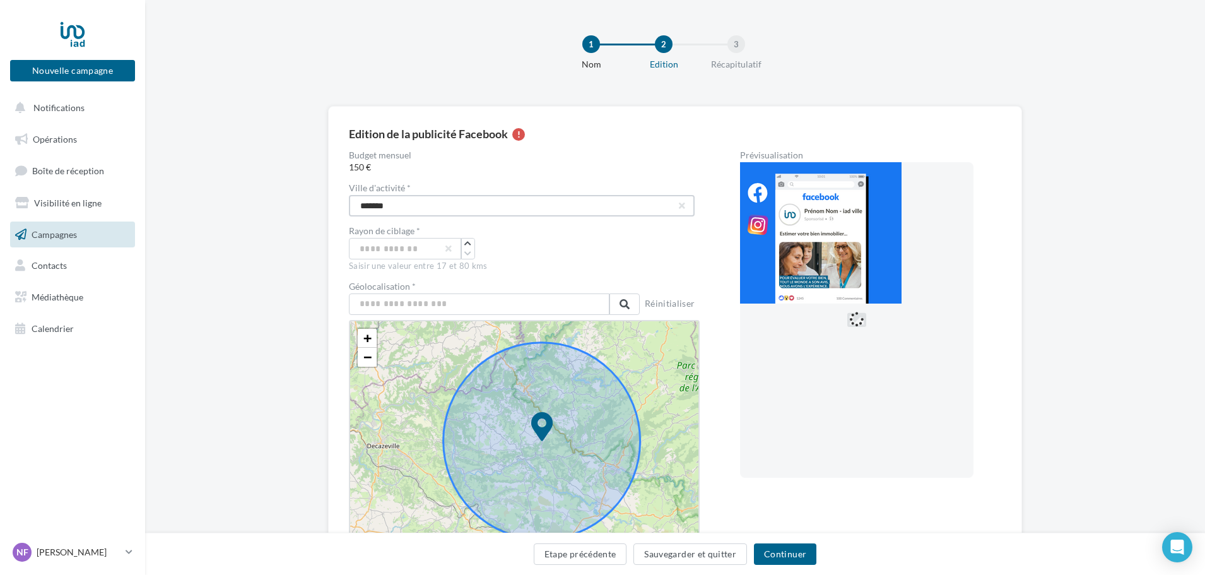
drag, startPoint x: 426, startPoint y: 204, endPoint x: 238, endPoint y: 197, distance: 188.7
click at [238, 197] on div "Edition de la publicité Facebook Budget mensuel 150 € Ville d'activité * campua…" at bounding box center [675, 393] width 1060 height 575
type input "********"
click at [387, 310] on input "text" at bounding box center [479, 303] width 260 height 21
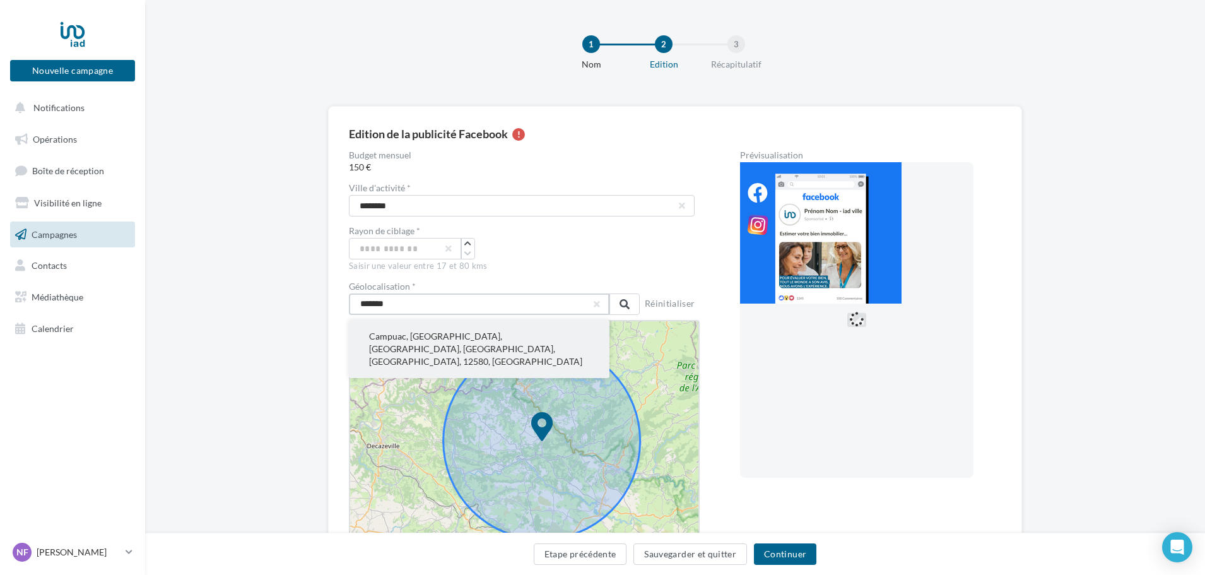
type input "*******"
click at [389, 344] on button "Campuac, Rodez, Aveyron, Occitanie, France métropolitaine, 12580, France" at bounding box center [479, 349] width 260 height 58
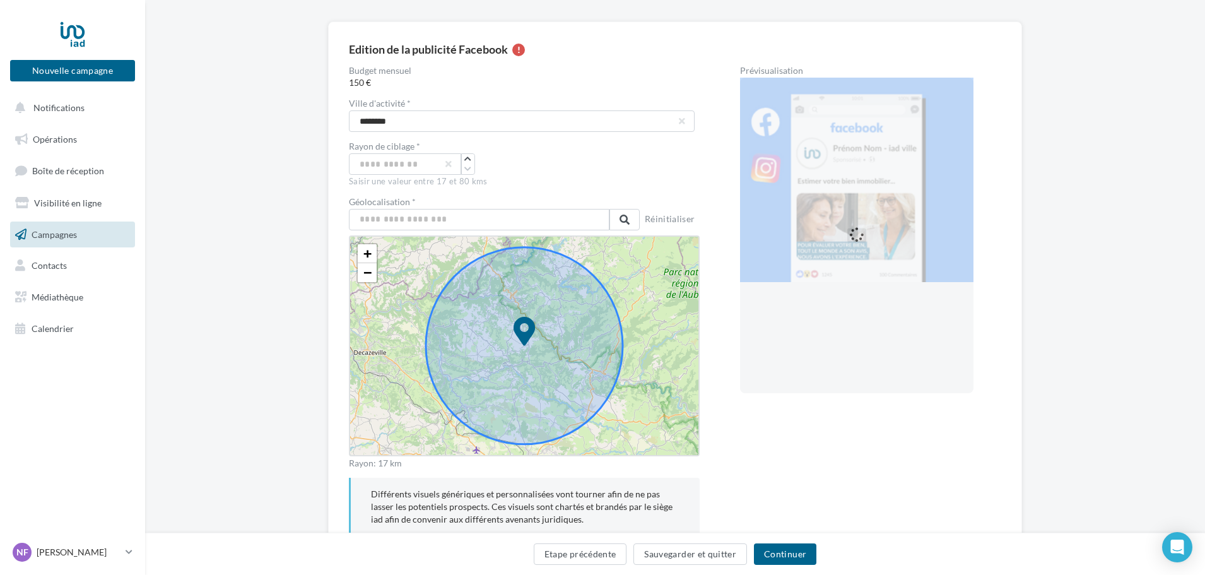
scroll to position [126, 0]
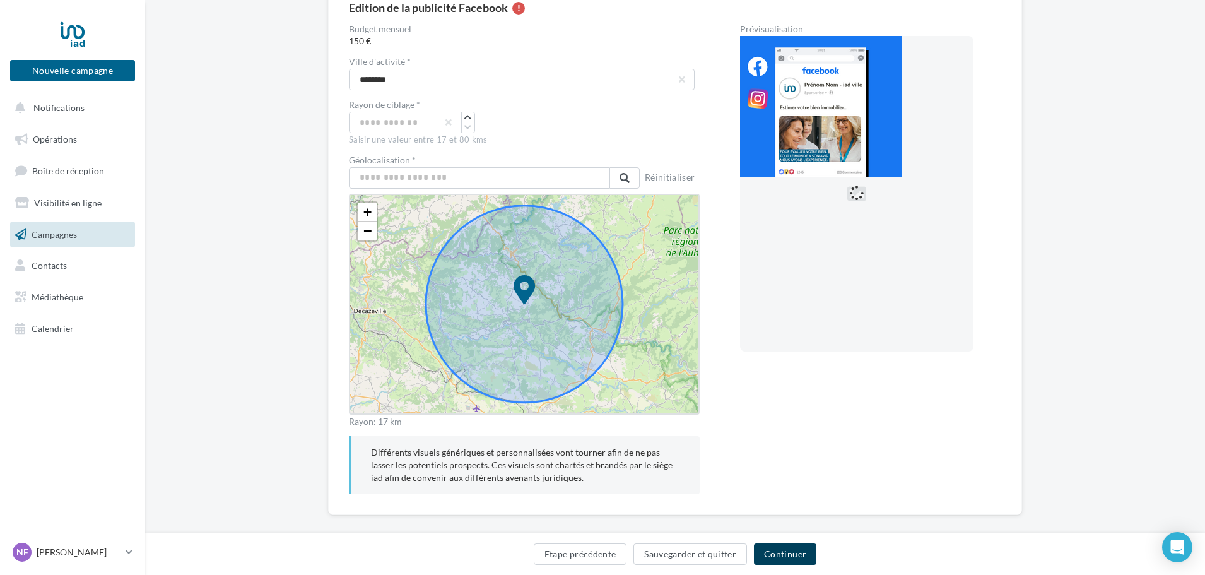
click at [773, 551] on button "Continuer" at bounding box center [785, 553] width 62 height 21
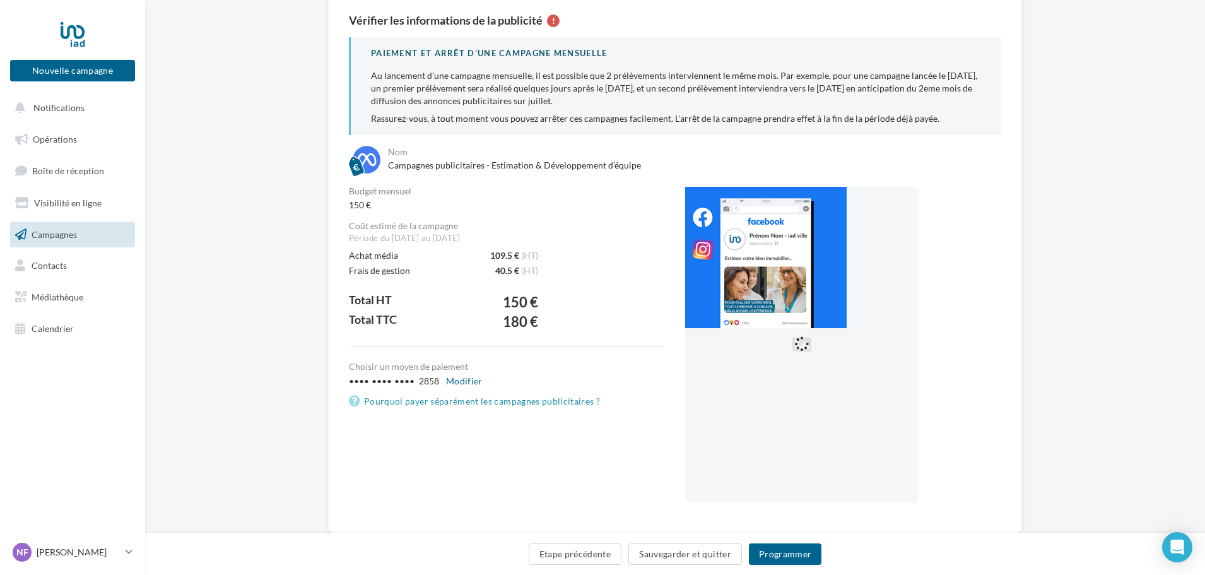
scroll to position [146, 0]
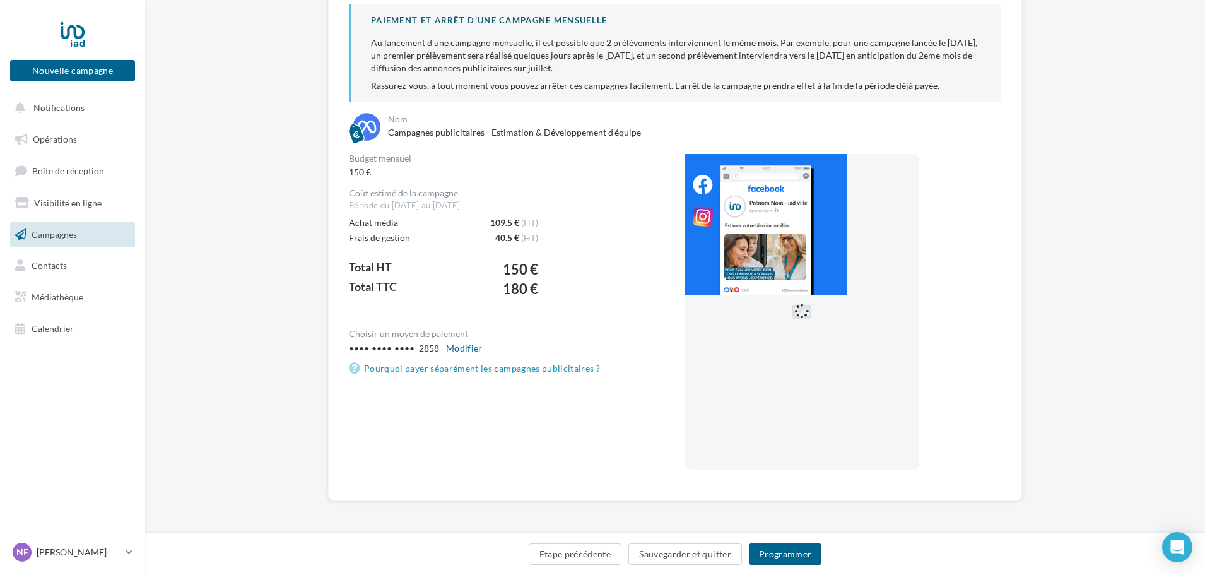
click at [739, 272] on img at bounding box center [765, 224] width 161 height 141
click at [797, 344] on div at bounding box center [801, 311] width 233 height 315
click at [759, 255] on img at bounding box center [765, 224] width 161 height 141
click at [684, 553] on button "Sauvegarder et quitter" at bounding box center [685, 553] width 114 height 21
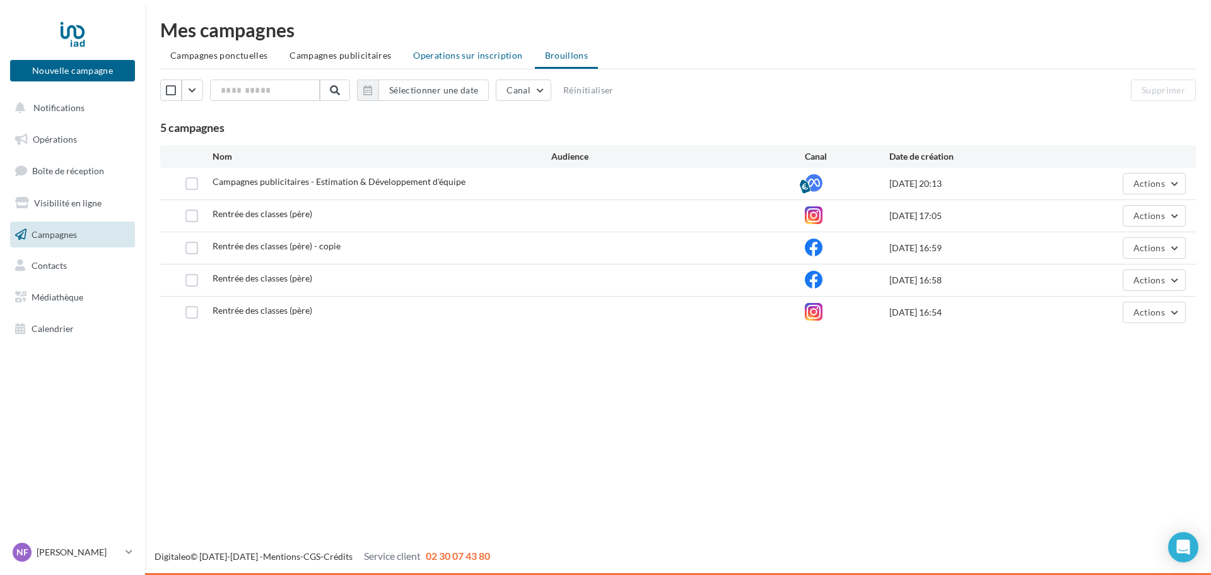
click at [460, 59] on span "Operations sur inscription" at bounding box center [467, 55] width 109 height 11
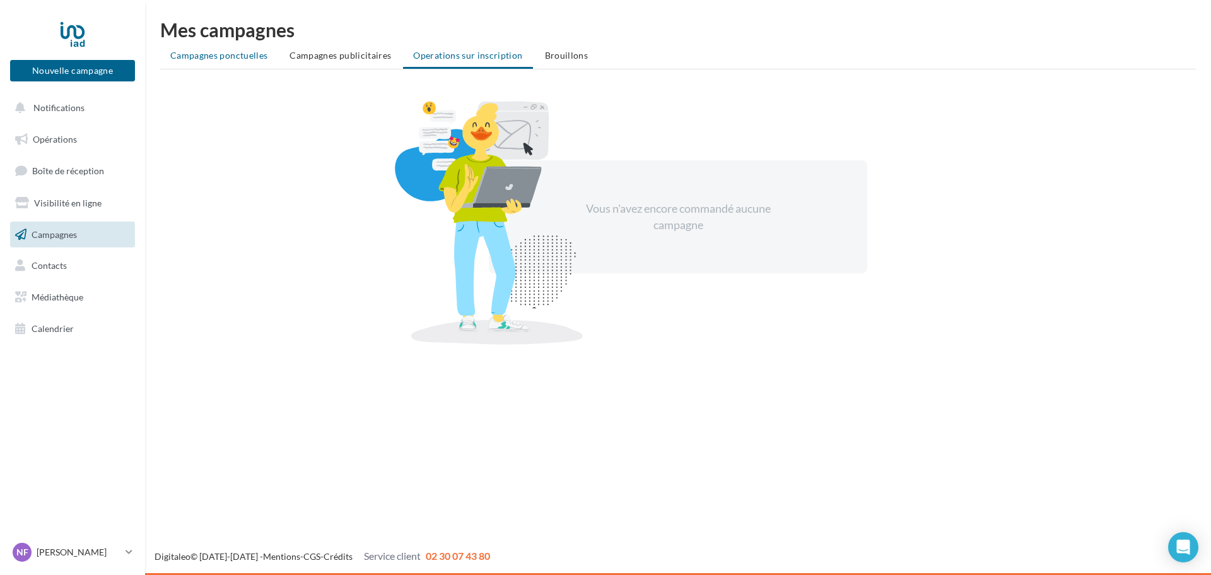
click at [241, 55] on span "Campagnes ponctuelles" at bounding box center [218, 55] width 97 height 11
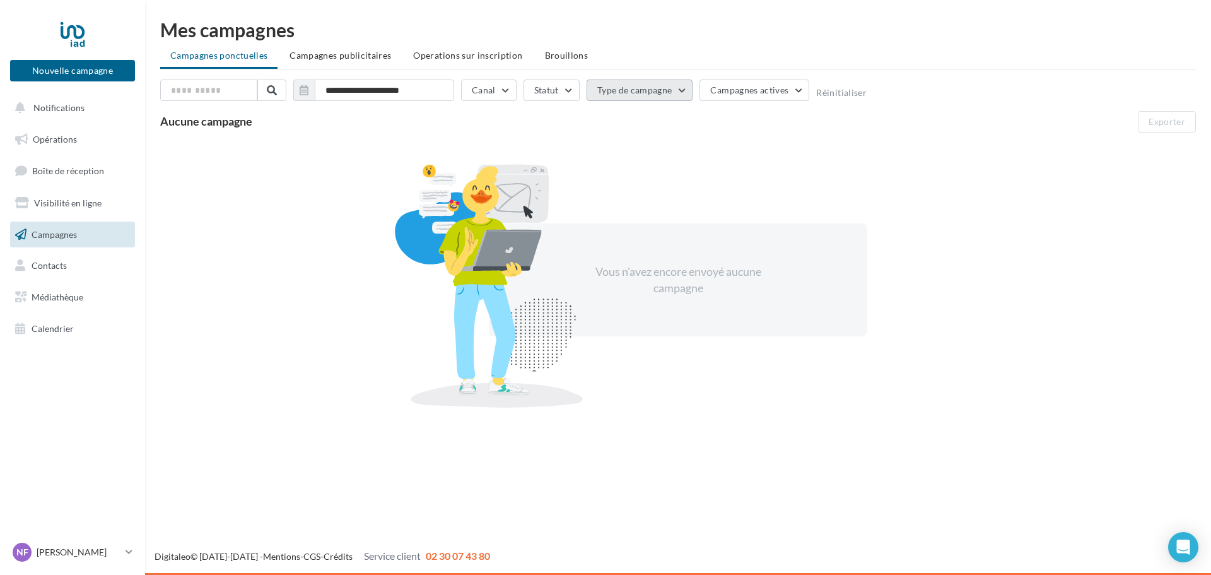
click at [633, 91] on button "Type de campagne" at bounding box center [640, 89] width 107 height 21
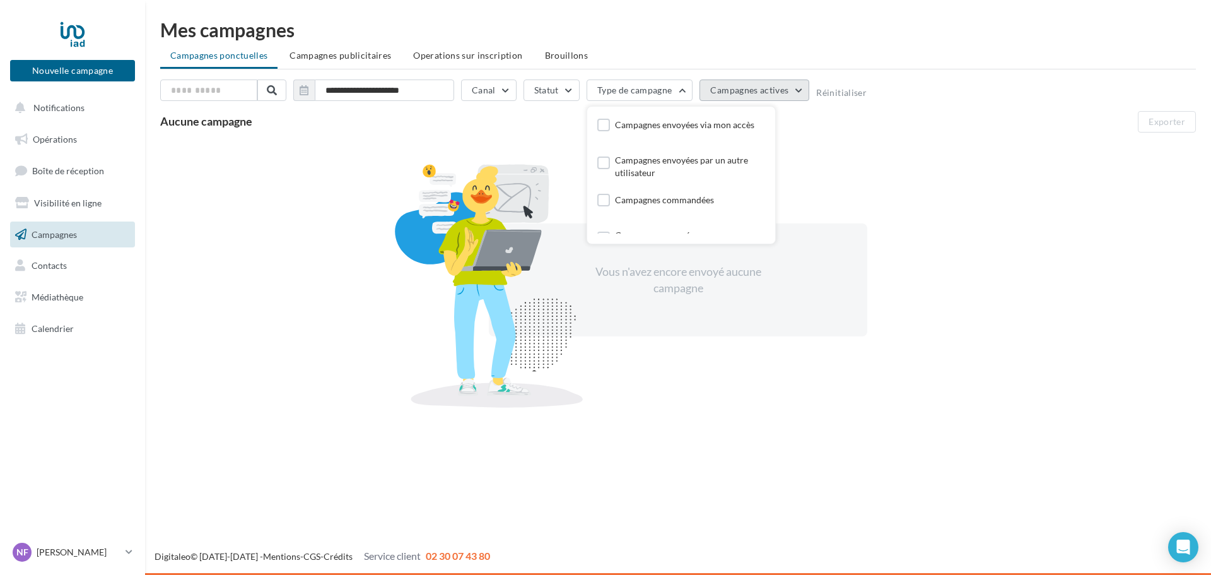
click at [721, 88] on span "Campagnes actives" at bounding box center [749, 90] width 78 height 11
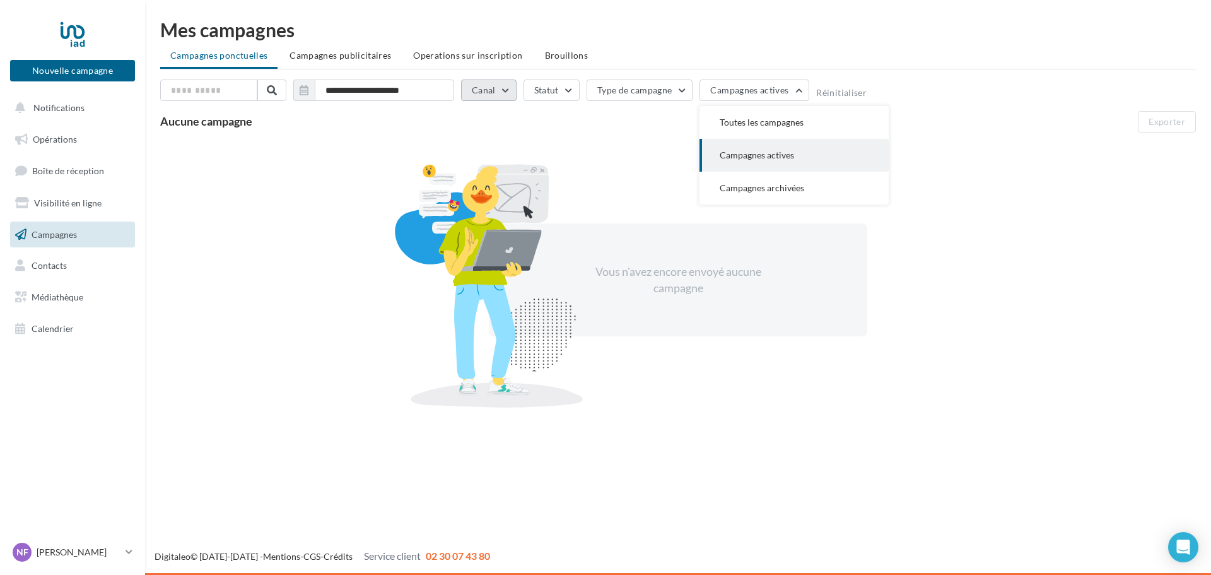
click at [493, 93] on button "Canal" at bounding box center [488, 89] width 55 height 21
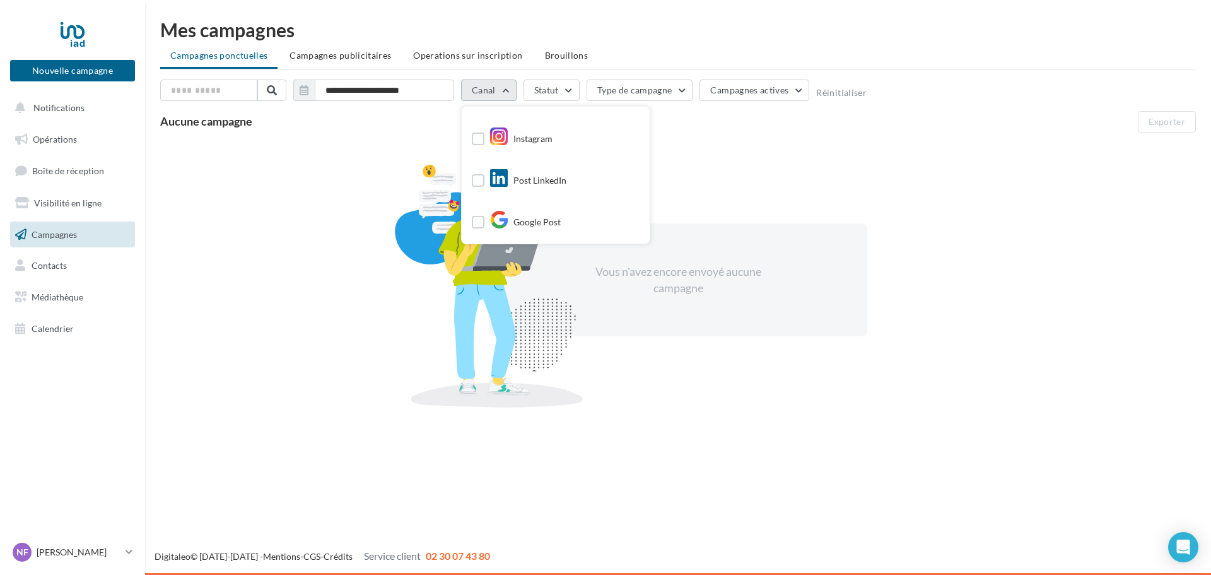
scroll to position [40, 0]
click at [530, 220] on div "Google Post" at bounding box center [524, 220] width 71 height 19
click at [71, 208] on link "Visibilité en ligne" at bounding box center [73, 203] width 130 height 26
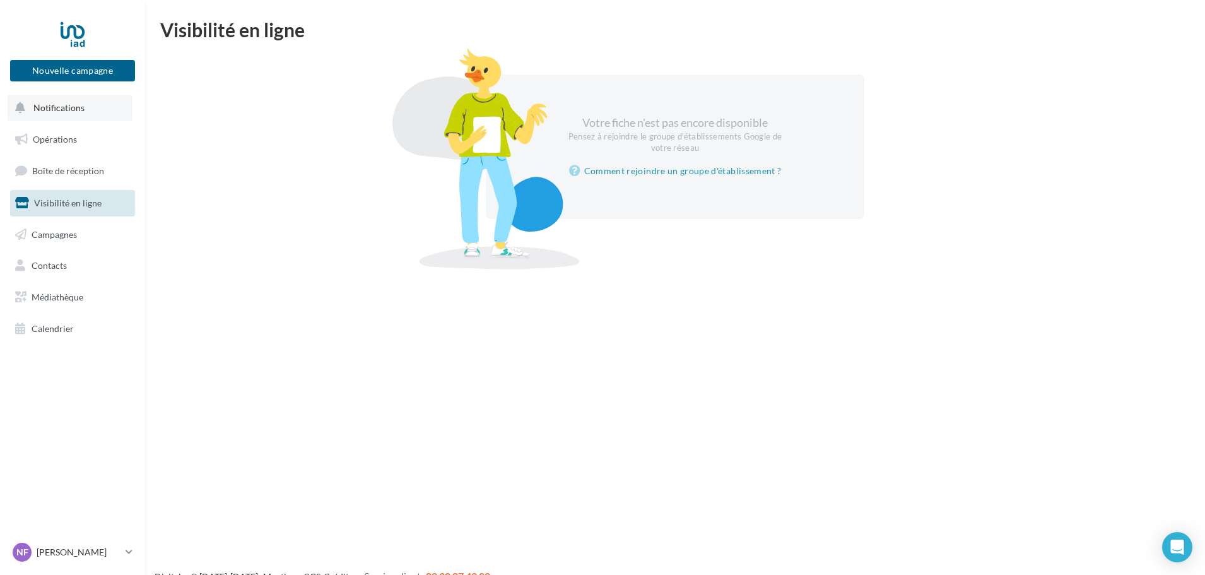
click at [67, 114] on button "Notifications" at bounding box center [70, 108] width 125 height 26
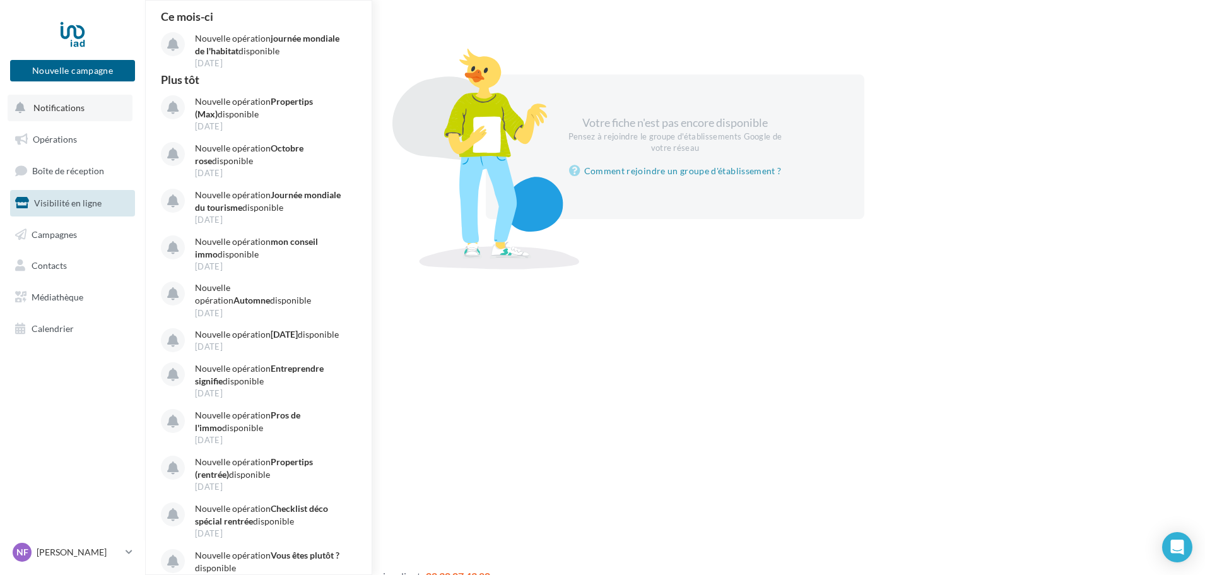
click at [40, 113] on button "Notifications Ce mois-ci Nouvelle opération journée mondiale de l'habitat dispo…" at bounding box center [70, 108] width 125 height 26
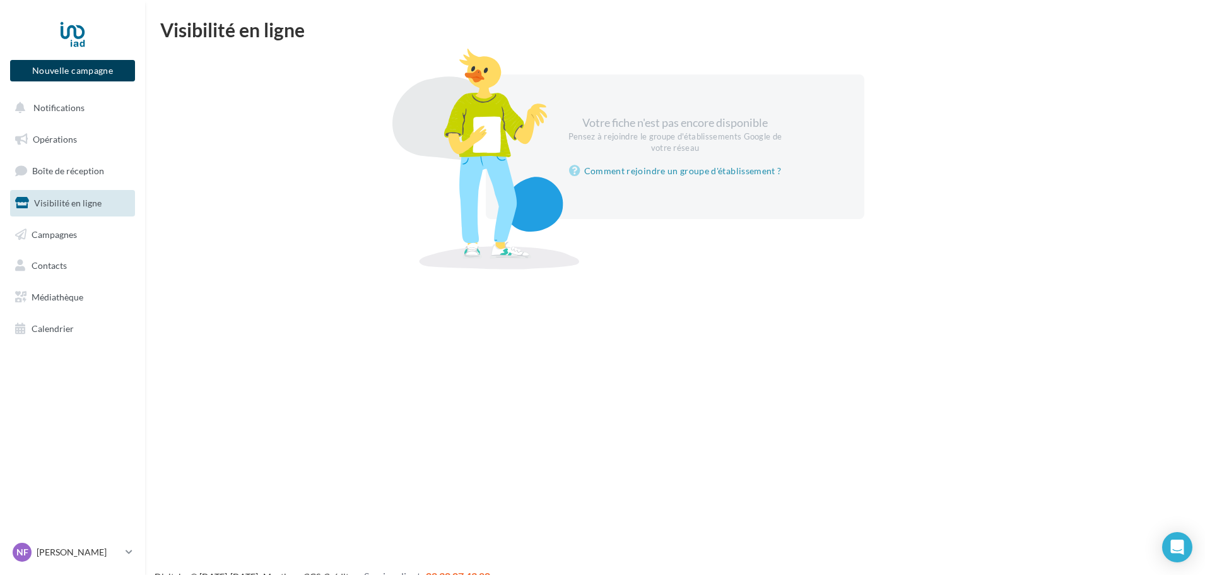
click at [49, 73] on button "Nouvelle campagne" at bounding box center [72, 70] width 125 height 21
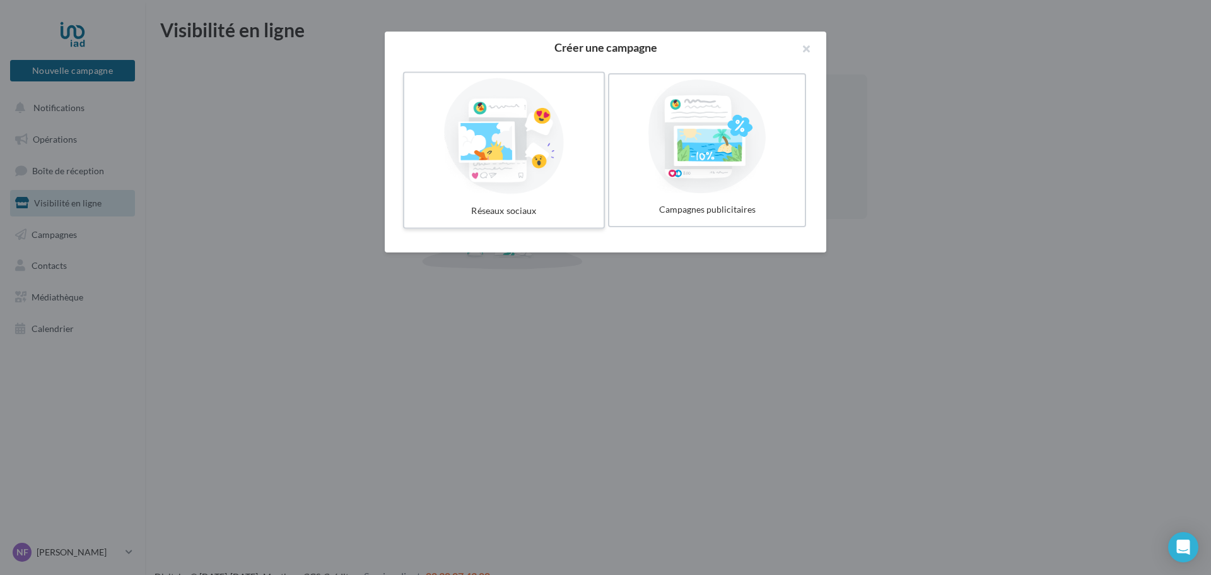
click at [464, 193] on div at bounding box center [503, 136] width 189 height 116
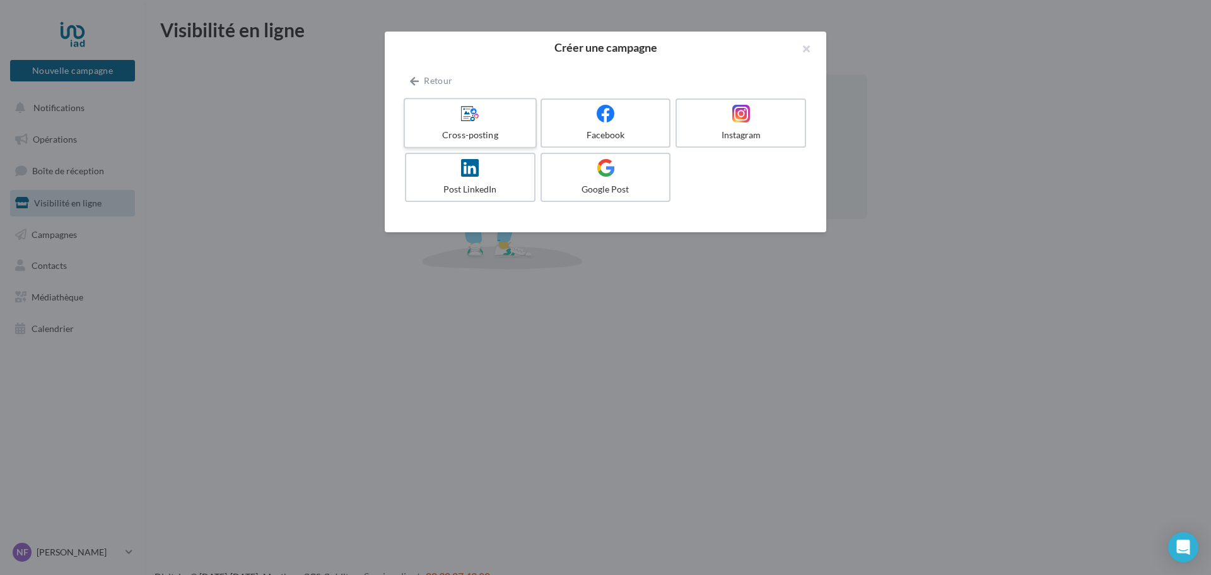
click at [450, 122] on div at bounding box center [470, 114] width 120 height 20
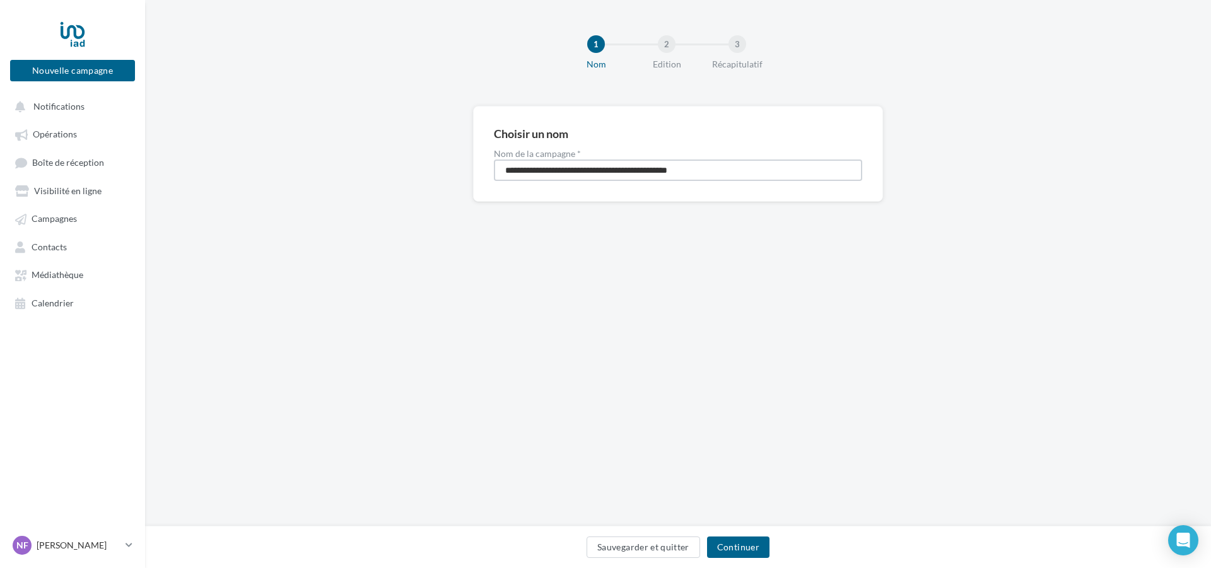
click at [550, 172] on input "**********" at bounding box center [678, 170] width 368 height 21
click at [98, 74] on button "Nouvelle campagne" at bounding box center [72, 70] width 125 height 21
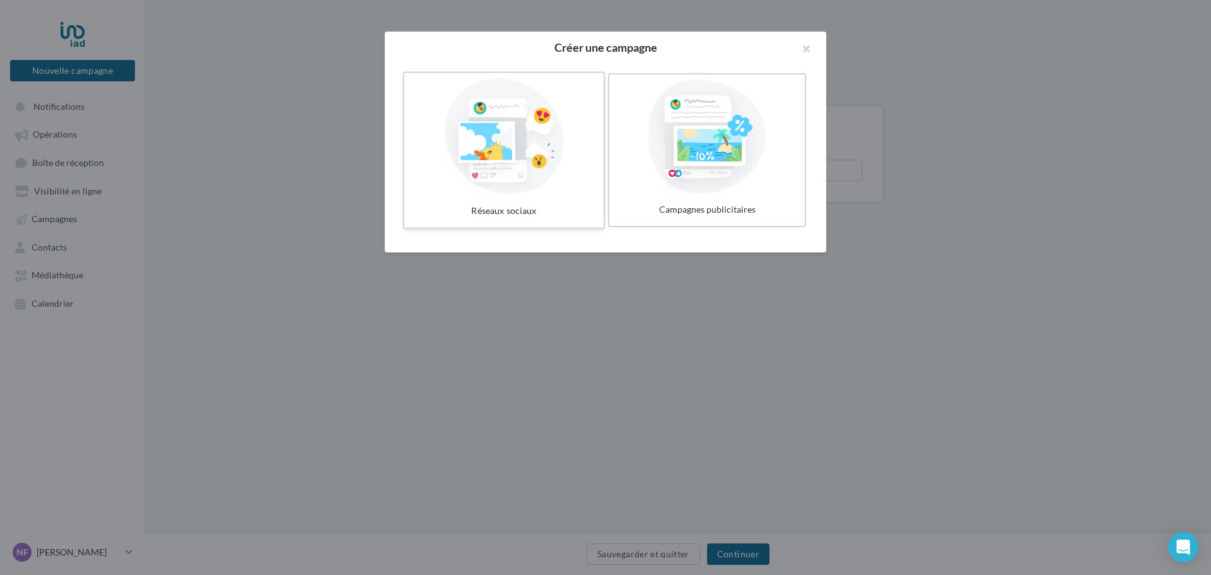
click at [506, 170] on div at bounding box center [503, 136] width 189 height 116
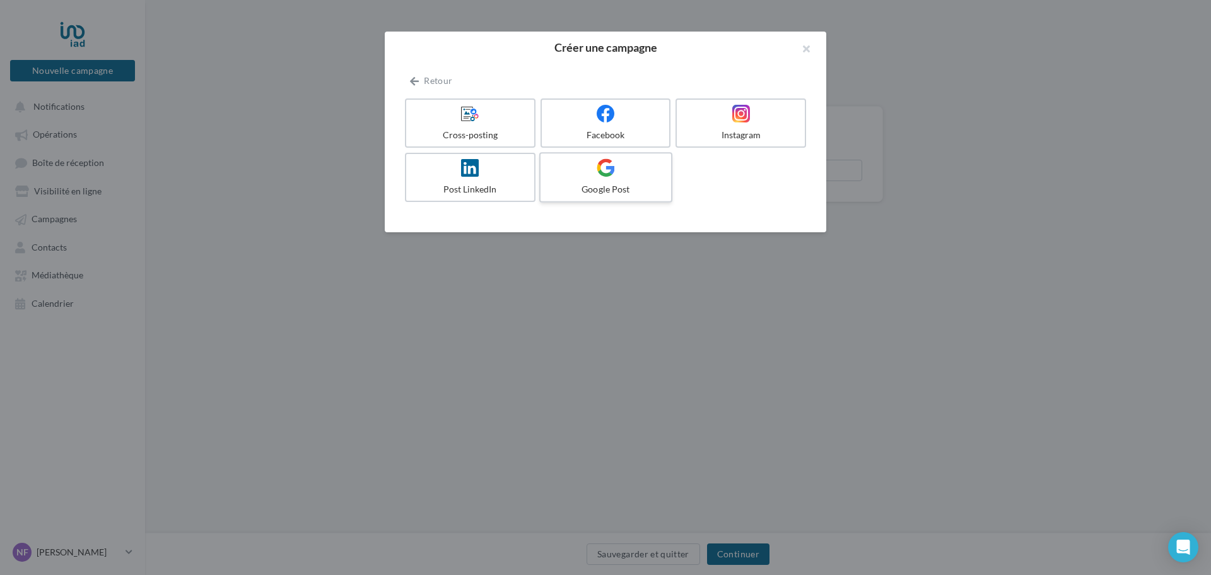
click at [628, 173] on div at bounding box center [606, 168] width 120 height 20
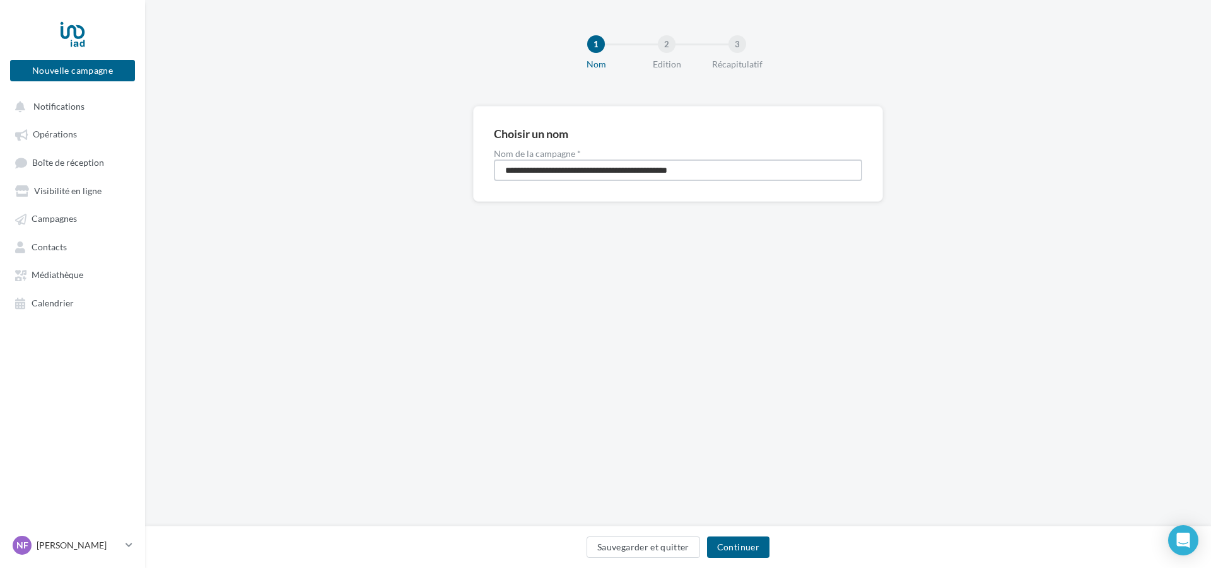
click at [607, 175] on input "**********" at bounding box center [678, 170] width 368 height 21
click at [64, 76] on button "Nouvelle campagne" at bounding box center [72, 70] width 125 height 21
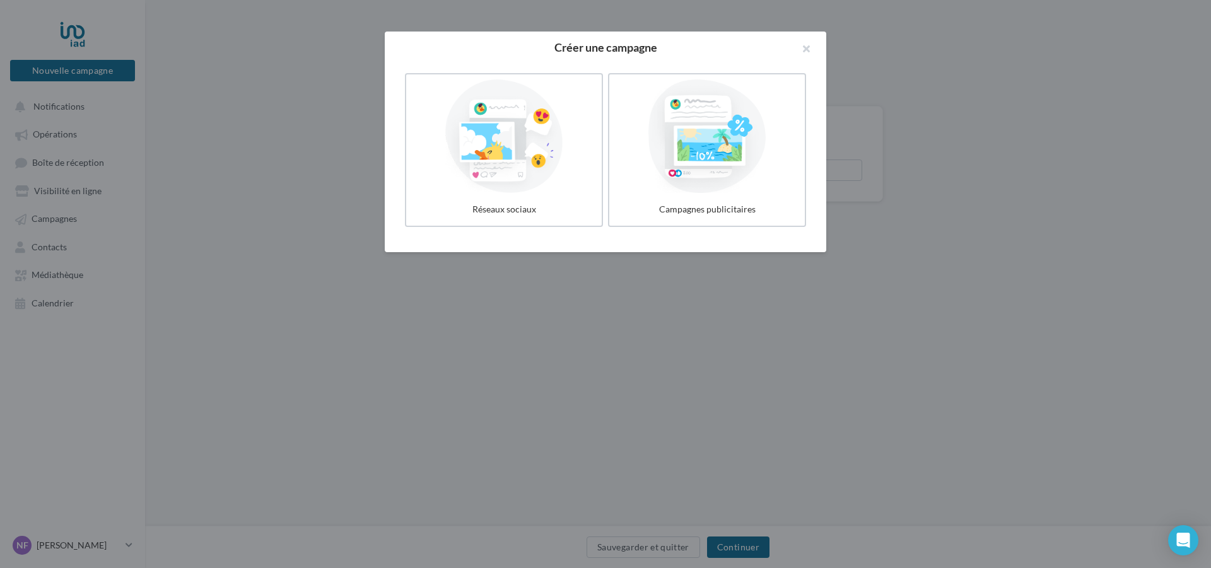
click at [812, 311] on div at bounding box center [605, 284] width 1211 height 568
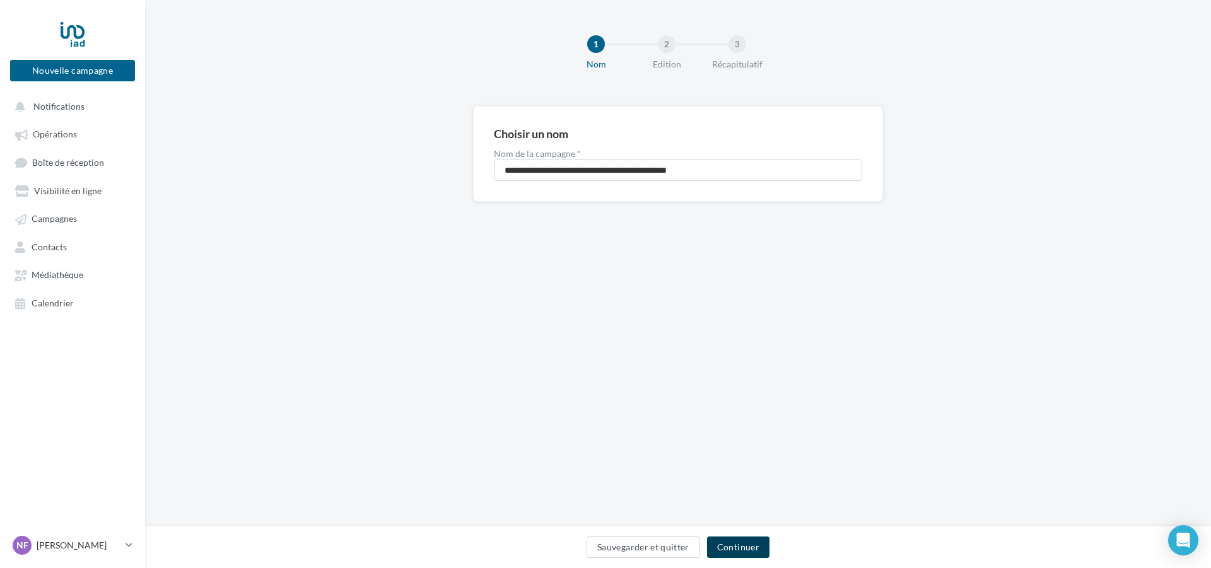
click at [748, 552] on button "Continuer" at bounding box center [738, 547] width 62 height 21
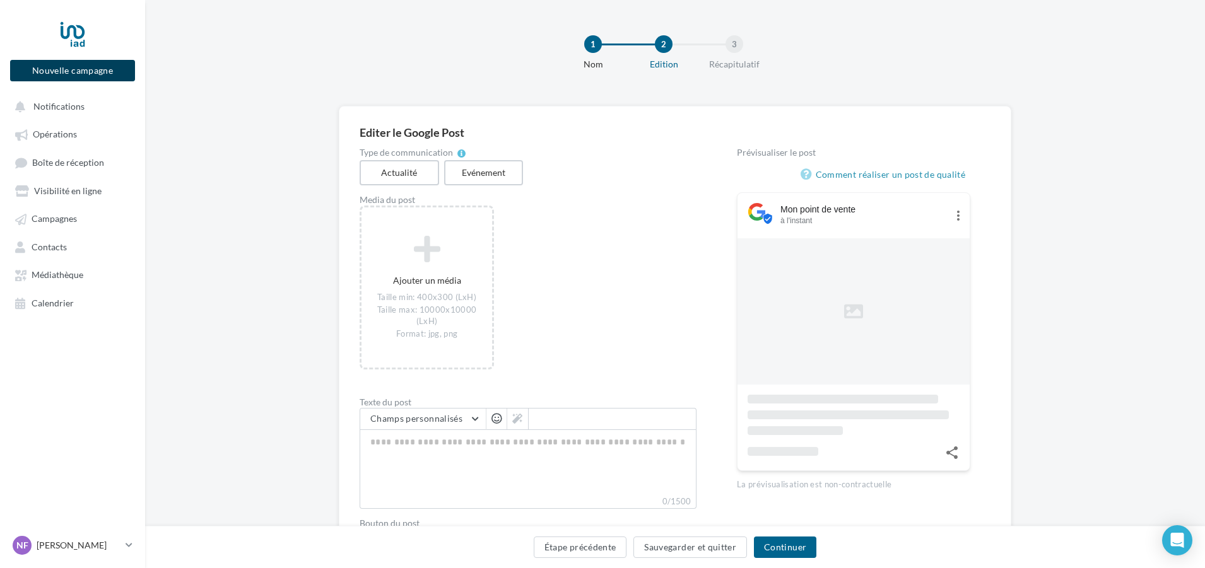
click at [62, 74] on button "Nouvelle campagne" at bounding box center [72, 70] width 125 height 21
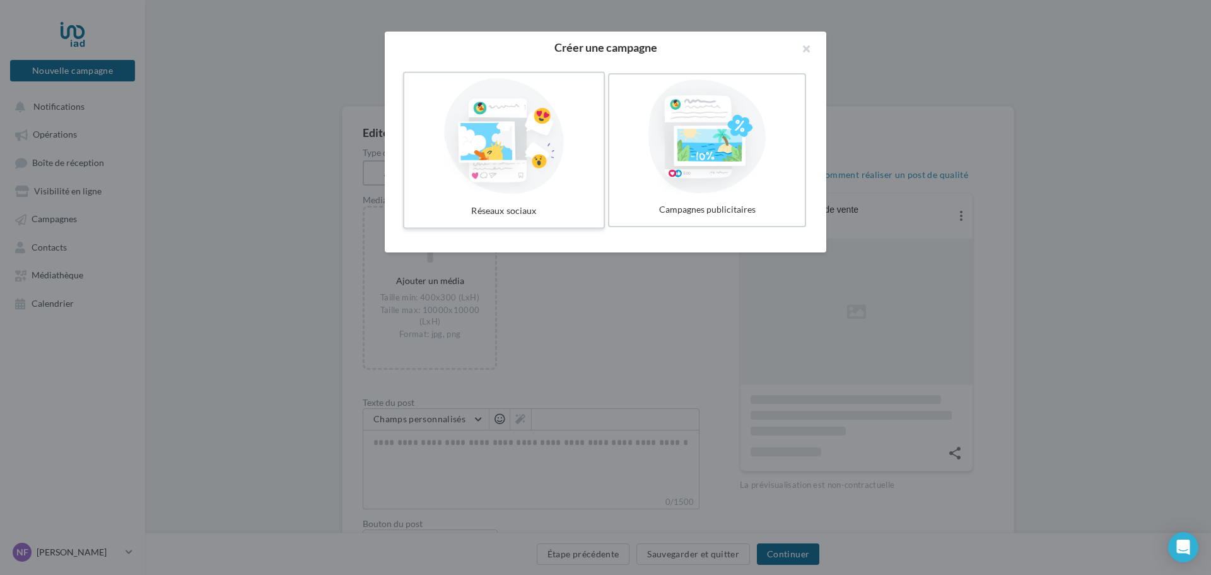
click at [513, 168] on div at bounding box center [503, 136] width 189 height 116
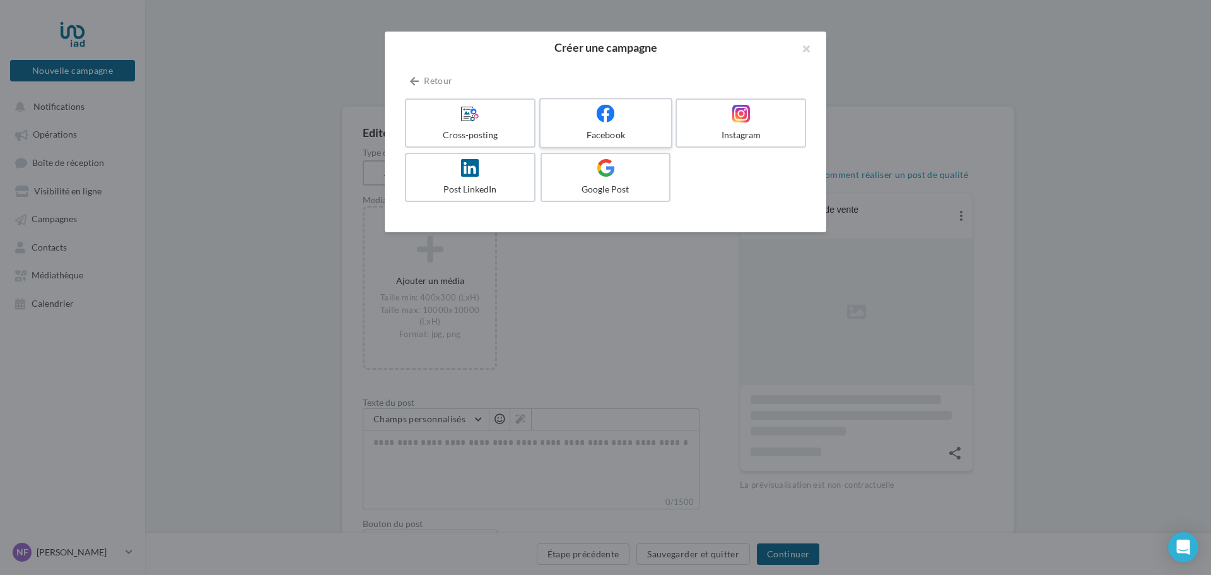
click at [605, 114] on icon at bounding box center [606, 113] width 18 height 18
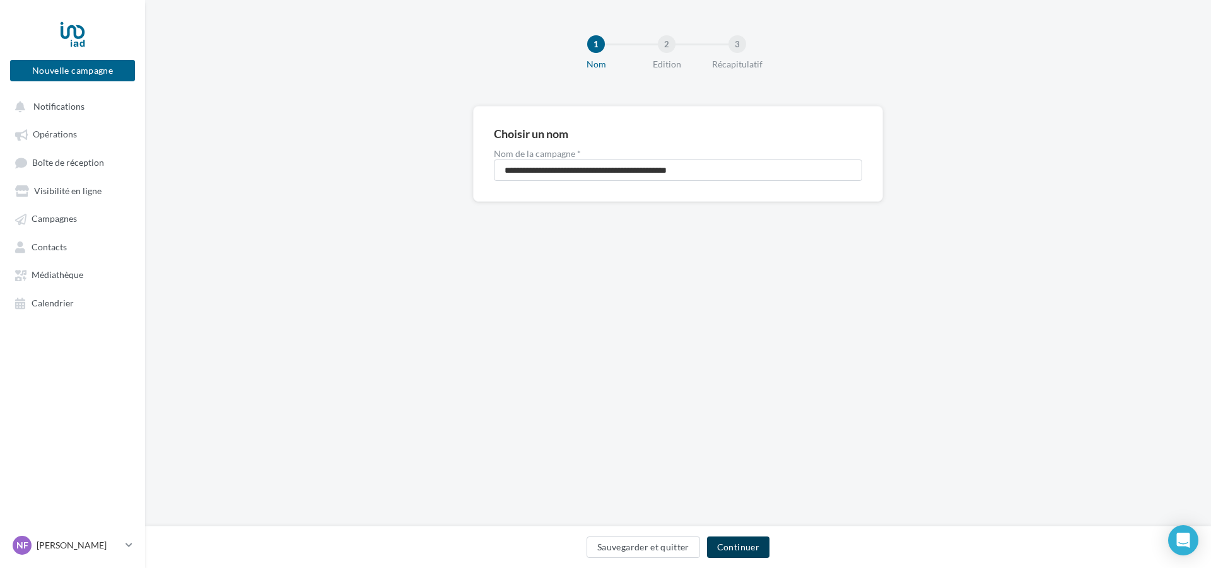
click at [721, 547] on button "Continuer" at bounding box center [738, 547] width 62 height 21
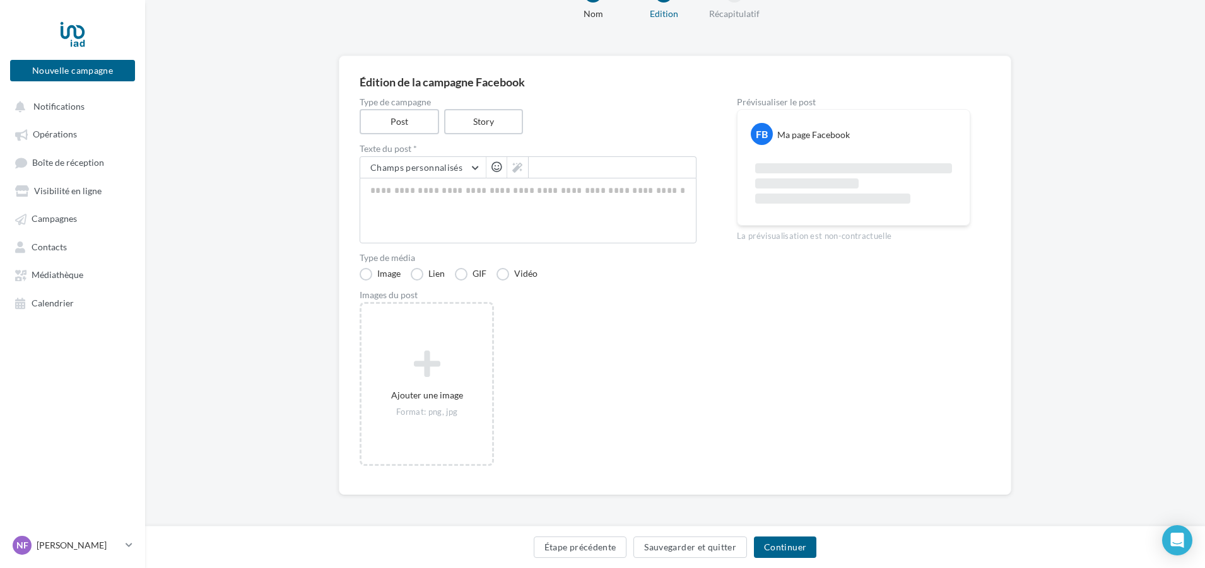
scroll to position [52, 0]
click at [61, 67] on button "Nouvelle campagne" at bounding box center [72, 70] width 125 height 21
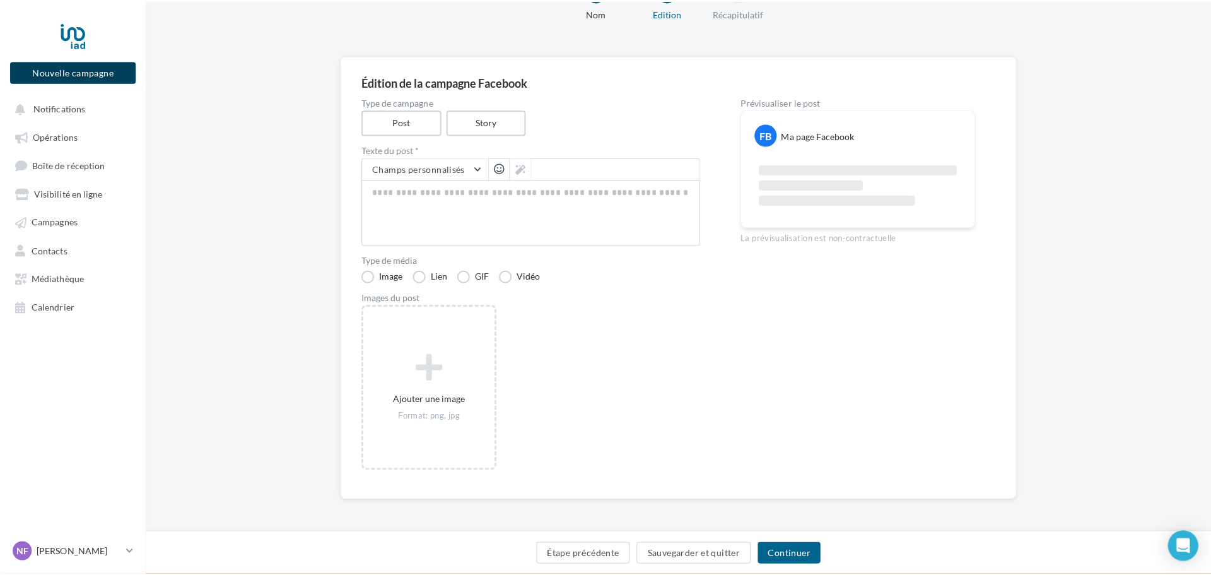
scroll to position [45, 0]
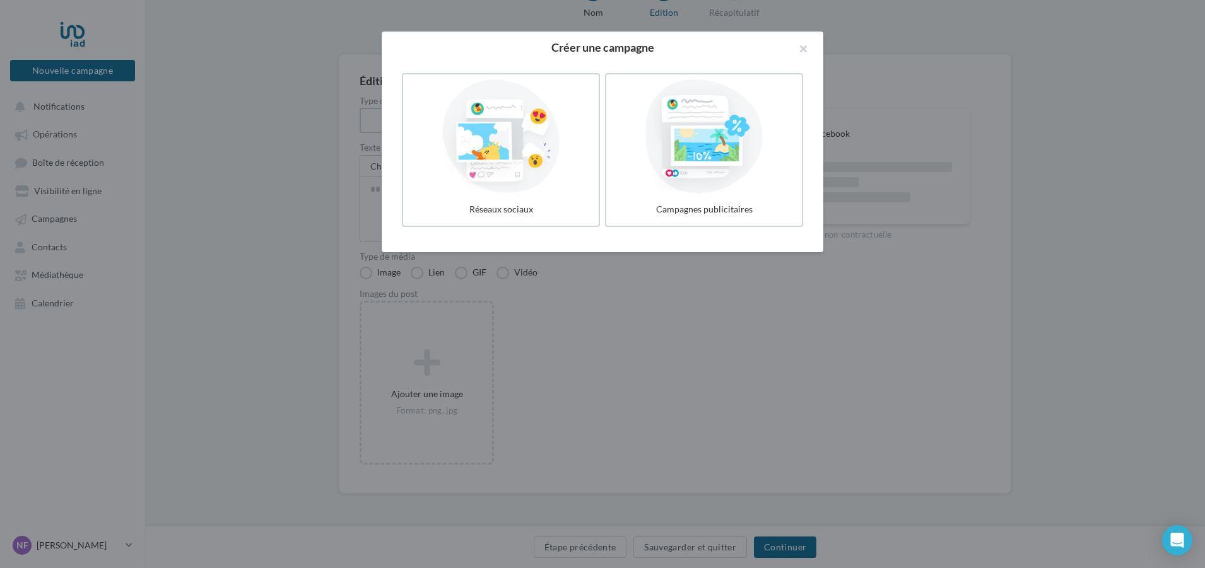
click at [263, 99] on div at bounding box center [602, 284] width 1205 height 568
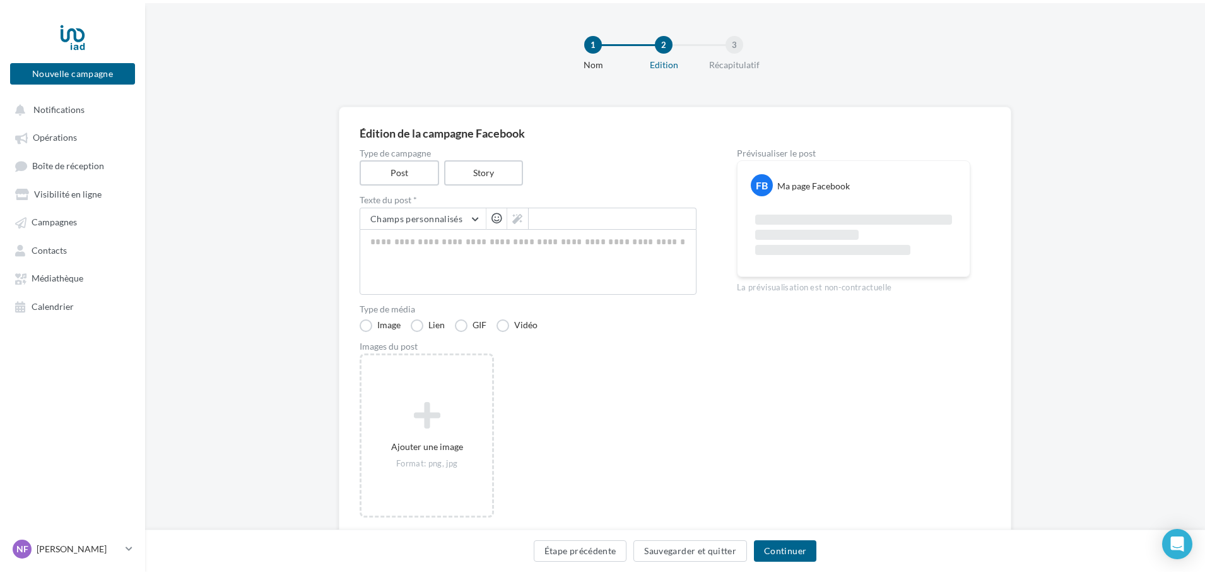
scroll to position [0, 0]
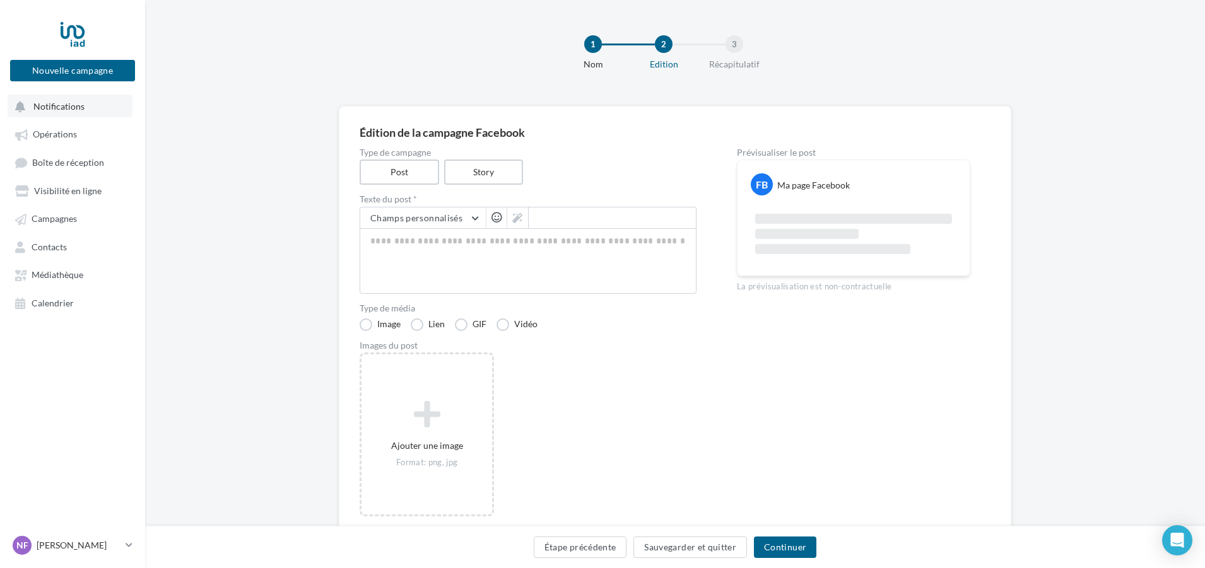
click at [72, 107] on span "Notifications" at bounding box center [58, 106] width 51 height 11
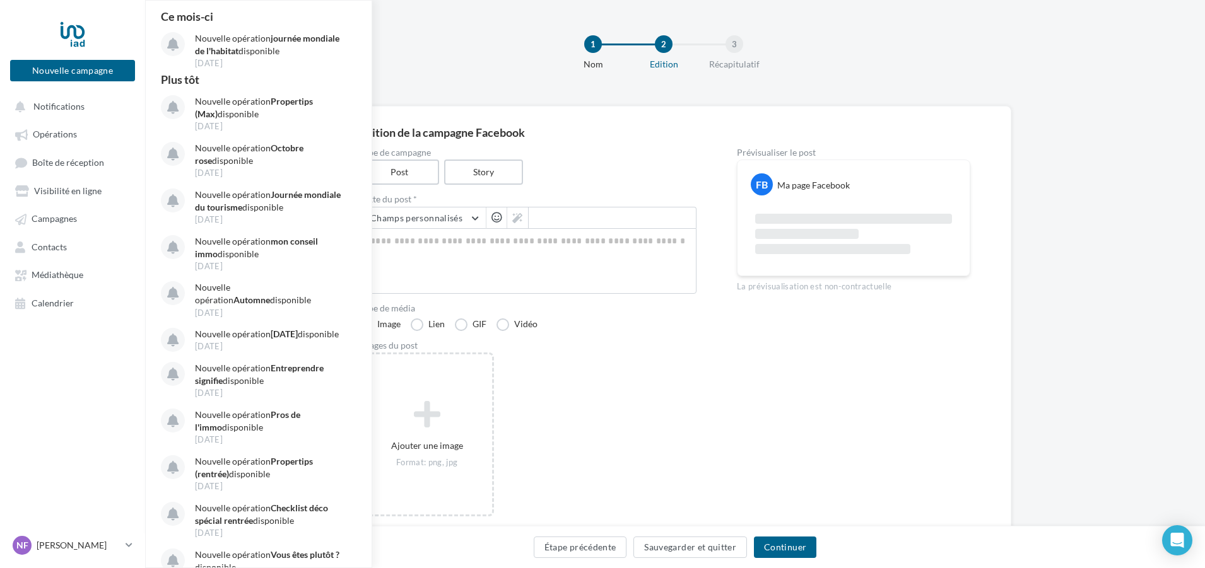
click at [493, 59] on div "1 Nom 2 Edition 3 Récapitulatif" at bounding box center [695, 58] width 1060 height 76
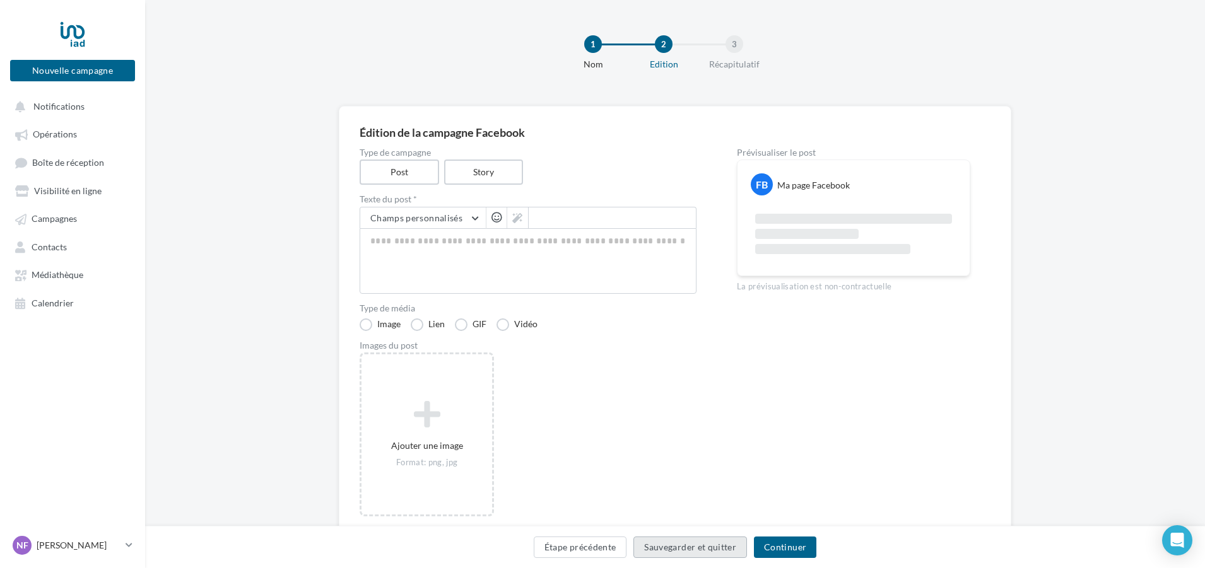
click at [671, 548] on button "Sauvegarder et quitter" at bounding box center [690, 547] width 114 height 21
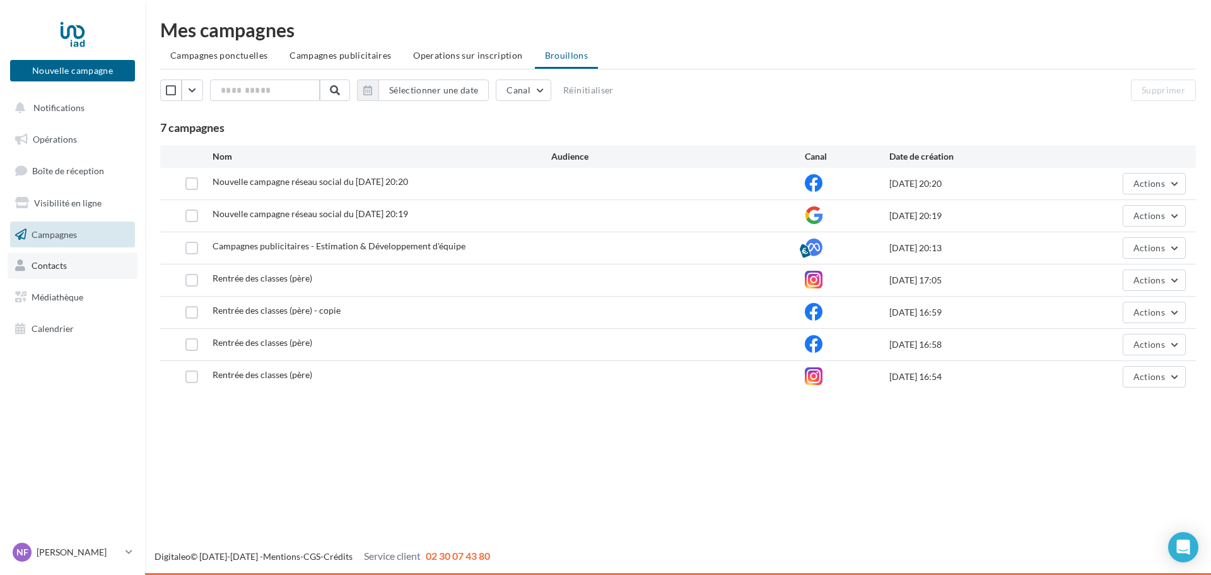
click at [45, 262] on span "Contacts" at bounding box center [49, 265] width 35 height 11
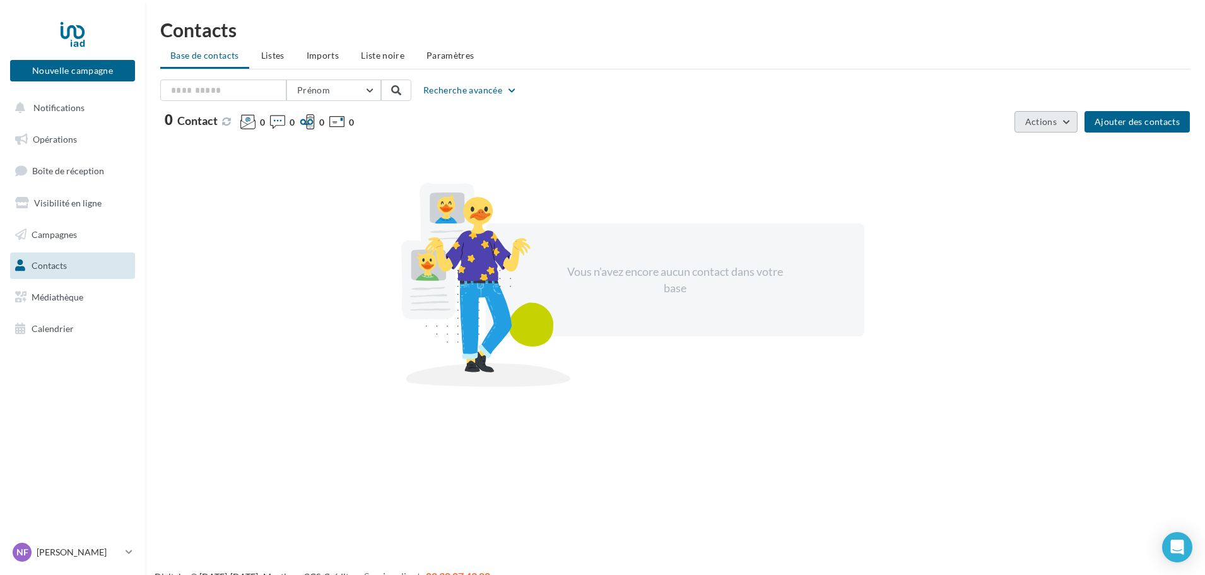
click at [1041, 130] on button "Actions" at bounding box center [1045, 121] width 63 height 21
click at [648, 114] on div "0 Contact 0 0 0 0" at bounding box center [584, 124] width 849 height 23
click at [435, 60] on span "Paramètres" at bounding box center [450, 55] width 48 height 11
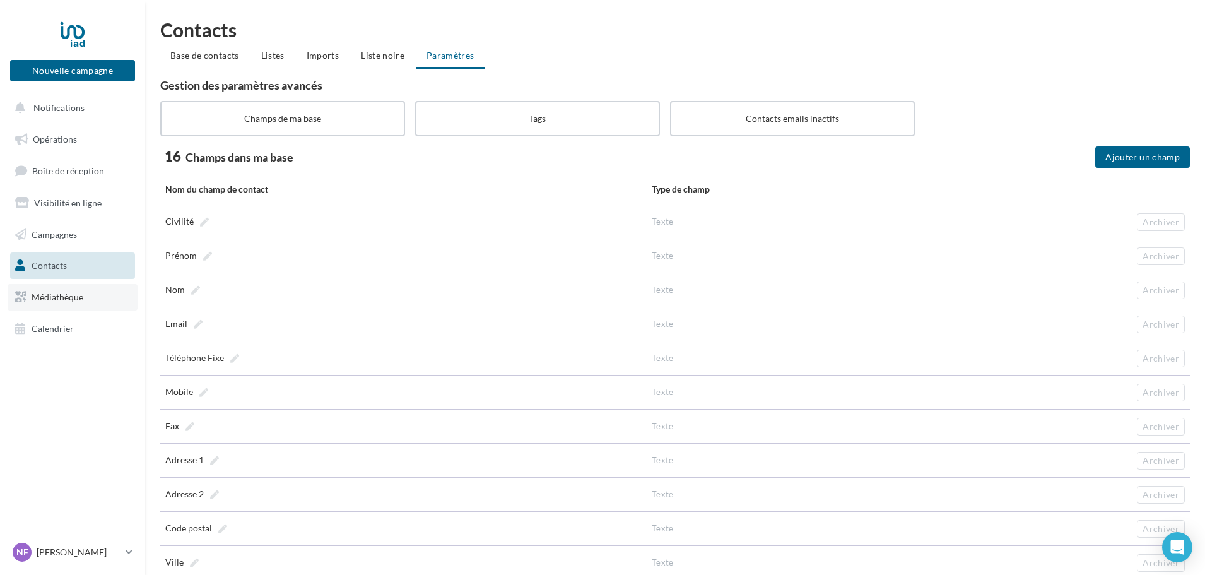
click at [73, 300] on span "Médiathèque" at bounding box center [58, 296] width 52 height 11
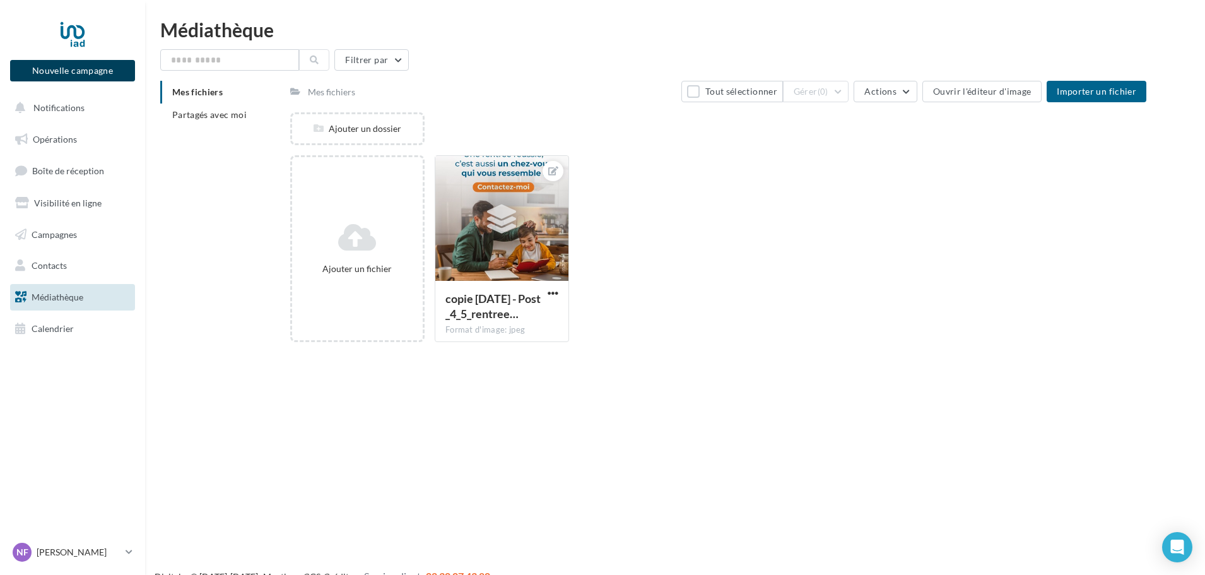
click at [78, 74] on button "Nouvelle campagne" at bounding box center [72, 70] width 125 height 21
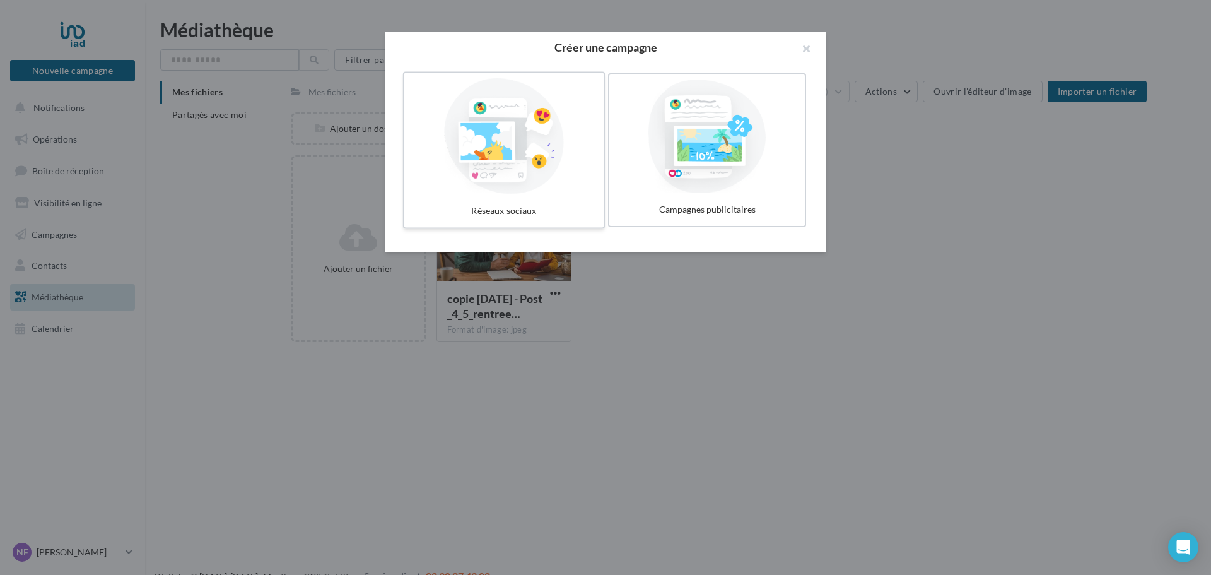
click at [492, 183] on div at bounding box center [503, 136] width 189 height 116
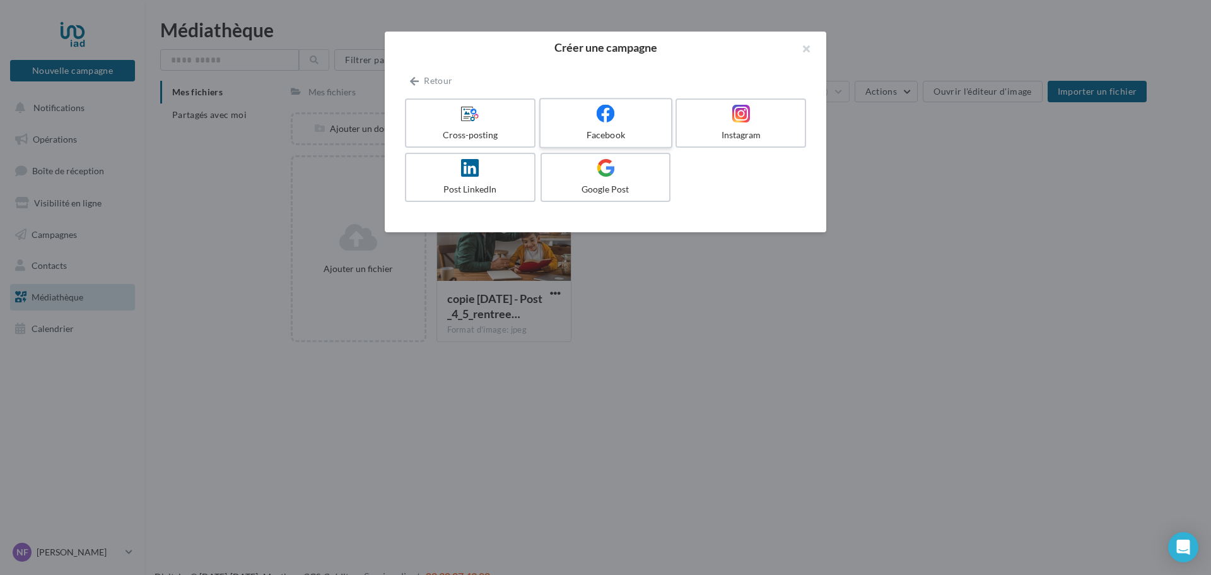
click at [616, 127] on label "Facebook" at bounding box center [605, 123] width 133 height 50
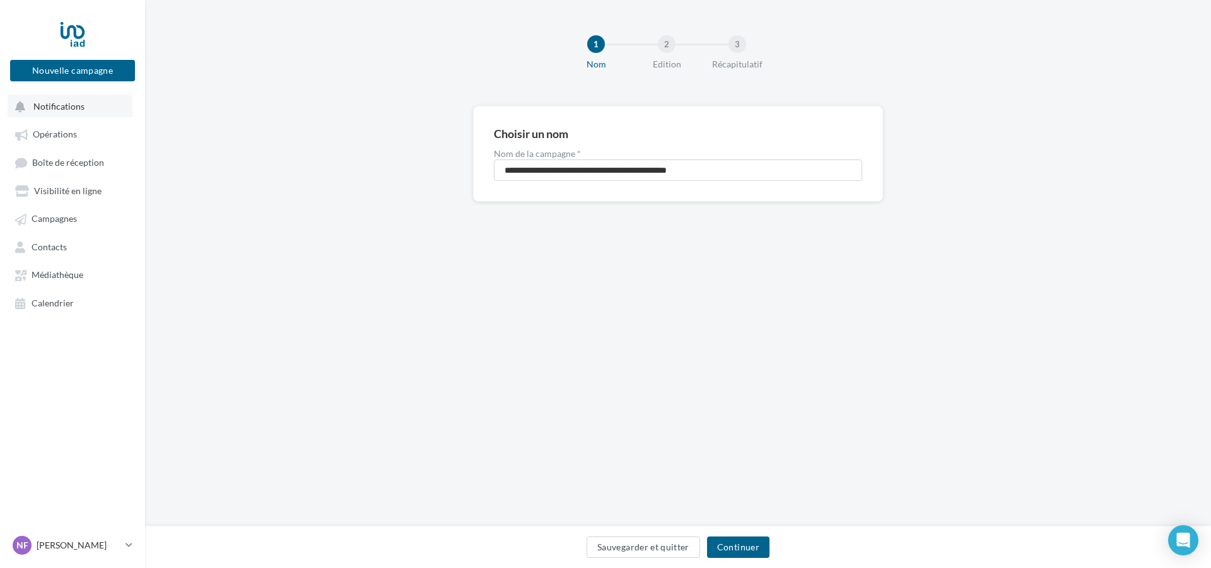
click at [61, 100] on button "Notifications" at bounding box center [70, 106] width 125 height 23
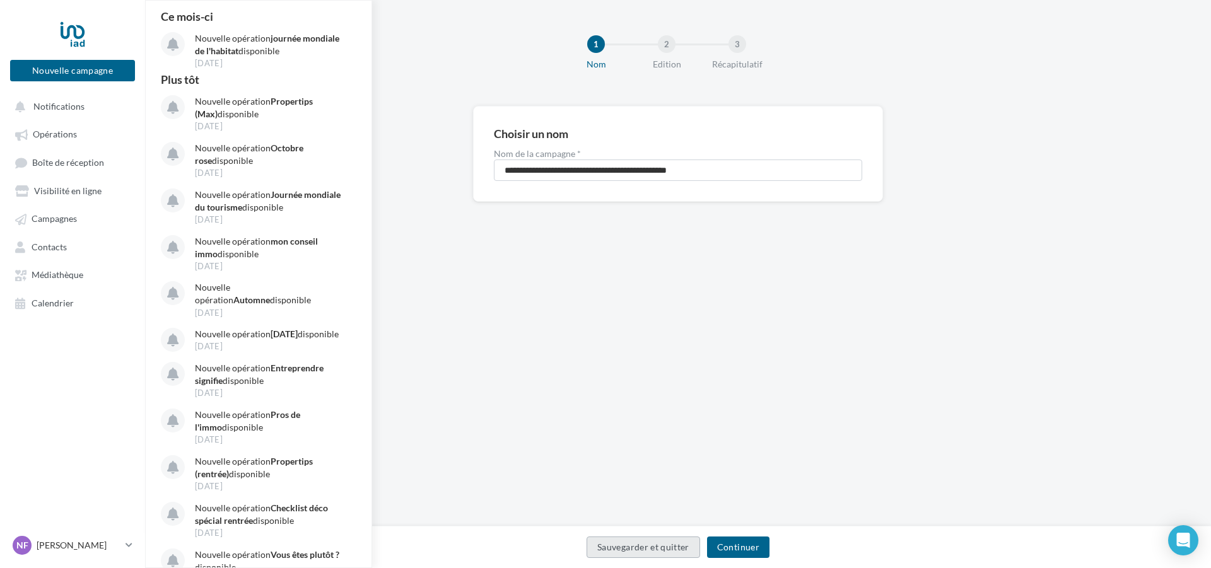
click at [632, 549] on button "Sauvegarder et quitter" at bounding box center [644, 547] width 114 height 21
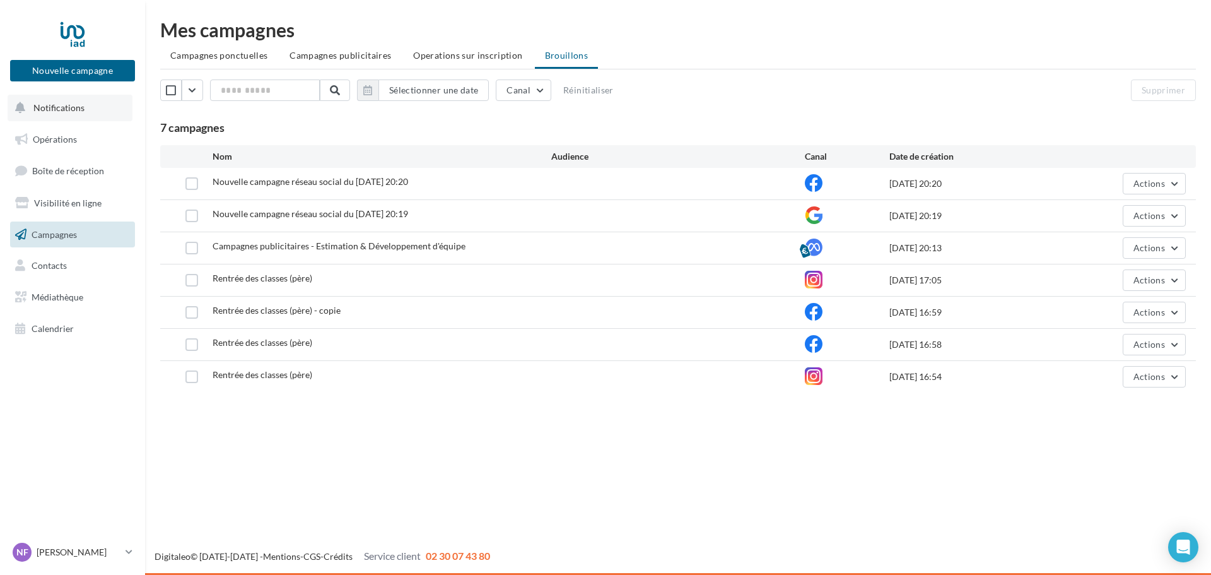
click at [61, 113] on button "Notifications" at bounding box center [70, 108] width 125 height 26
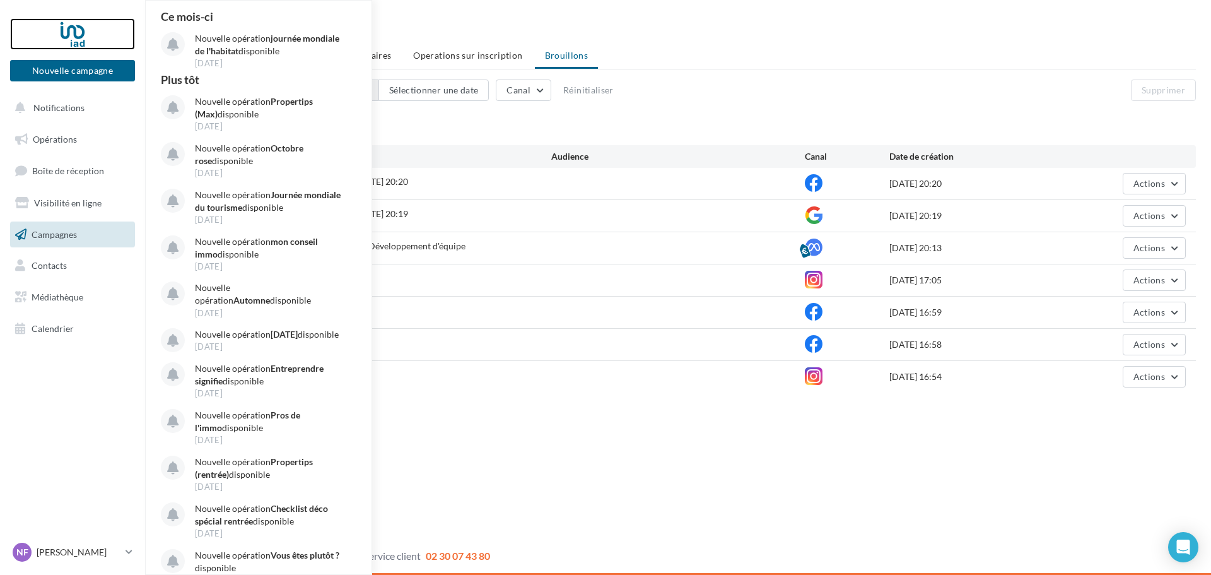
click at [74, 35] on div at bounding box center [72, 34] width 101 height 32
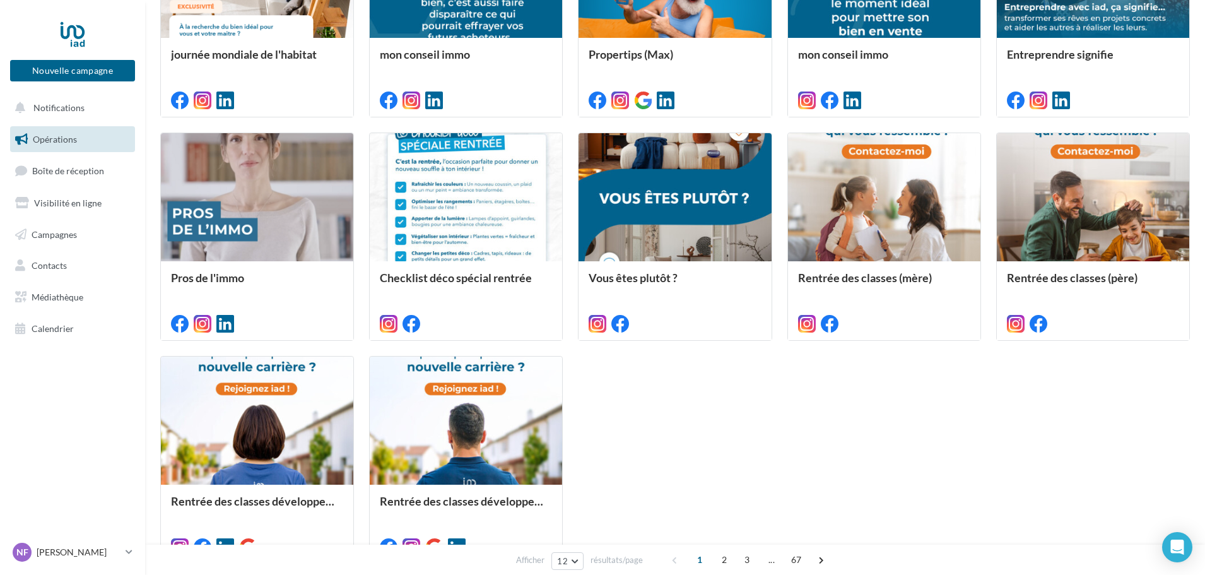
scroll to position [592, 0]
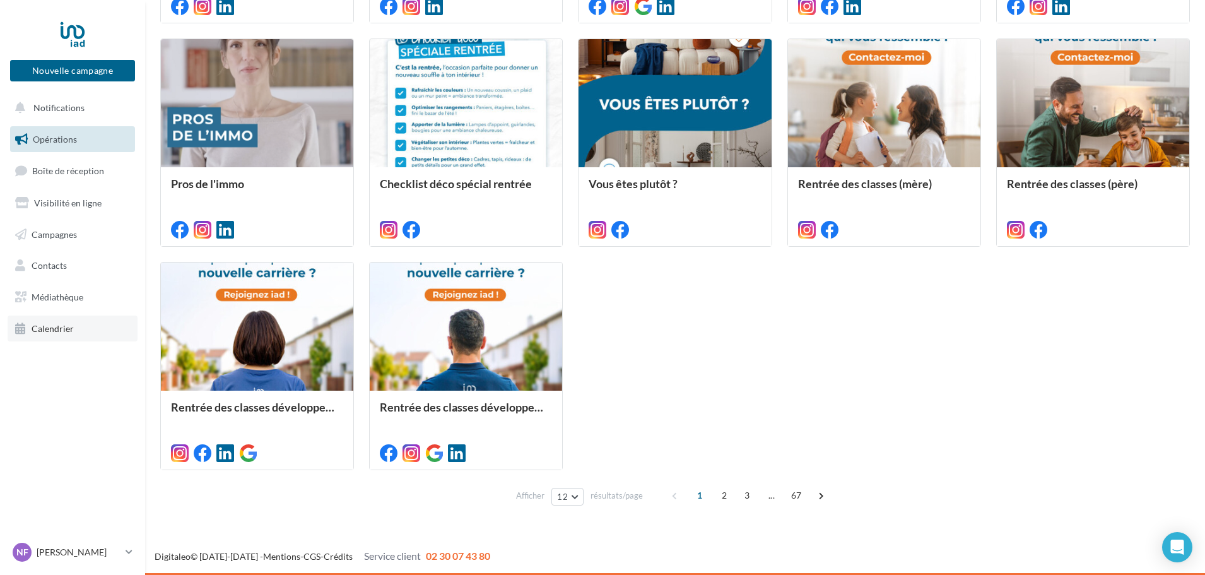
click at [67, 327] on span "Calendrier" at bounding box center [53, 328] width 42 height 11
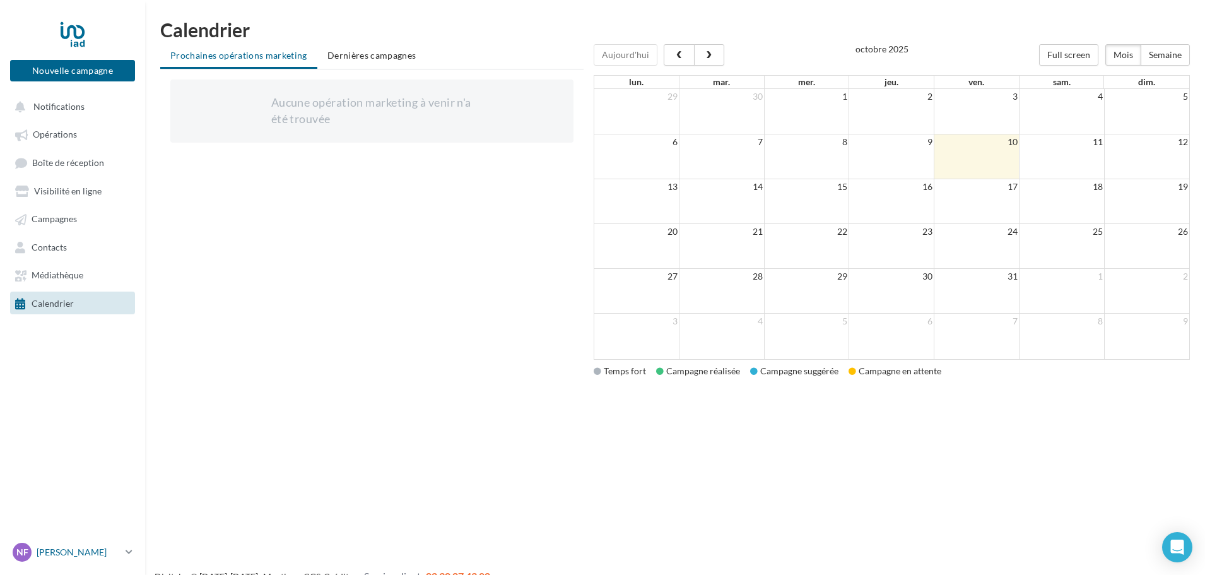
click at [77, 551] on p "[PERSON_NAME]" at bounding box center [79, 552] width 84 height 13
click at [85, 462] on link "Mes factures" at bounding box center [105, 462] width 188 height 28
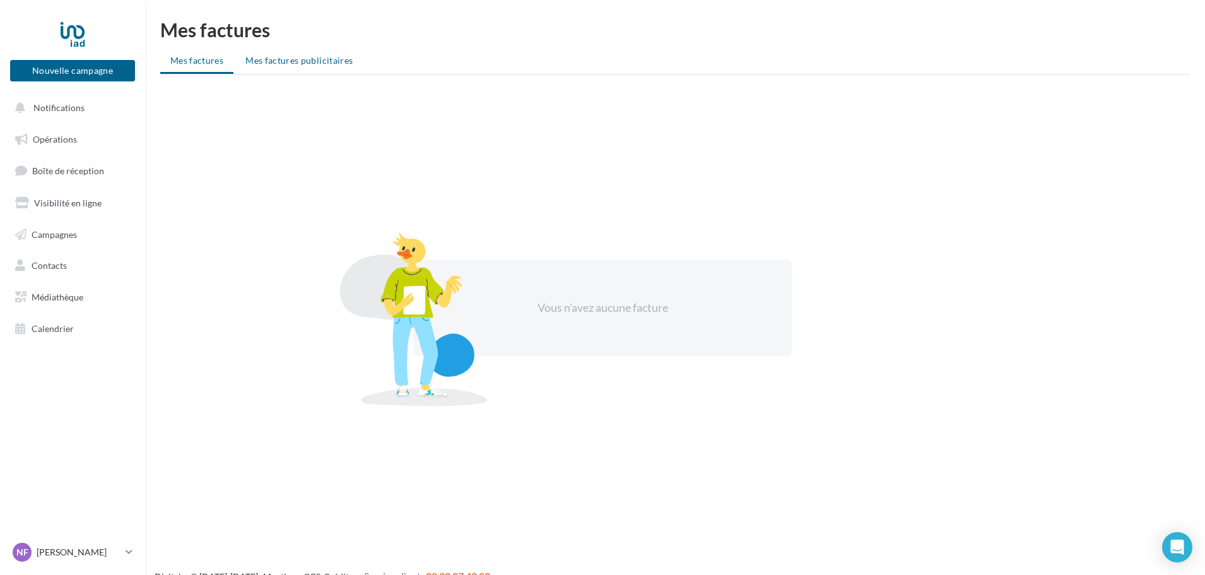
click at [293, 66] on li "Mes factures publicitaires" at bounding box center [298, 60] width 127 height 23
click at [80, 42] on div at bounding box center [72, 34] width 101 height 32
